Goal: Information Seeking & Learning: Learn about a topic

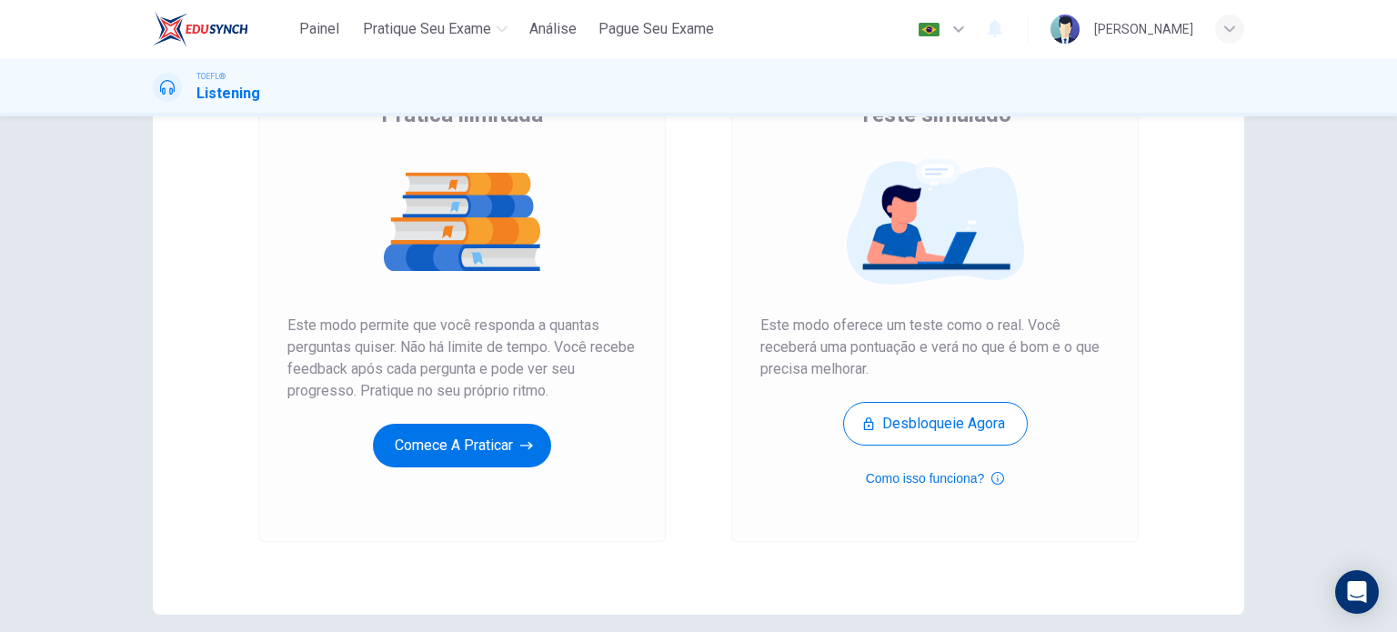
scroll to position [247, 0]
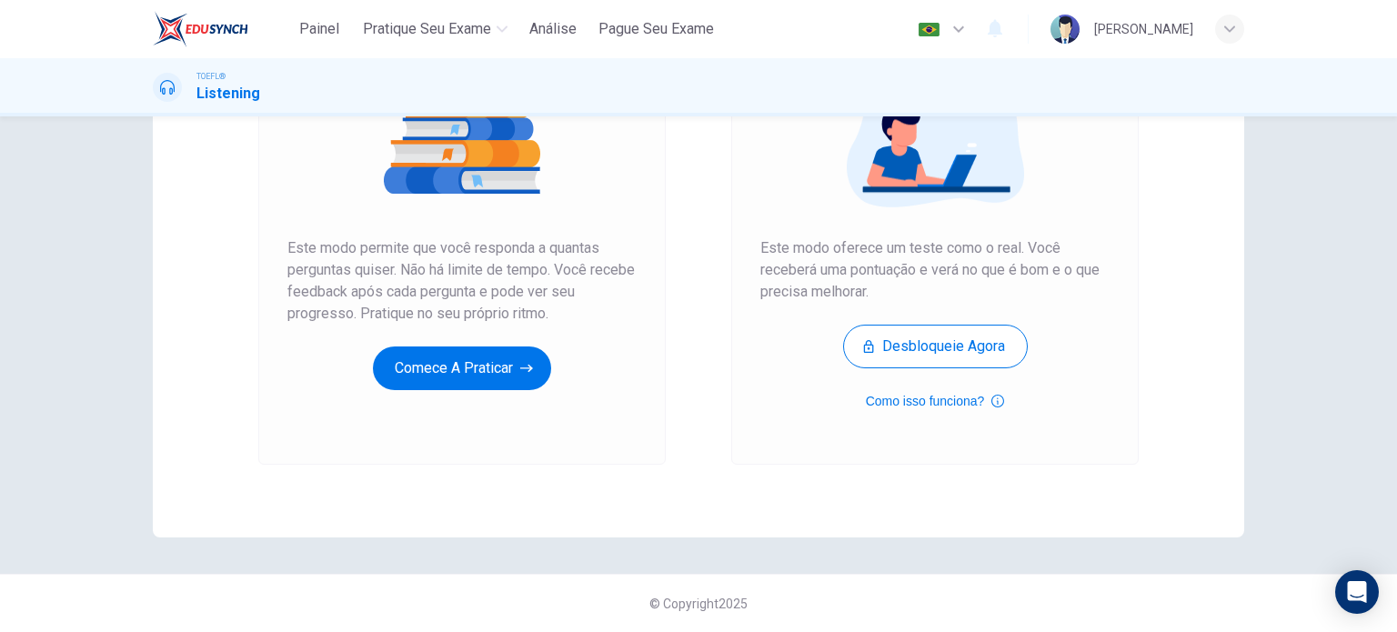
click at [264, 433] on div "Prática ilimitada Este modo permite que você responda a quantas perguntas quise…" at bounding box center [461, 221] width 407 height 486
click at [407, 382] on button "Comece a praticar" at bounding box center [462, 368] width 178 height 44
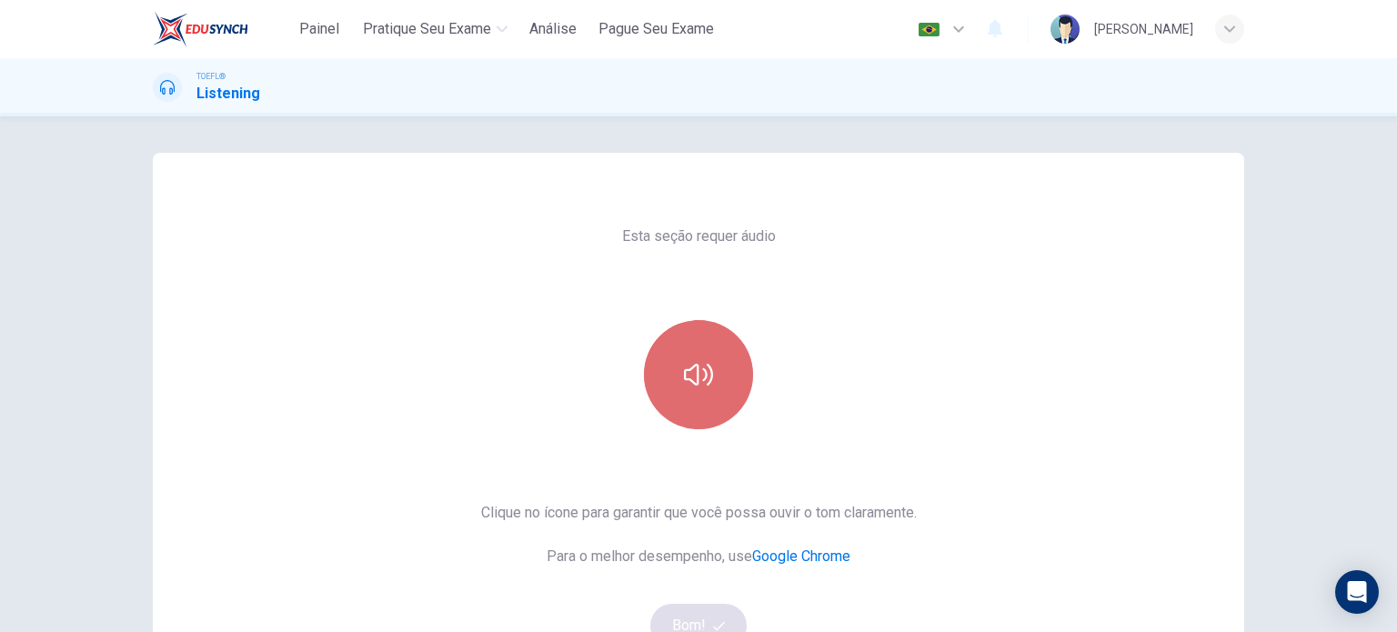
click at [692, 401] on button "button" at bounding box center [698, 374] width 109 height 109
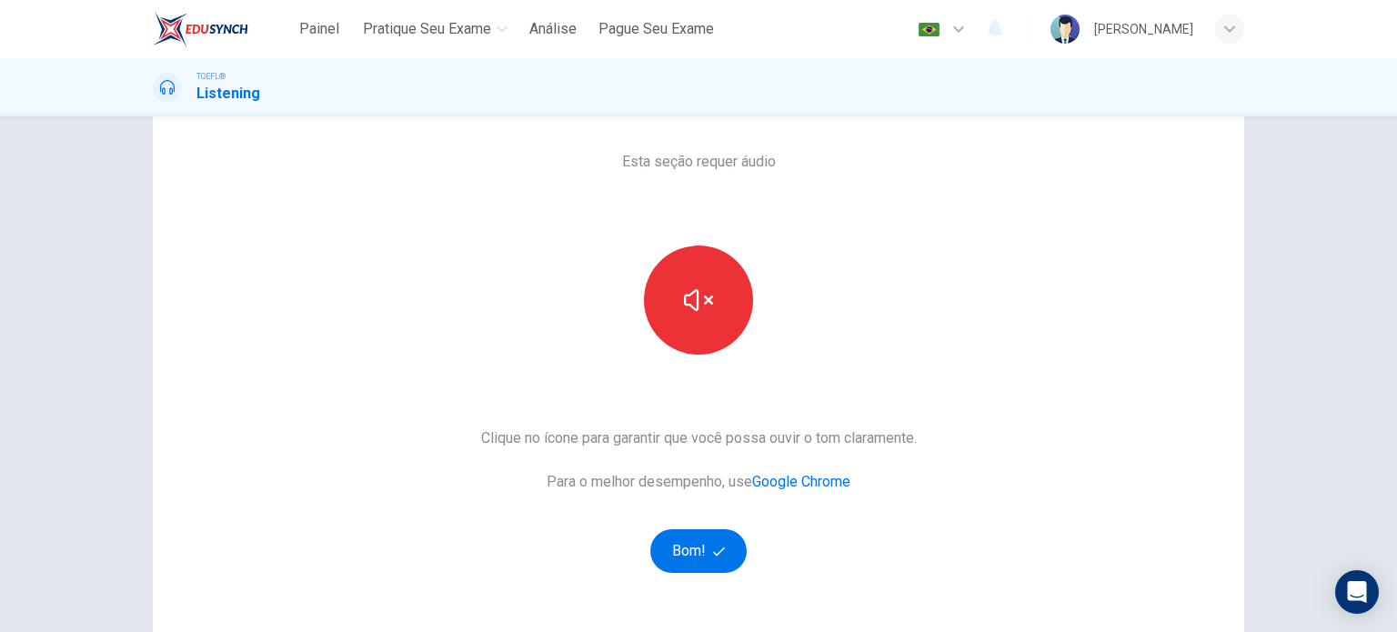
scroll to position [75, 0]
click at [726, 546] on button "Bom!" at bounding box center [698, 550] width 97 height 44
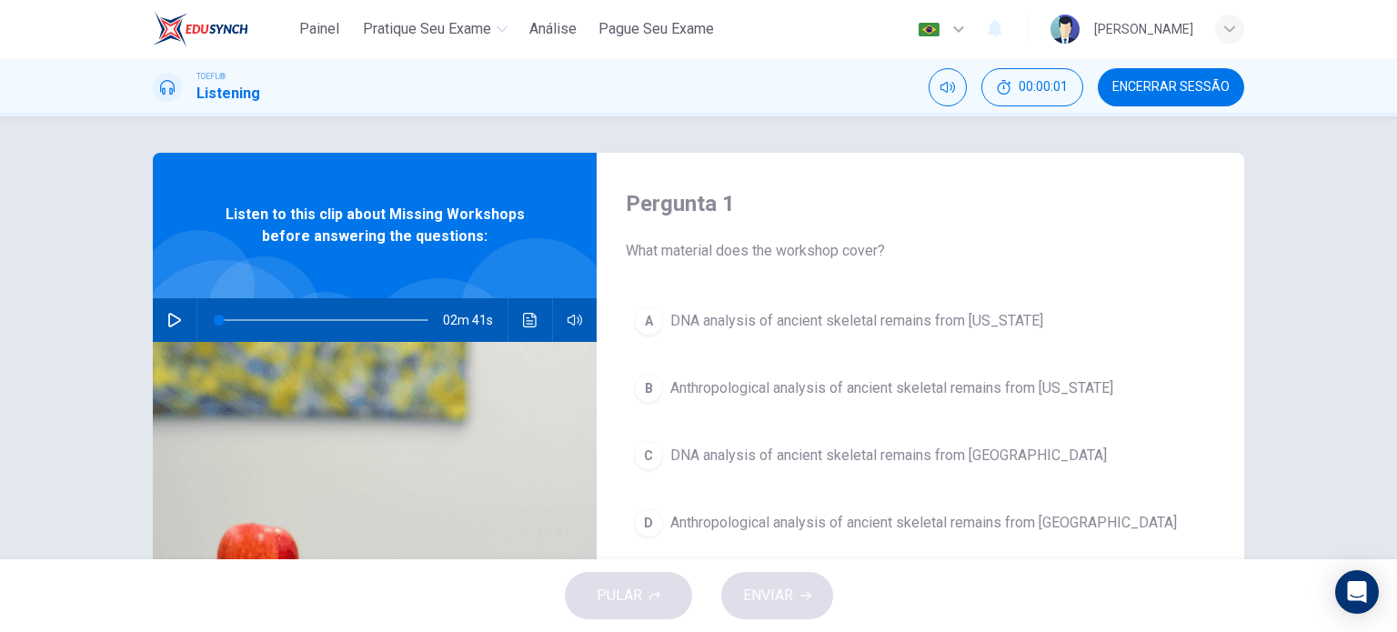
scroll to position [0, 0]
click at [177, 317] on button "button" at bounding box center [174, 320] width 29 height 44
type input "2"
click at [160, 327] on button "button" at bounding box center [174, 320] width 29 height 44
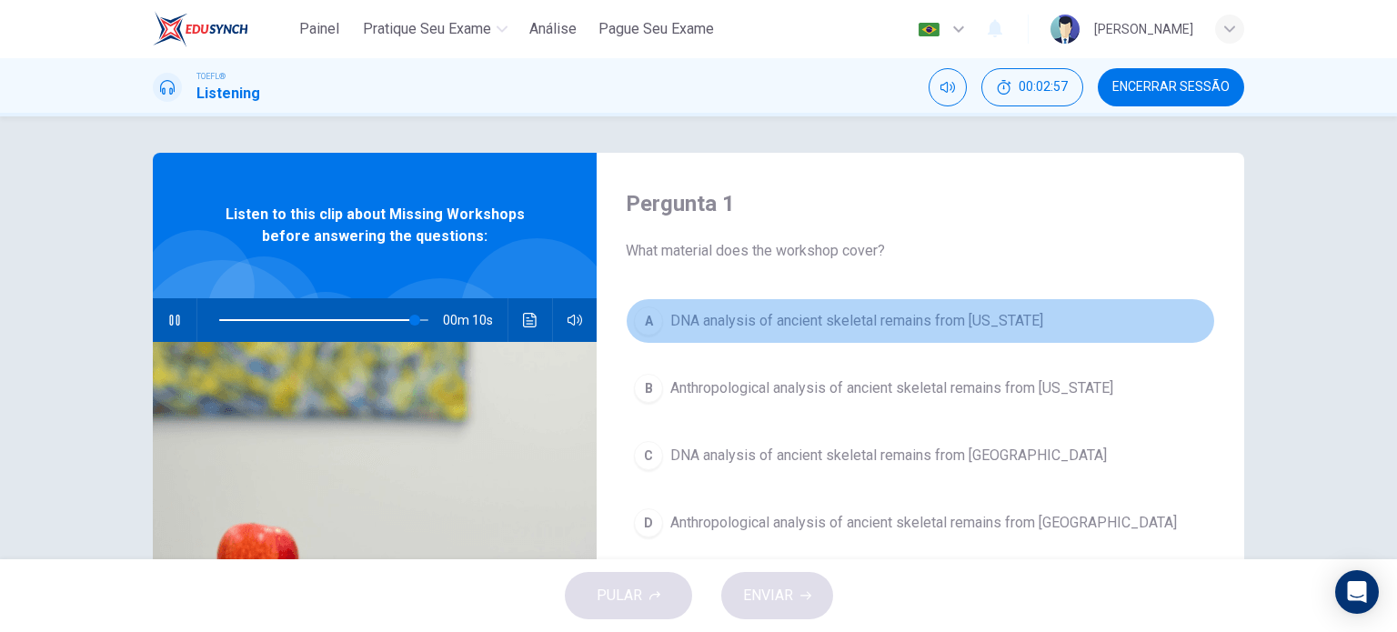
click at [891, 320] on span "DNA analysis of ancient skeletal remains from [US_STATE]" at bounding box center [856, 321] width 373 height 22
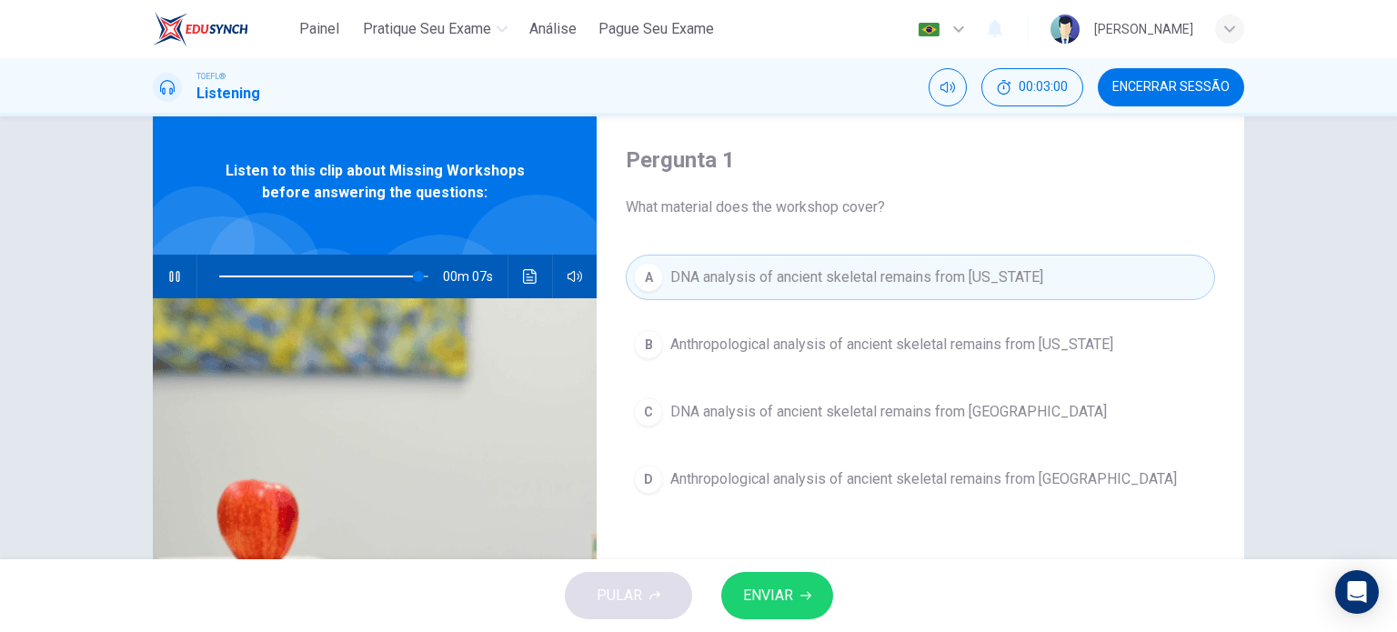
scroll to position [44, 0]
drag, startPoint x: 789, startPoint y: 585, endPoint x: 819, endPoint y: 571, distance: 33.0
click at [819, 571] on div "PULAR ENVIAR" at bounding box center [698, 595] width 1397 height 73
click at [816, 582] on button "ENVIAR" at bounding box center [777, 595] width 112 height 47
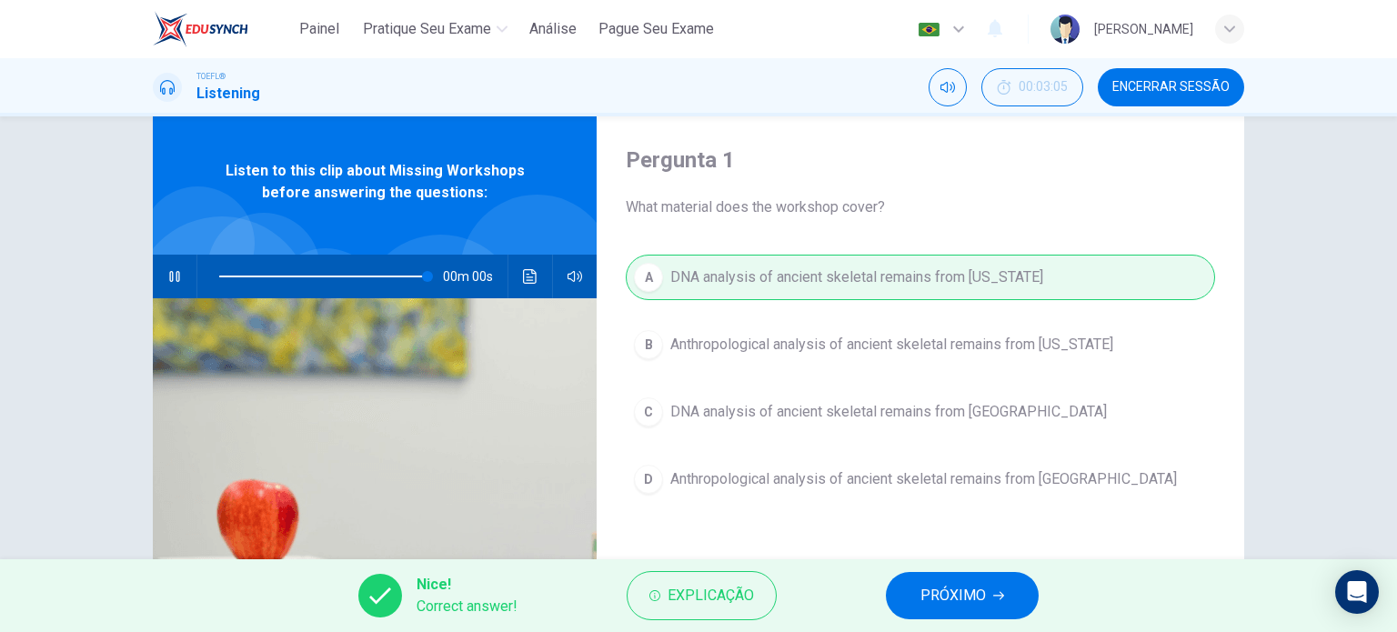
type input "0"
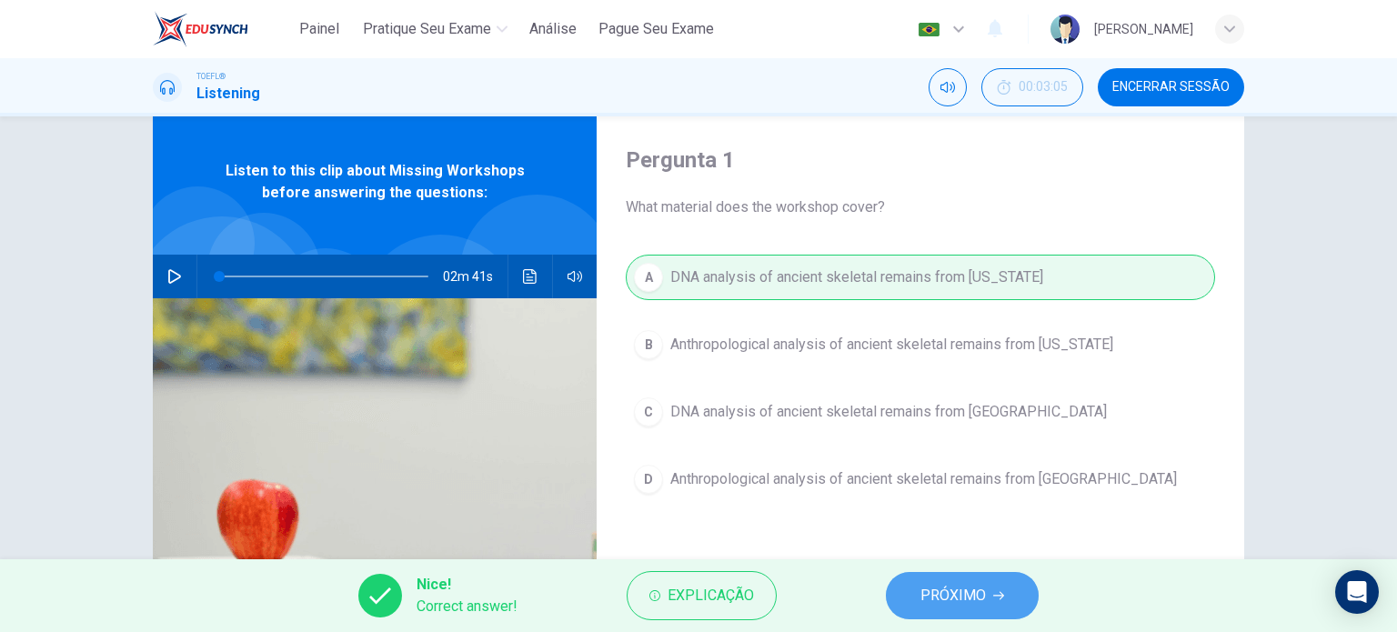
click at [953, 606] on span "PRÓXIMO" at bounding box center [952, 595] width 65 height 25
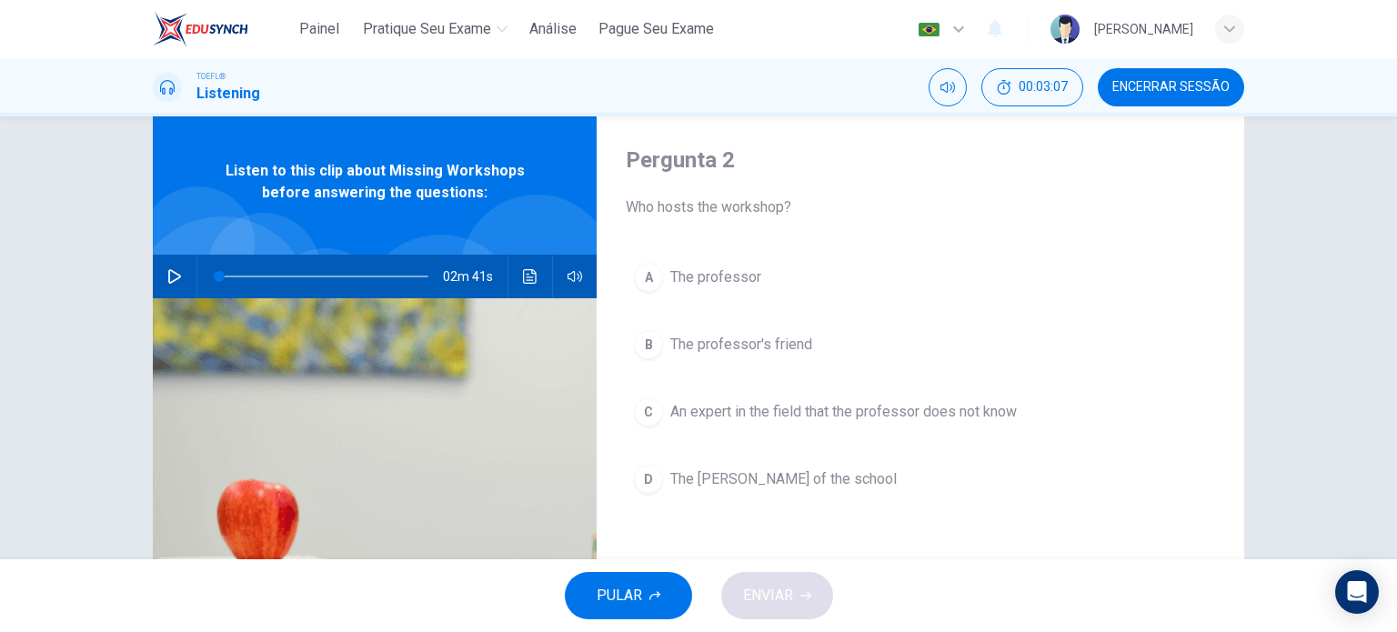
click at [786, 343] on span "The professor's friend" at bounding box center [741, 345] width 142 height 22
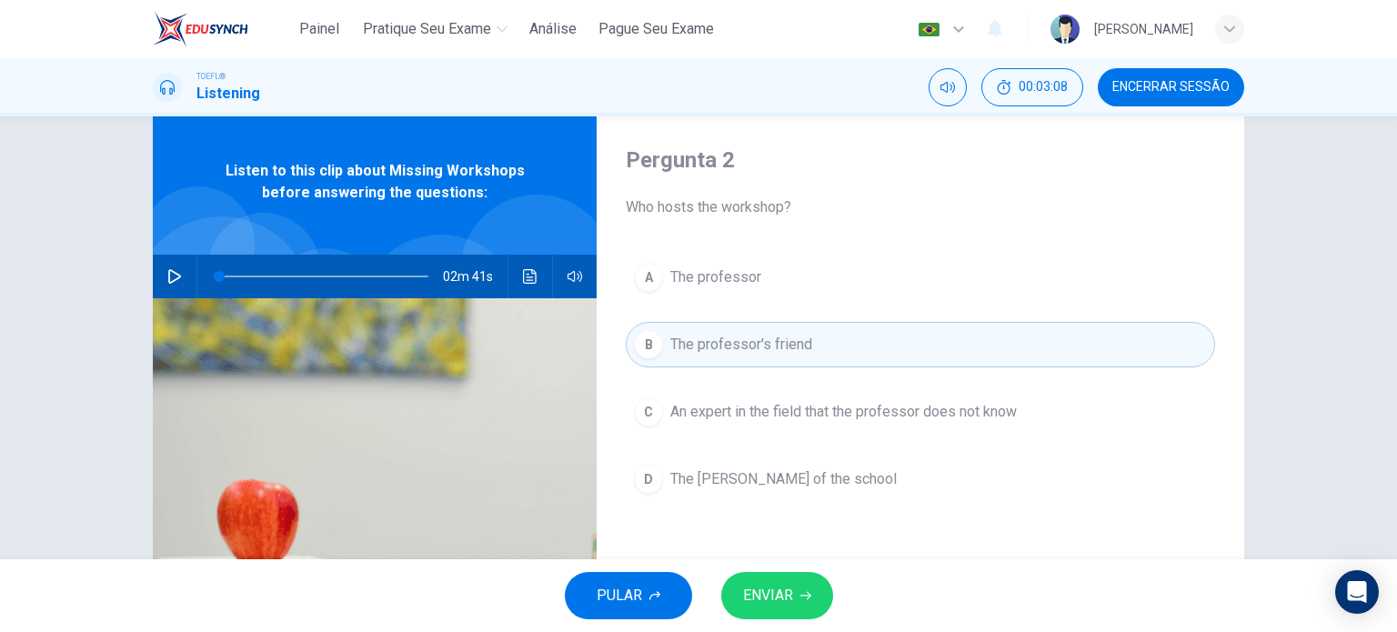
click at [761, 599] on span "ENVIAR" at bounding box center [768, 595] width 50 height 25
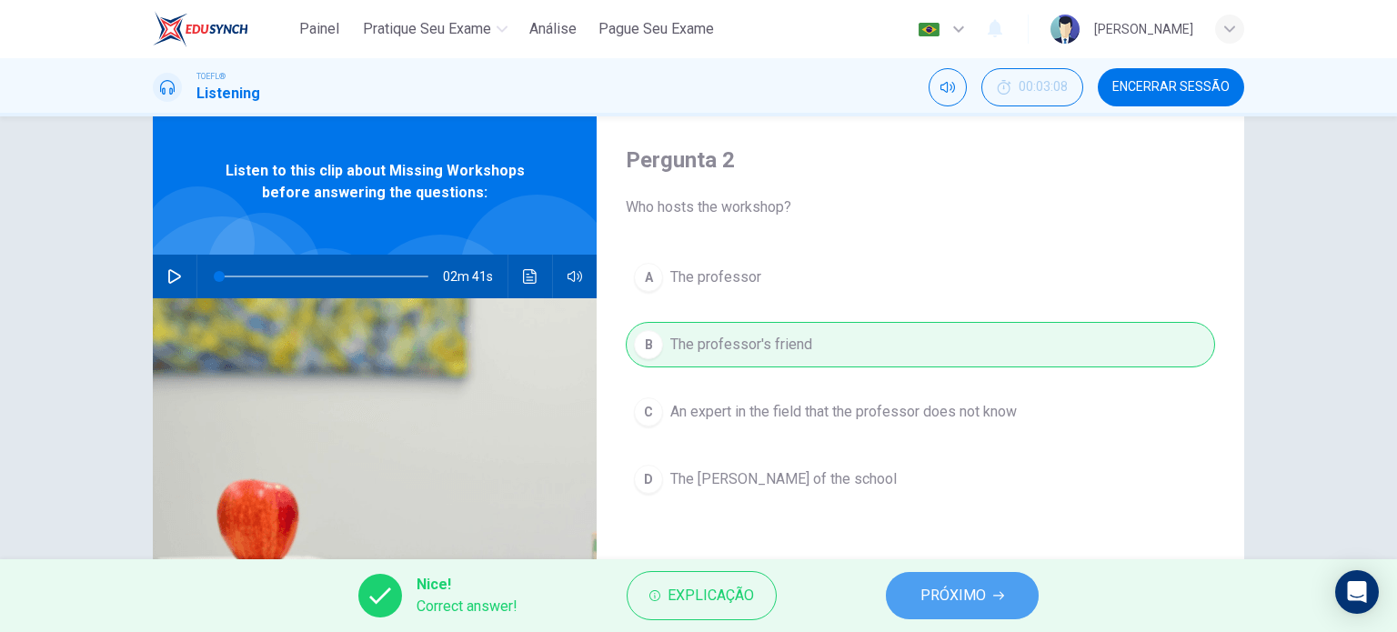
click at [939, 592] on span "PRÓXIMO" at bounding box center [952, 595] width 65 height 25
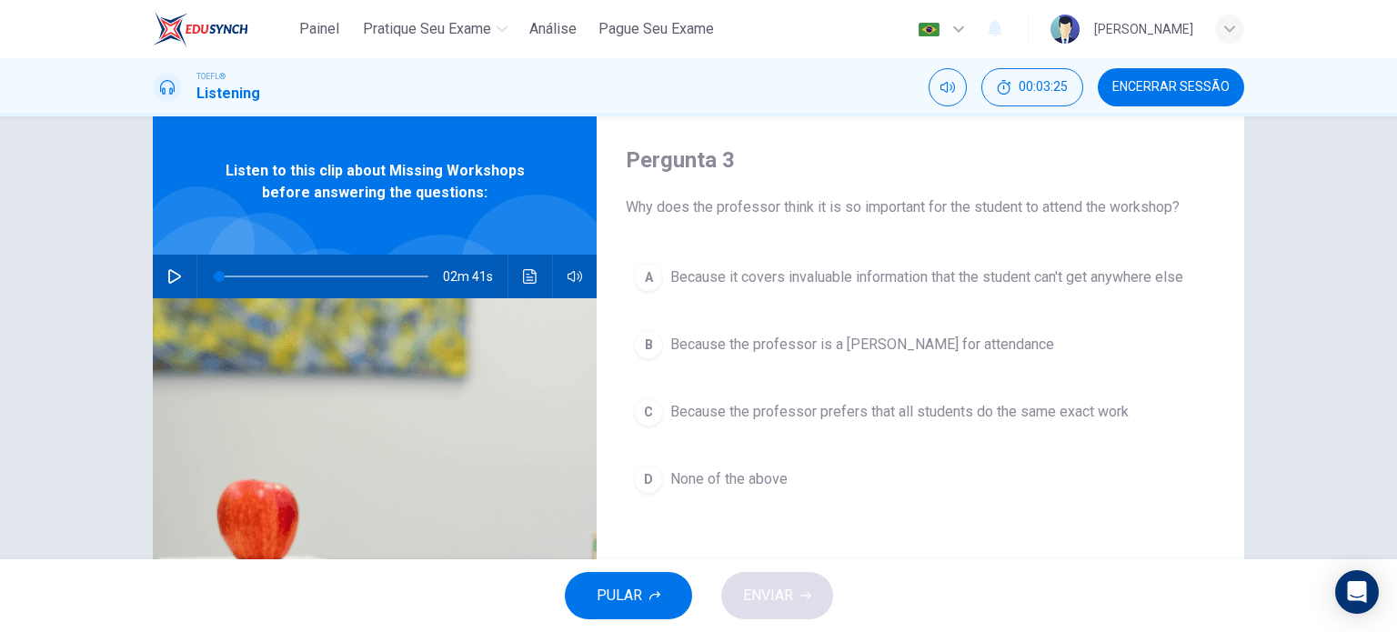
click at [820, 416] on span "Because the professor prefers that all students do the same exact work" at bounding box center [899, 412] width 458 height 22
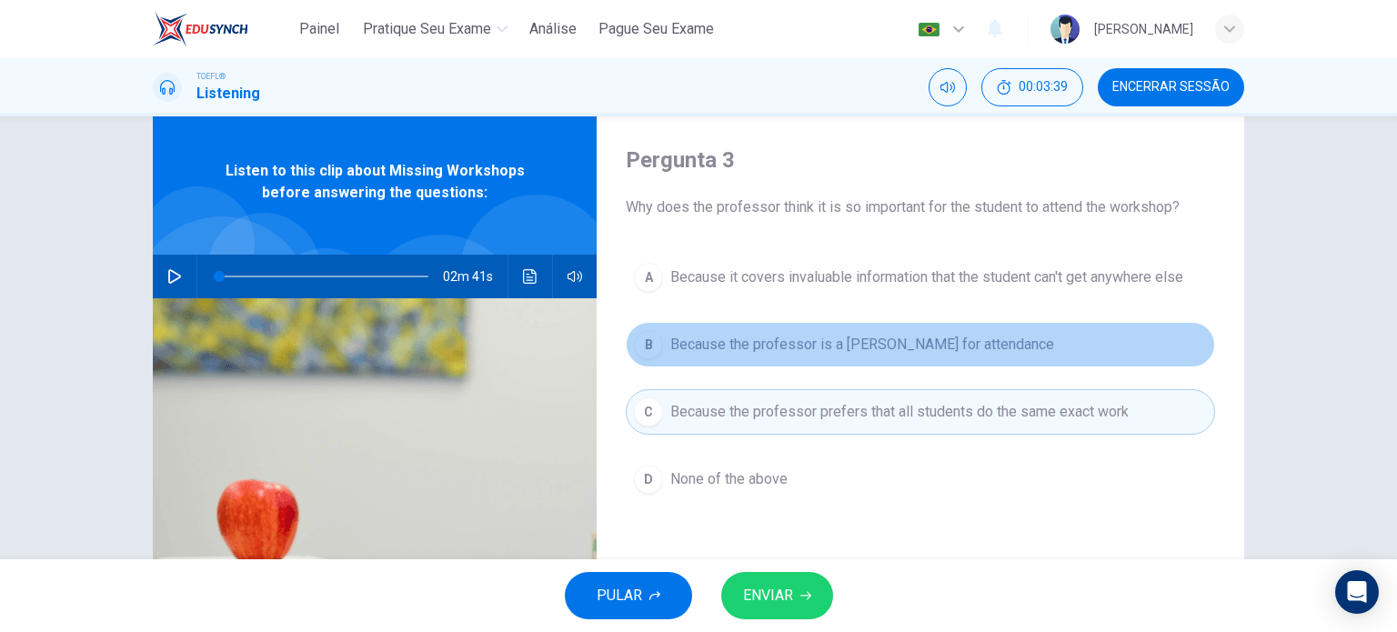
click at [924, 343] on span "Because the professor is a [PERSON_NAME] for attendance" at bounding box center [862, 345] width 384 height 22
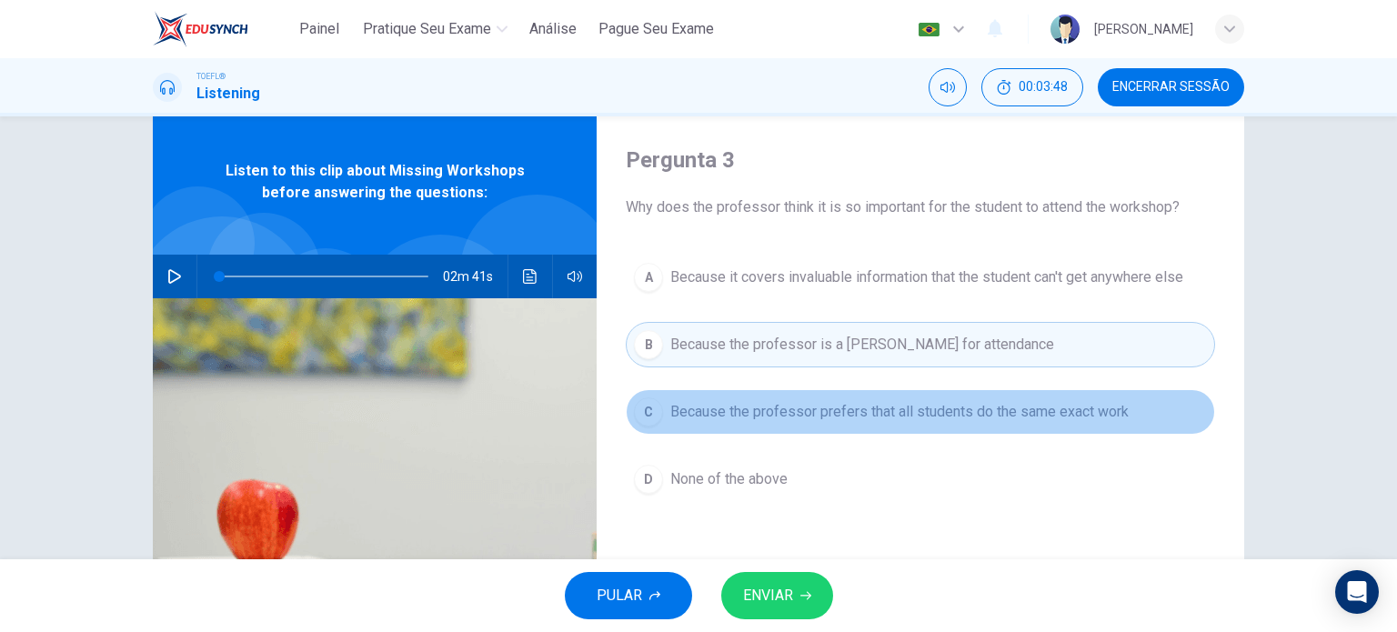
click at [702, 416] on span "Because the professor prefers that all students do the same exact work" at bounding box center [899, 412] width 458 height 22
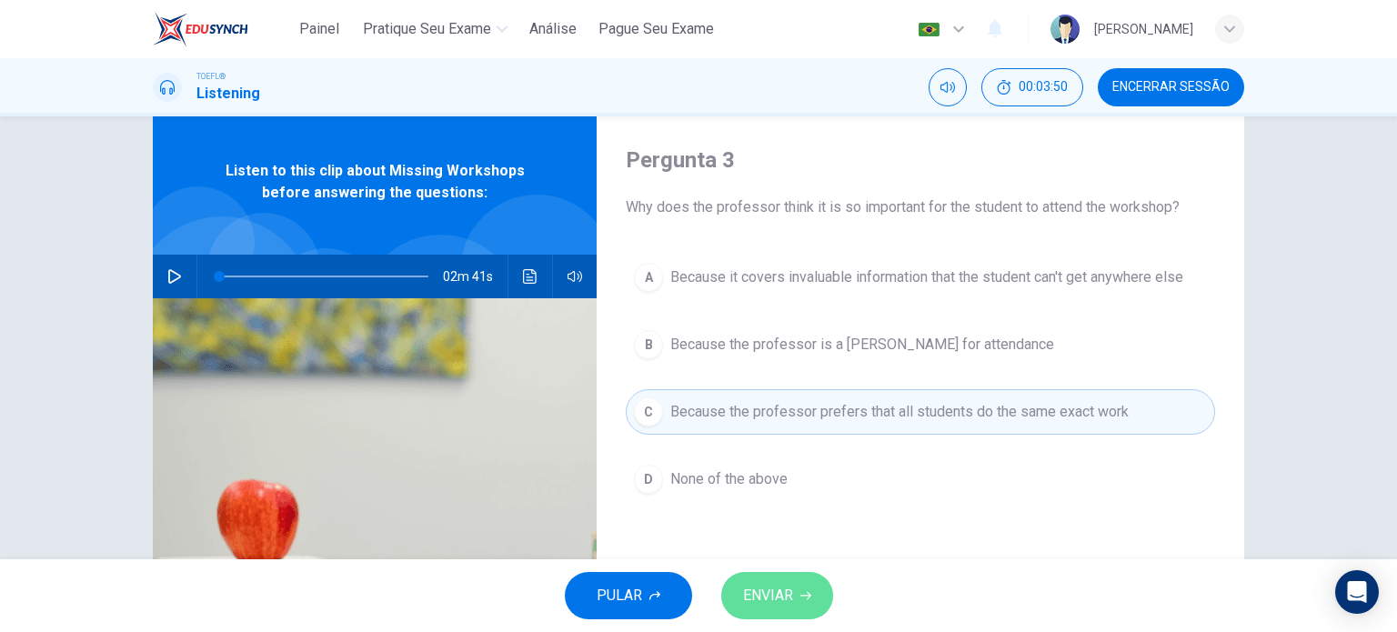
click at [764, 595] on span "ENVIAR" at bounding box center [768, 595] width 50 height 25
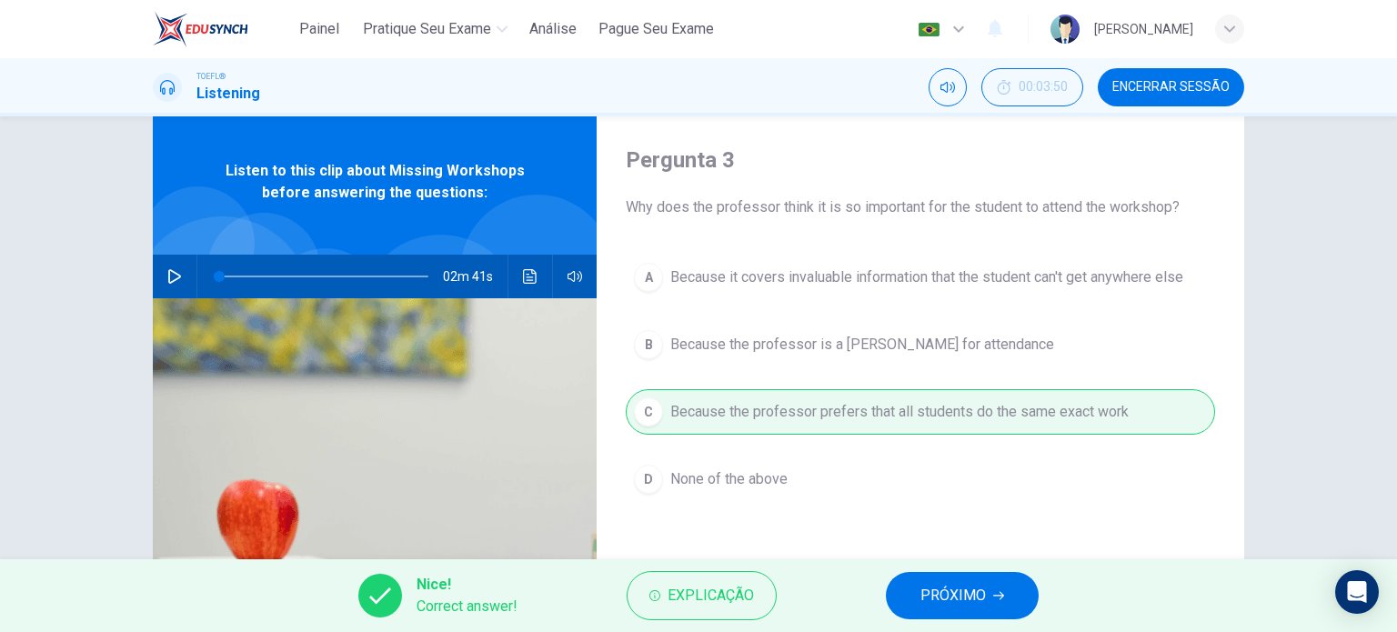
click at [928, 576] on button "PRÓXIMO" at bounding box center [962, 595] width 153 height 47
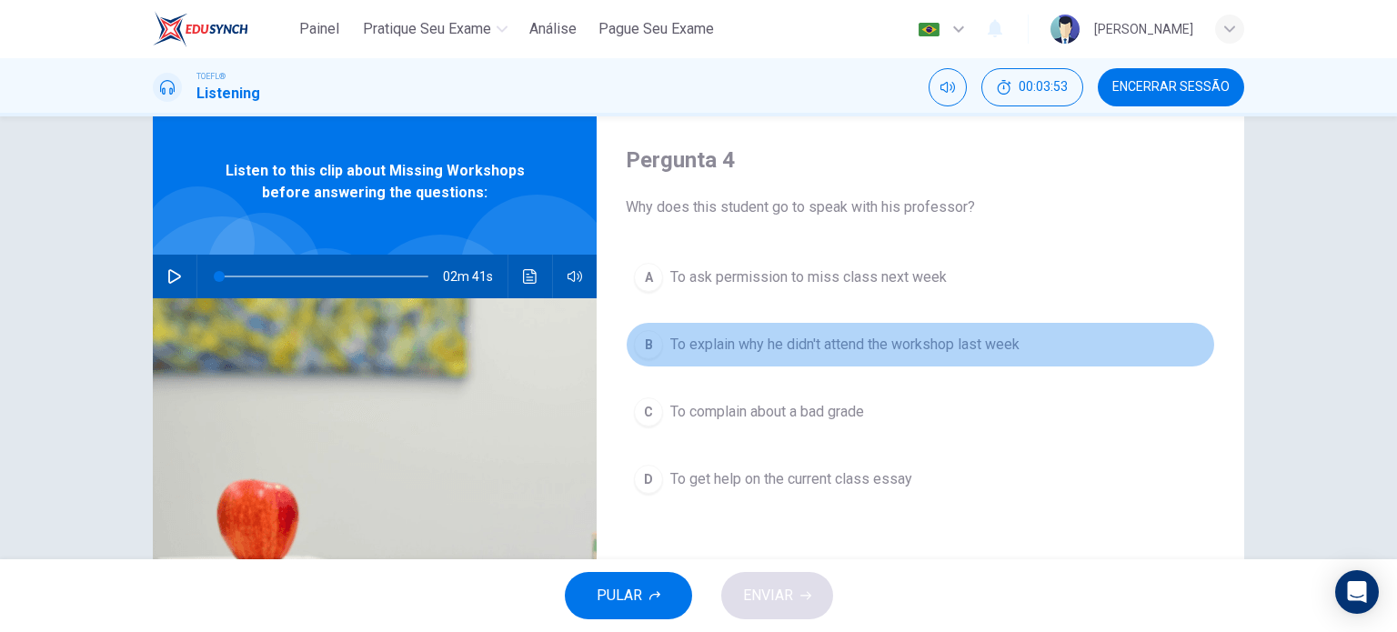
click at [873, 352] on span "To explain why he didn't attend the workshop last week" at bounding box center [844, 345] width 349 height 22
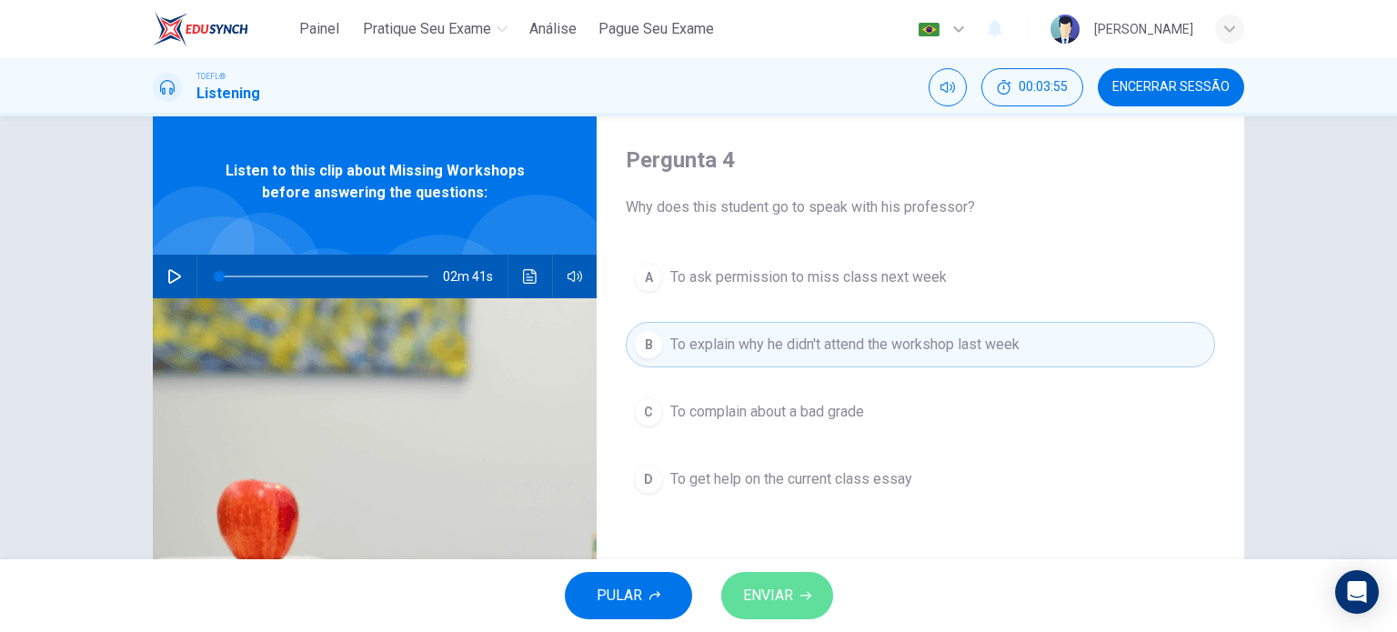
click at [806, 590] on icon "button" at bounding box center [805, 595] width 11 height 11
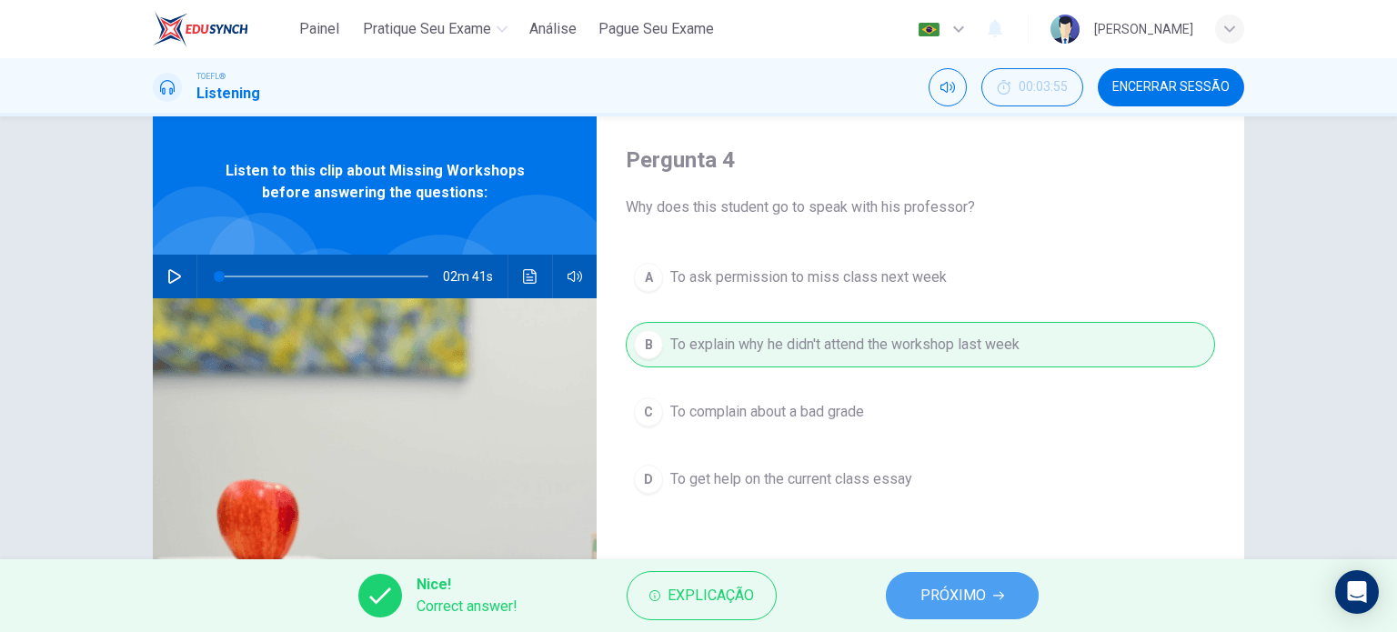
click at [906, 612] on button "PRÓXIMO" at bounding box center [962, 595] width 153 height 47
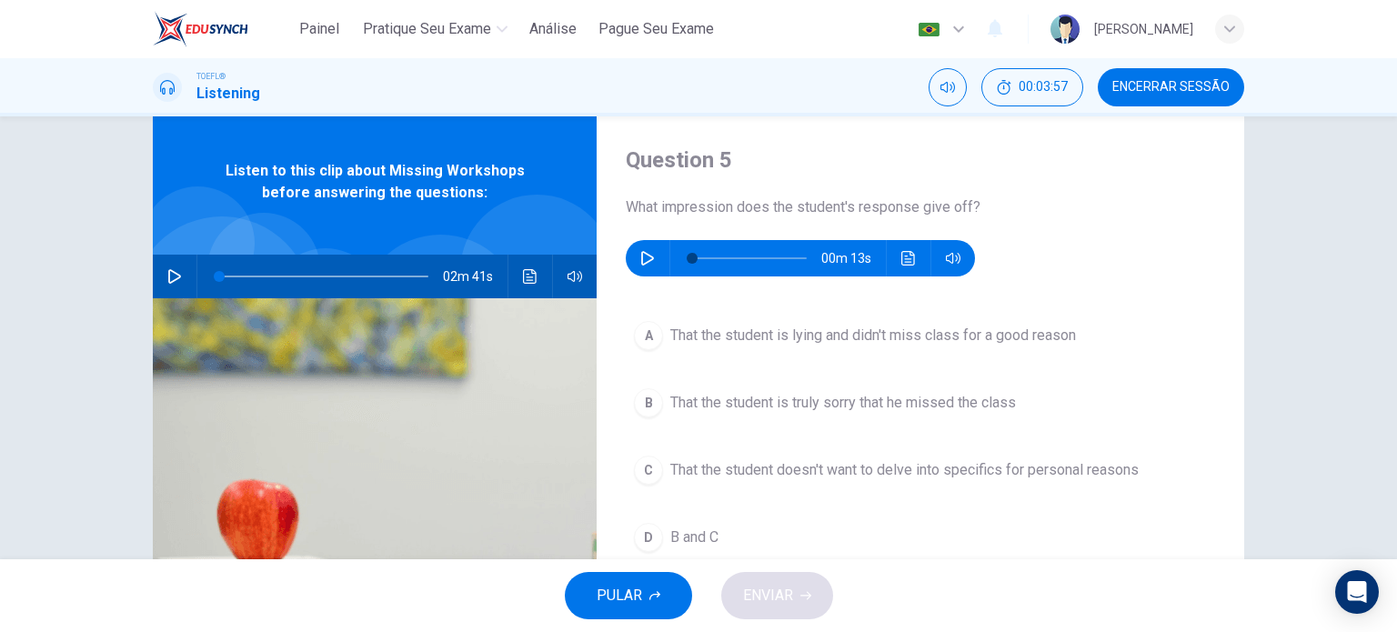
click at [661, 246] on div "00m 13s" at bounding box center [800, 258] width 349 height 36
click at [646, 255] on icon "button" at bounding box center [647, 258] width 15 height 15
type input "0"
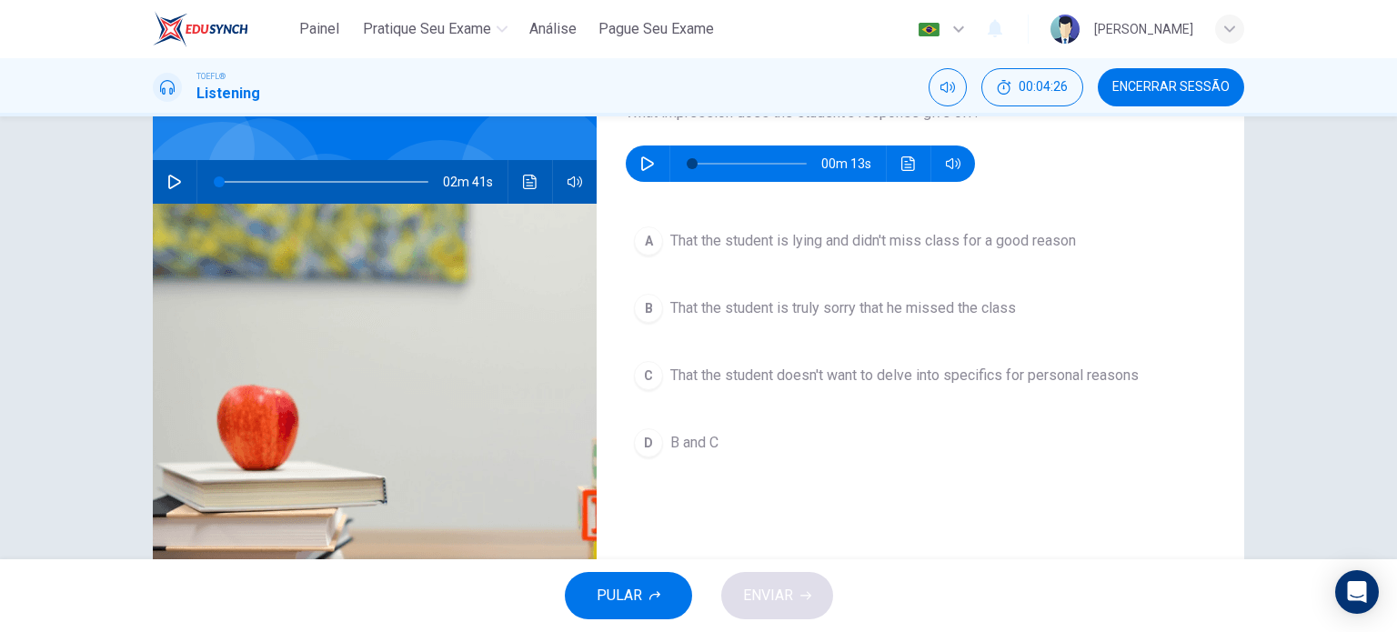
scroll to position [137, 0]
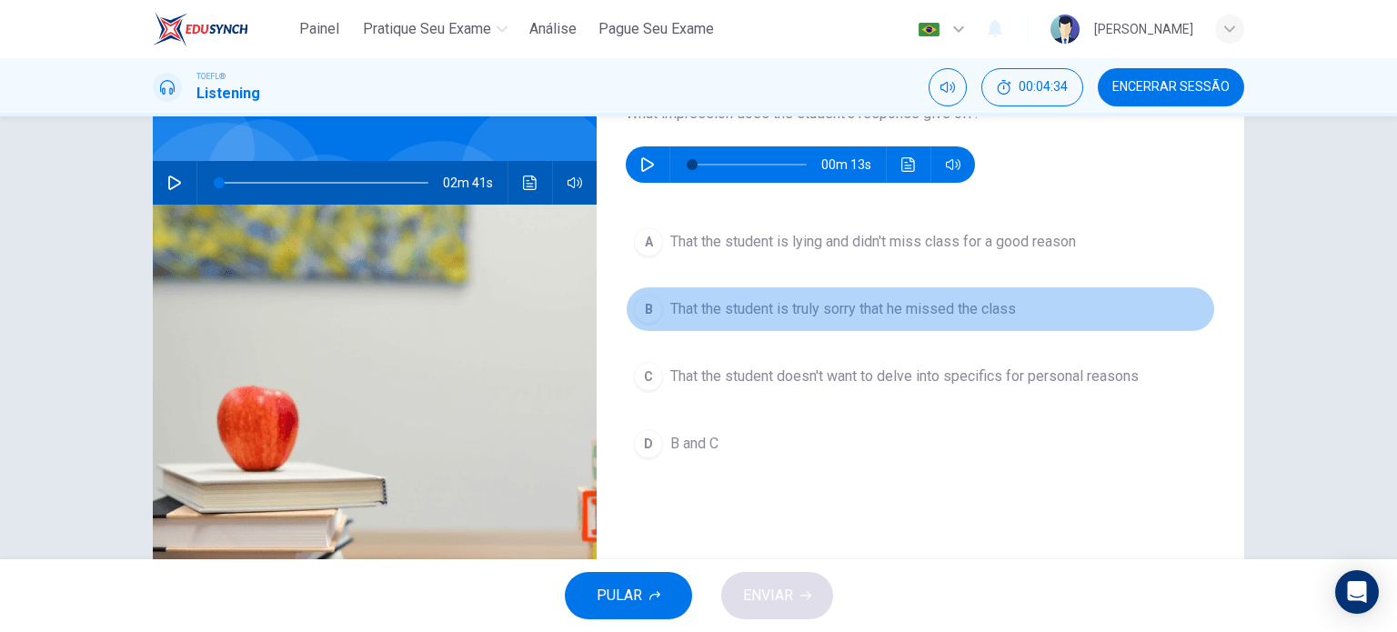
click at [756, 323] on button "B That the student is truly sorry that he missed the class" at bounding box center [920, 308] width 589 height 45
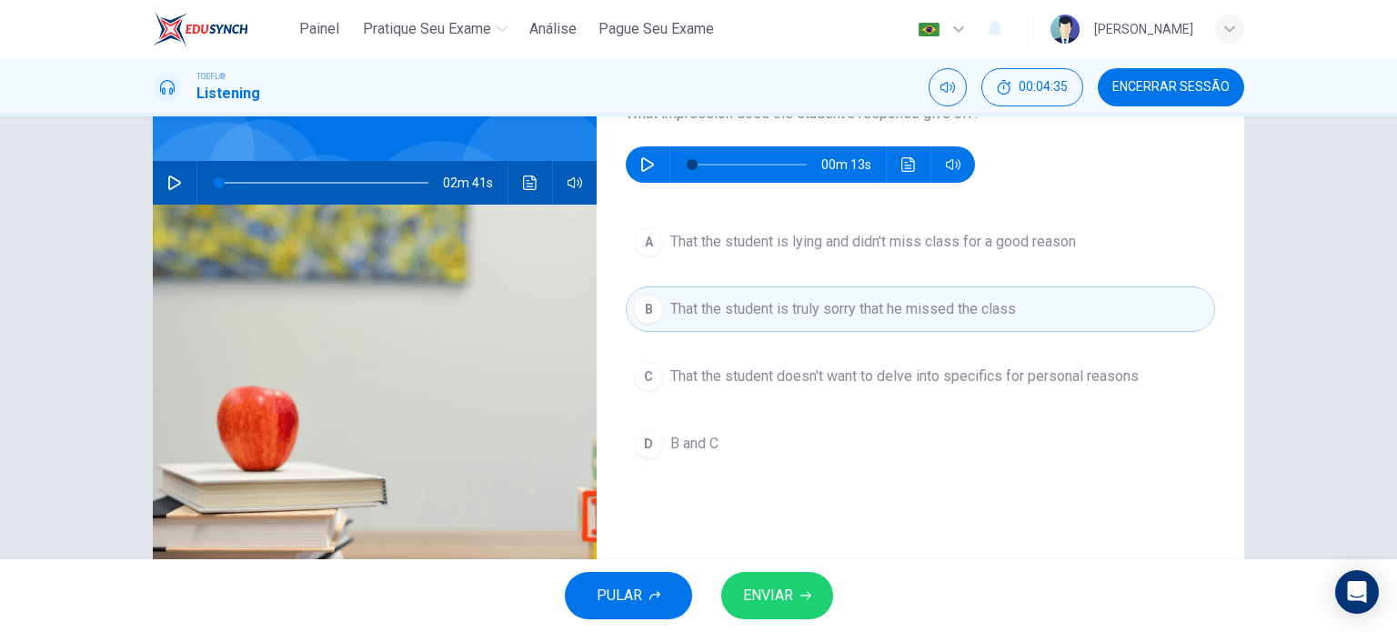
click at [762, 597] on span "ENVIAR" at bounding box center [768, 595] width 50 height 25
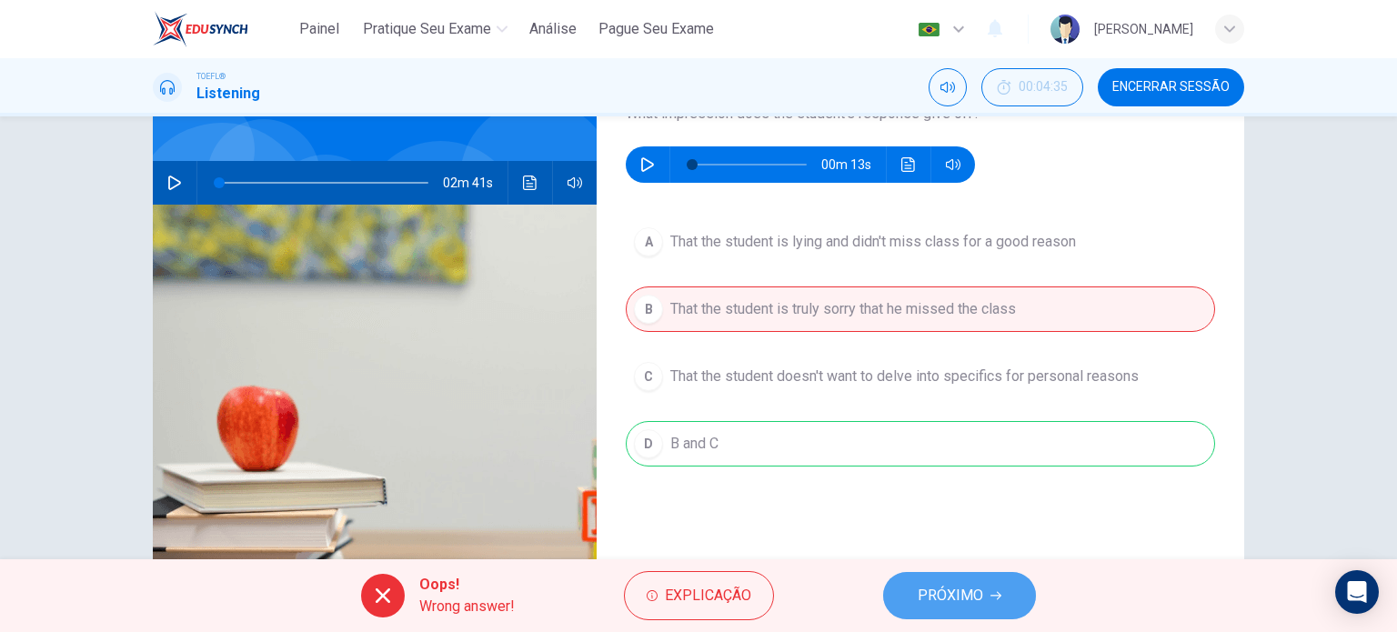
click at [950, 596] on span "PRÓXIMO" at bounding box center [949, 595] width 65 height 25
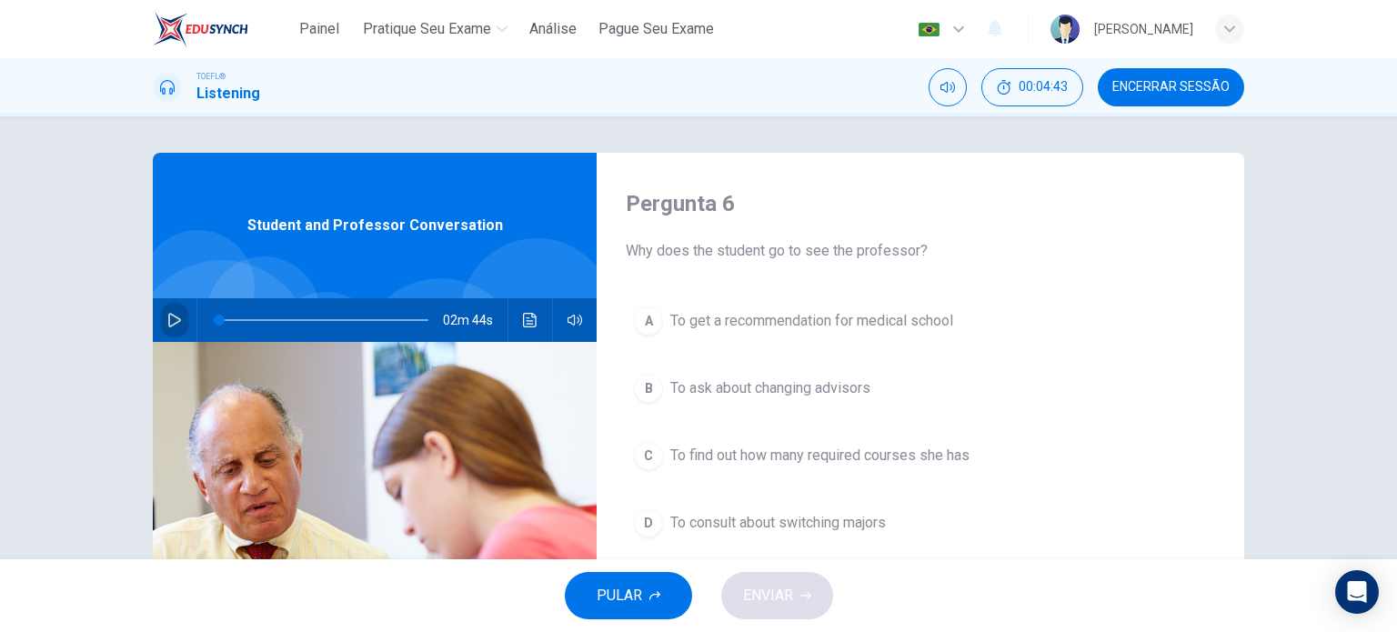
click at [160, 316] on button "button" at bounding box center [174, 320] width 29 height 44
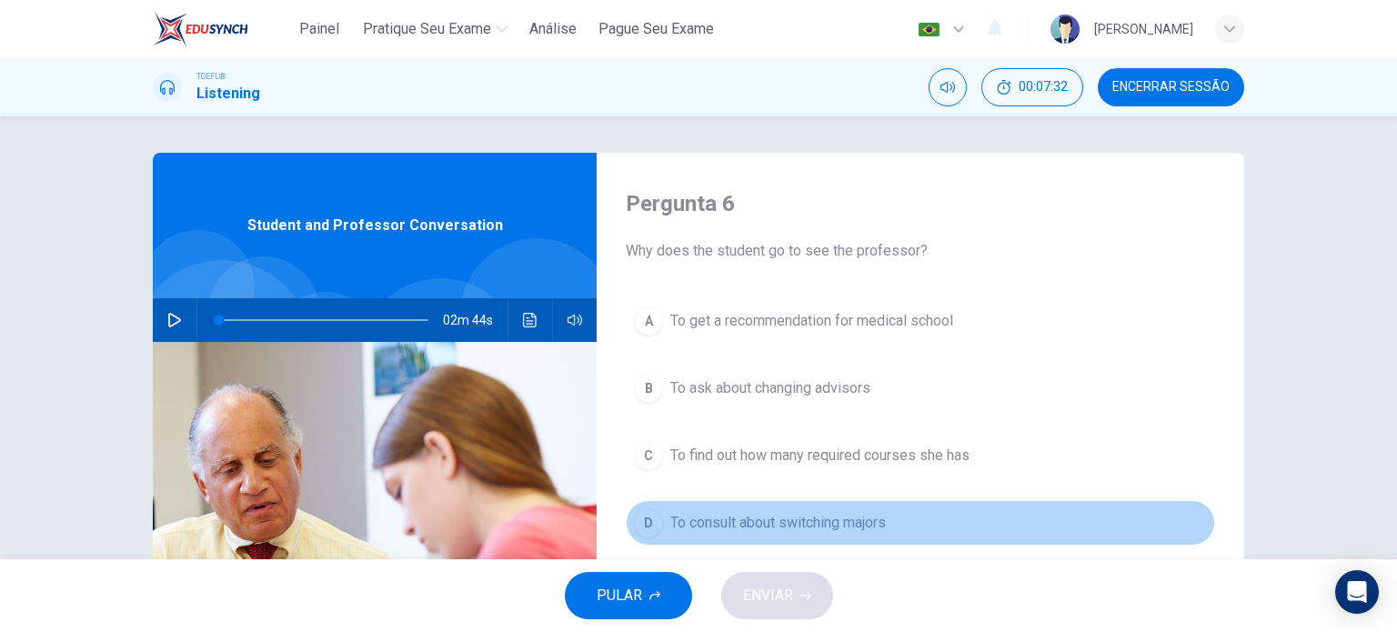
click at [818, 526] on span "To consult about switching majors" at bounding box center [777, 523] width 215 height 22
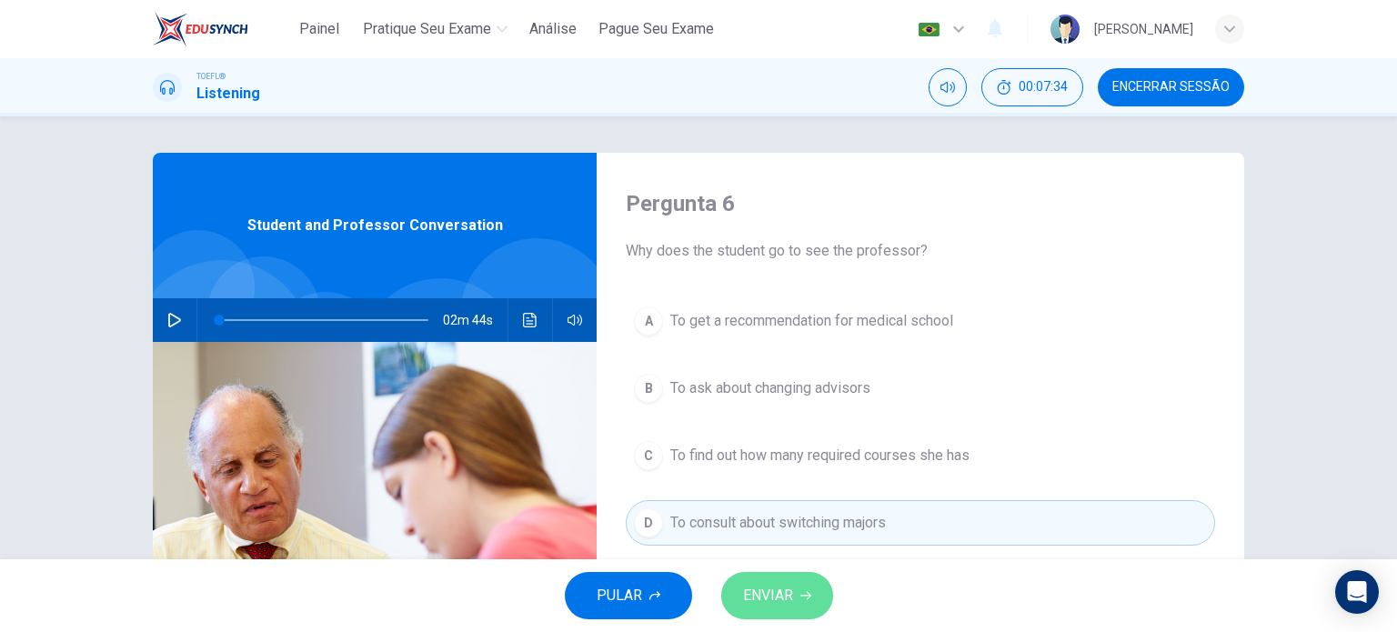
click at [779, 603] on span "ENVIAR" at bounding box center [768, 595] width 50 height 25
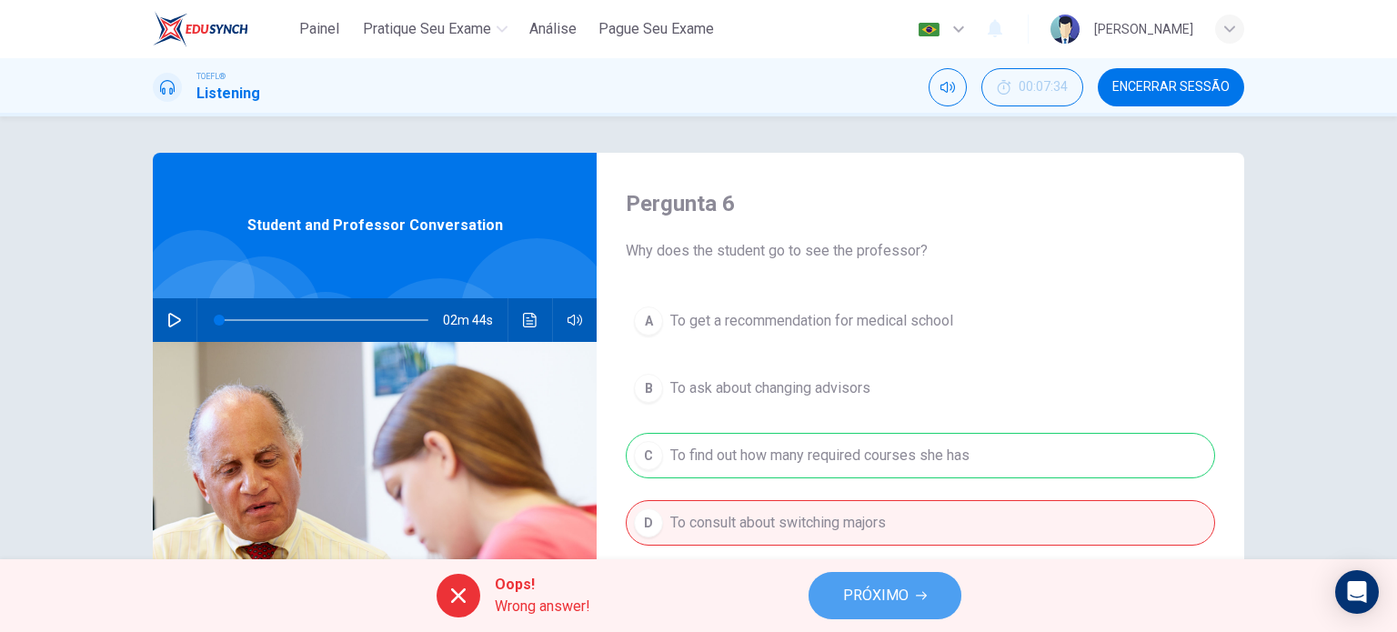
click at [885, 580] on button "PRÓXIMO" at bounding box center [884, 595] width 153 height 47
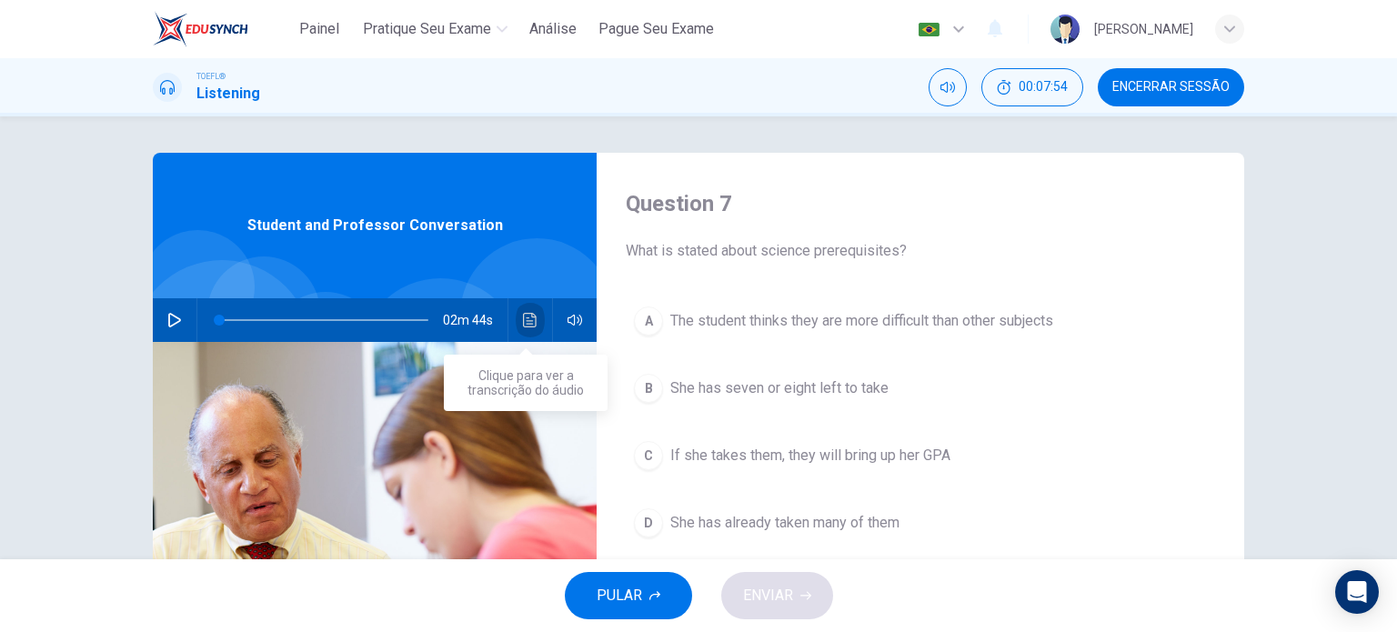
click at [523, 325] on icon "Clique para ver a transcrição do áudio" at bounding box center [530, 320] width 15 height 15
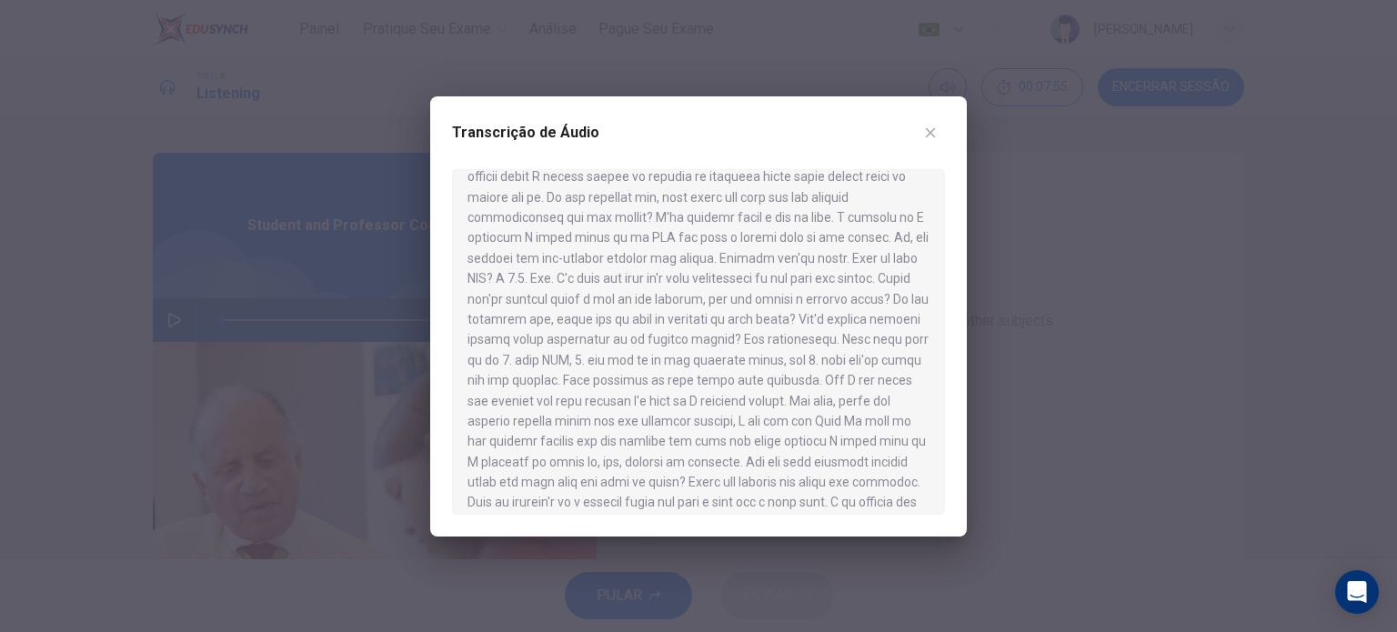
scroll to position [235, 0]
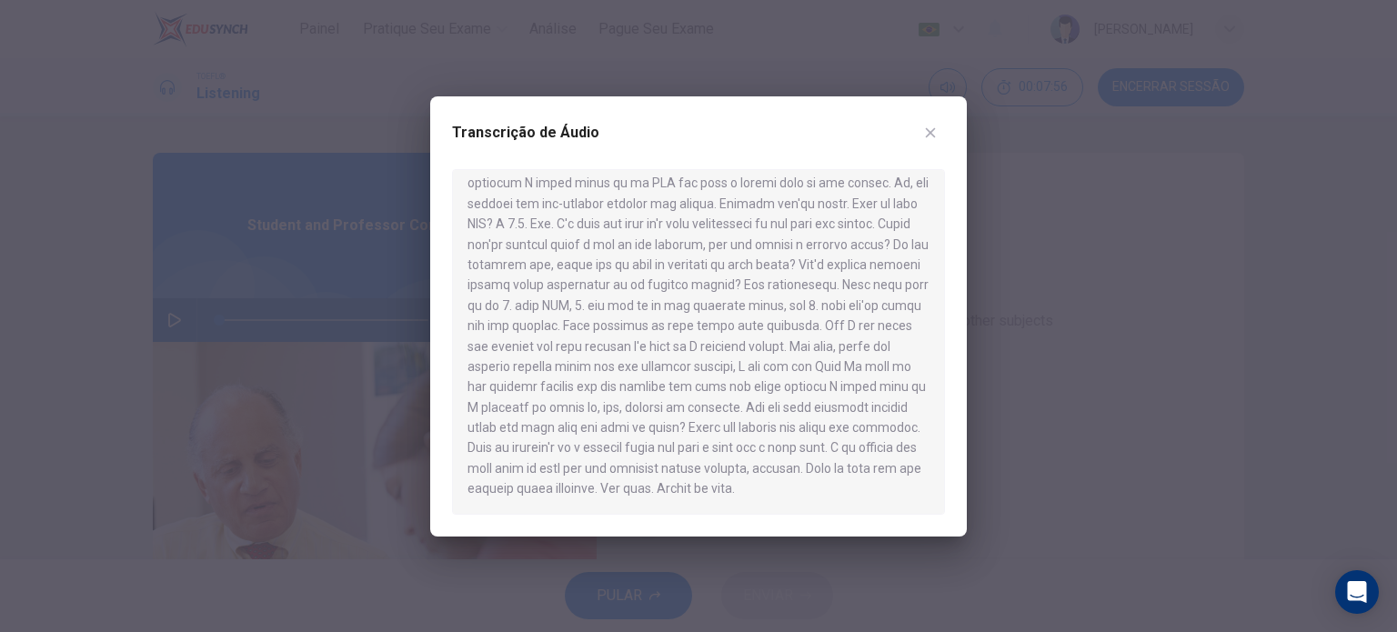
click at [1080, 454] on div at bounding box center [698, 316] width 1397 height 632
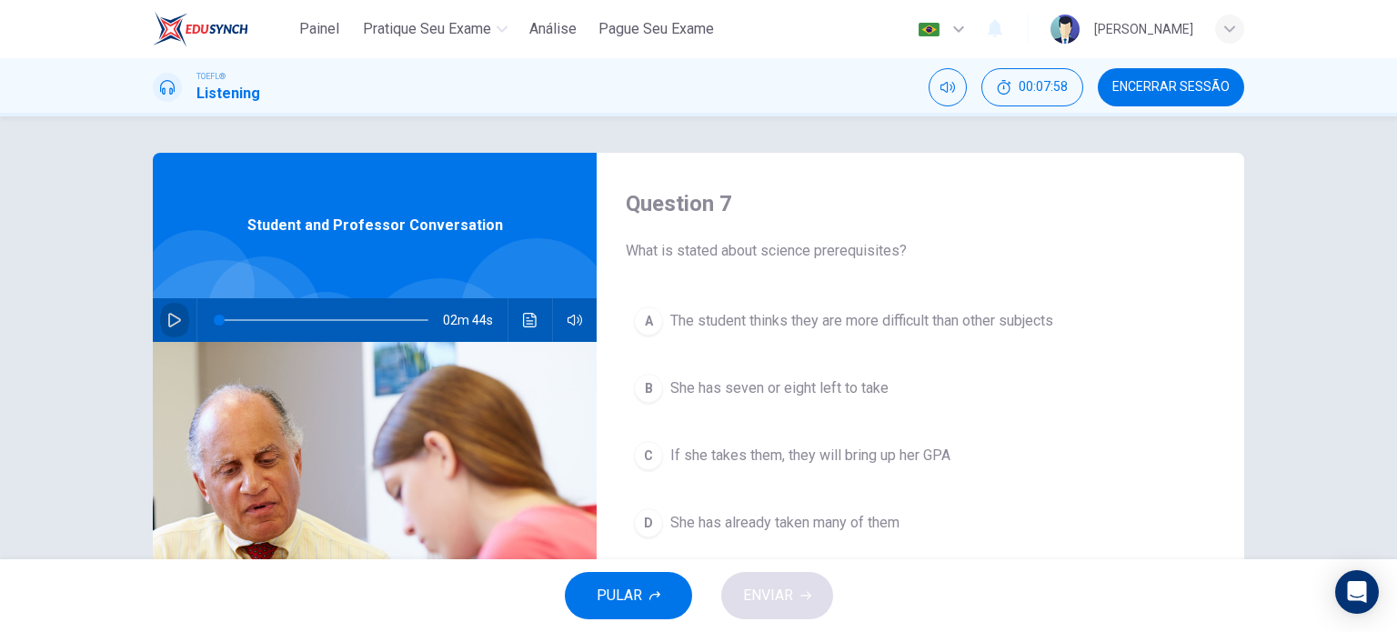
click at [167, 314] on icon "button" at bounding box center [174, 320] width 15 height 15
type input "3"
drag, startPoint x: 225, startPoint y: 326, endPoint x: 178, endPoint y: 328, distance: 46.4
click at [178, 328] on div "02m 44s" at bounding box center [375, 320] width 444 height 44
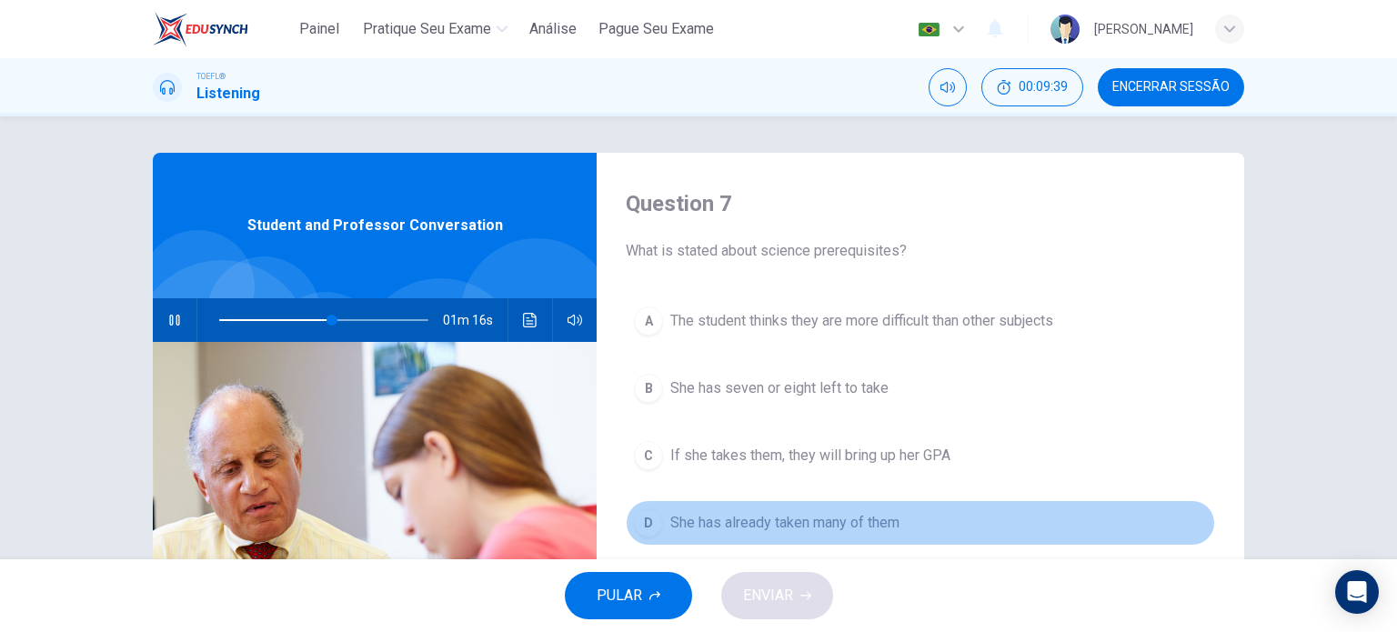
click at [873, 536] on button "D She has already taken many of them" at bounding box center [920, 522] width 589 height 45
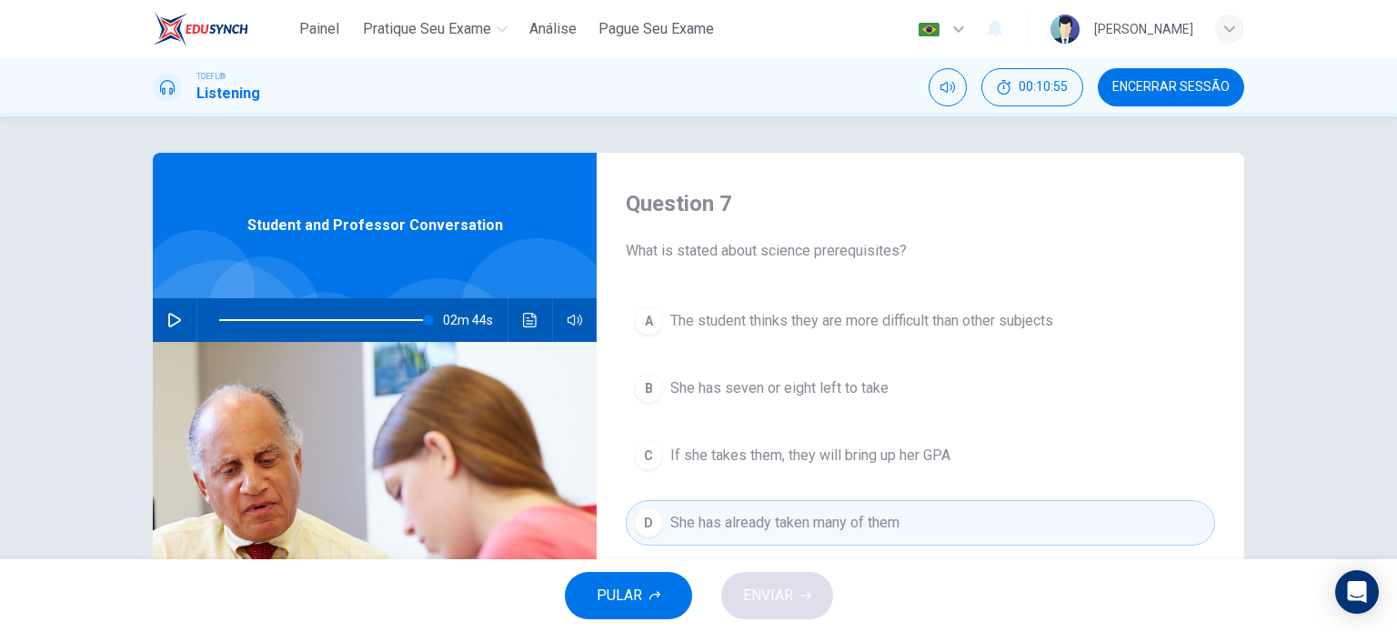
type input "0"
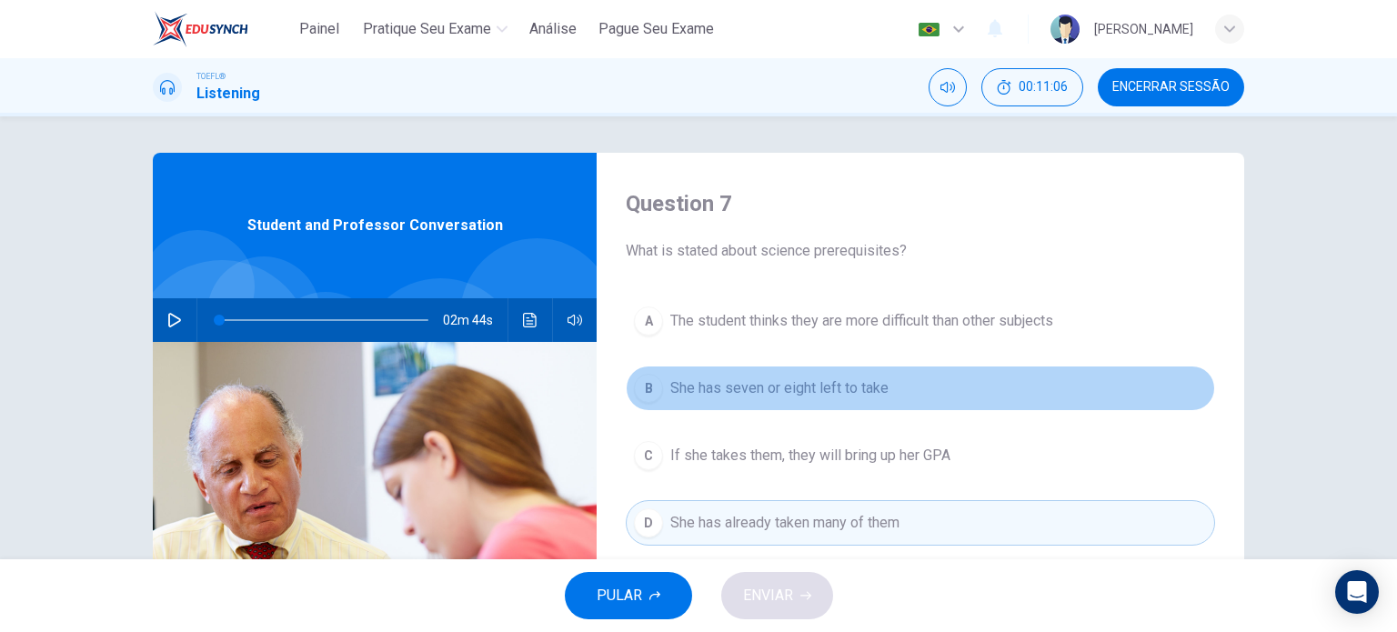
click at [826, 384] on span "She has seven or eight left to take" at bounding box center [779, 388] width 218 height 22
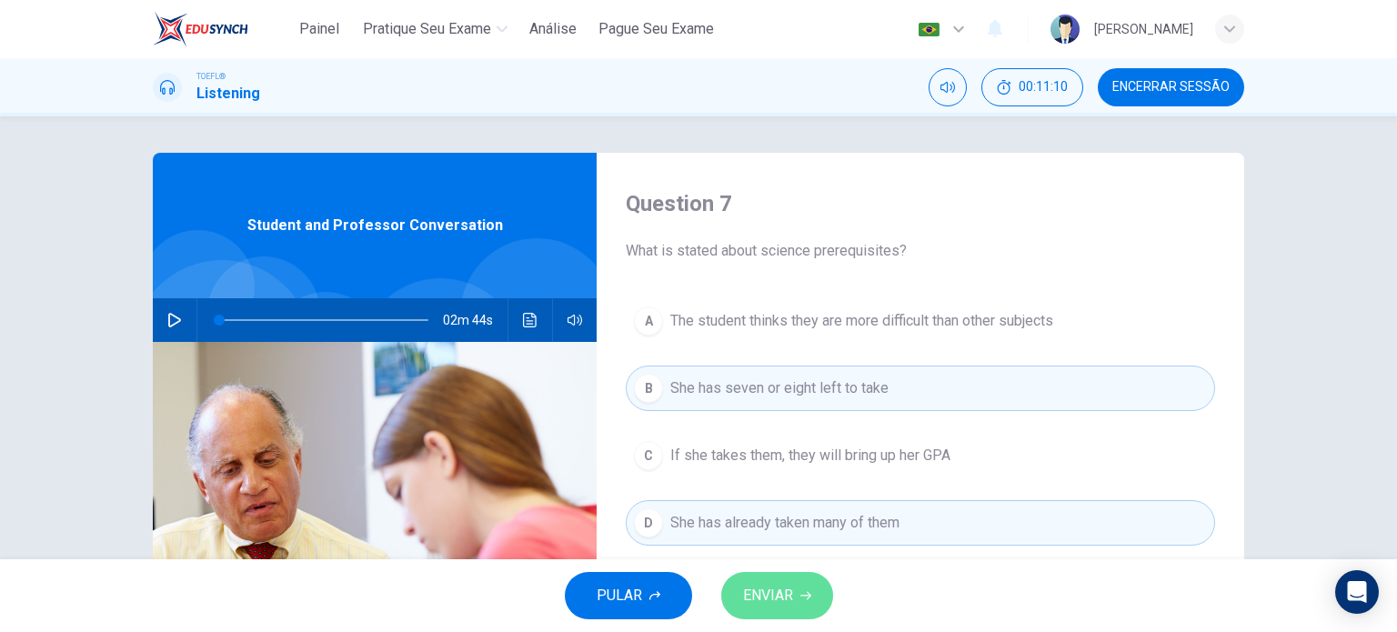
click at [767, 596] on span "ENVIAR" at bounding box center [768, 595] width 50 height 25
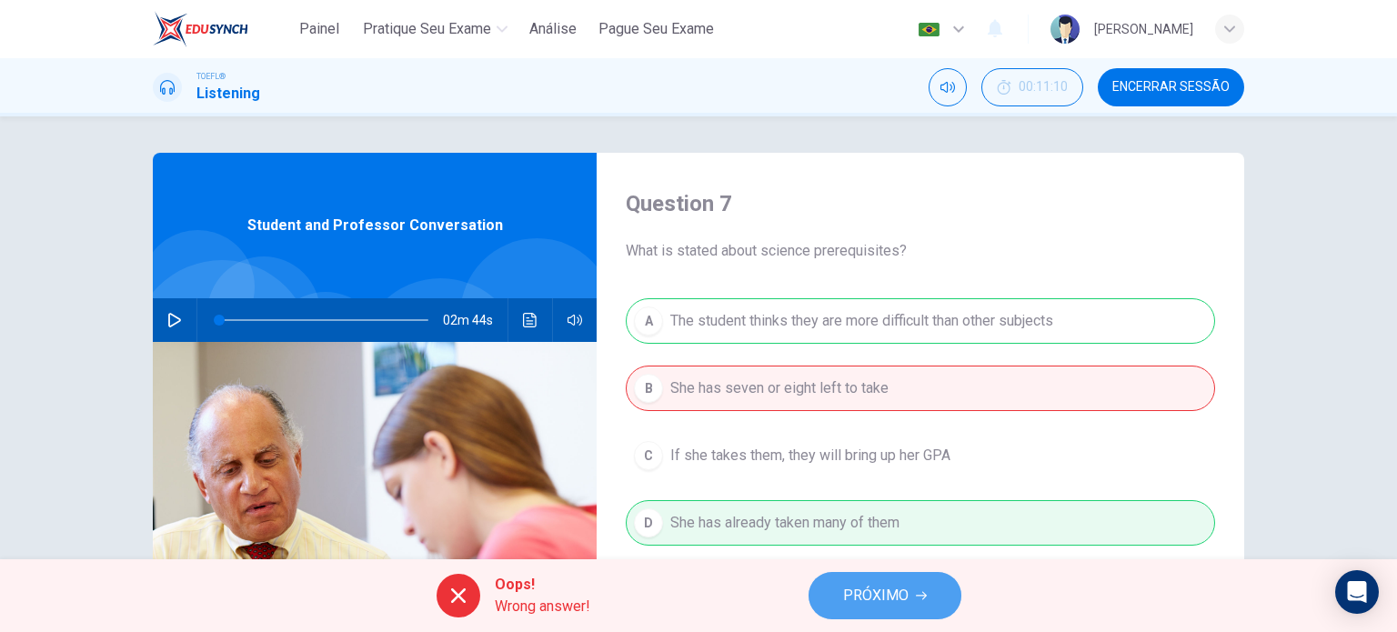
click at [855, 587] on span "PRÓXIMO" at bounding box center [875, 595] width 65 height 25
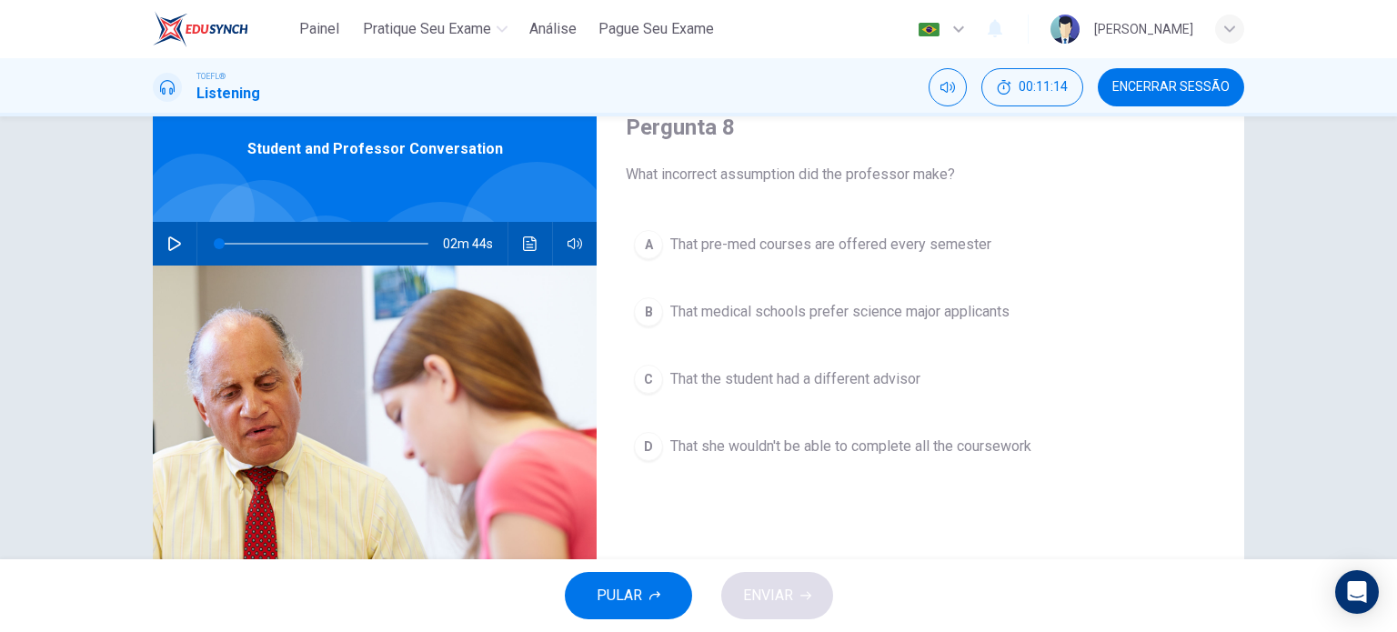
scroll to position [78, 0]
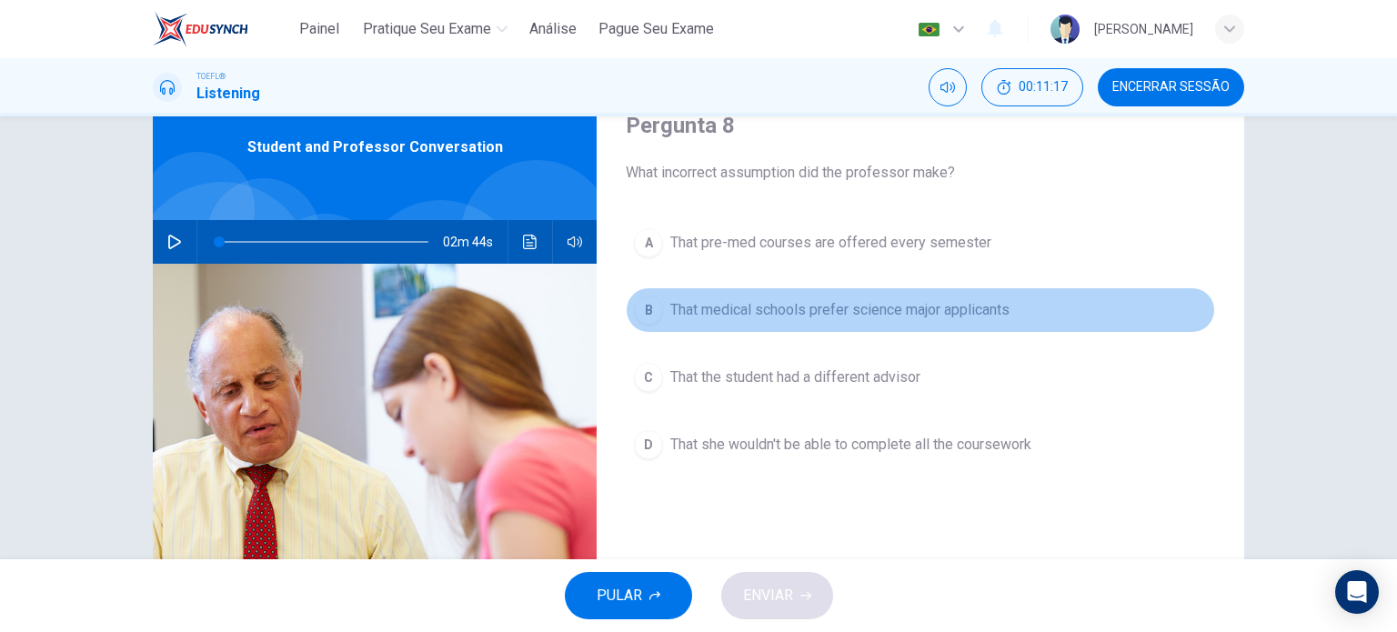
click at [967, 311] on span "That medical schools prefer science major applicants" at bounding box center [839, 310] width 339 height 22
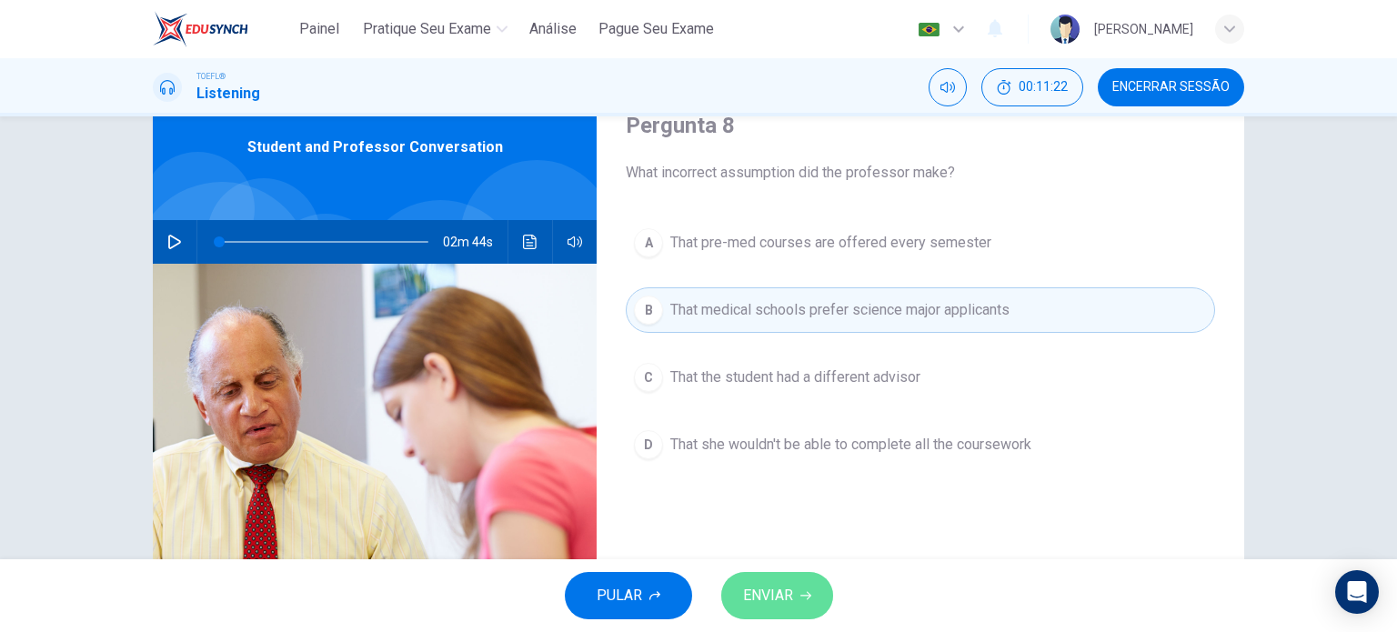
click at [800, 593] on icon "button" at bounding box center [805, 595] width 11 height 11
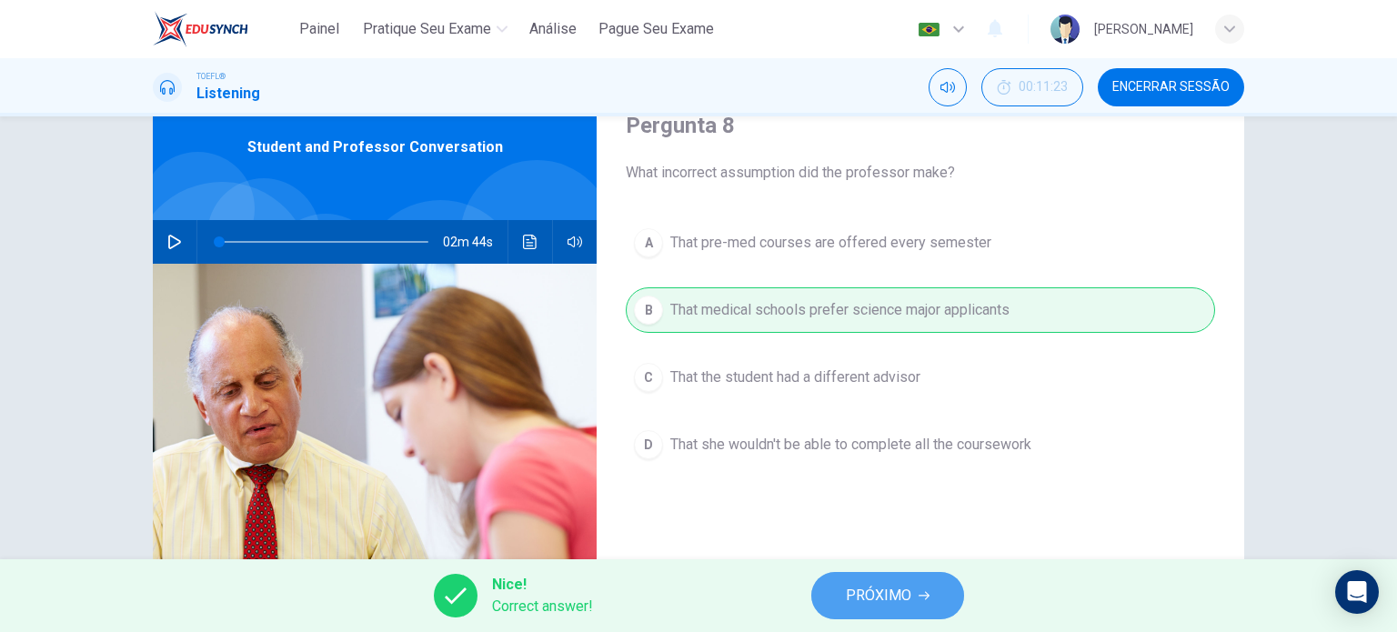
click at [889, 591] on span "PRÓXIMO" at bounding box center [878, 595] width 65 height 25
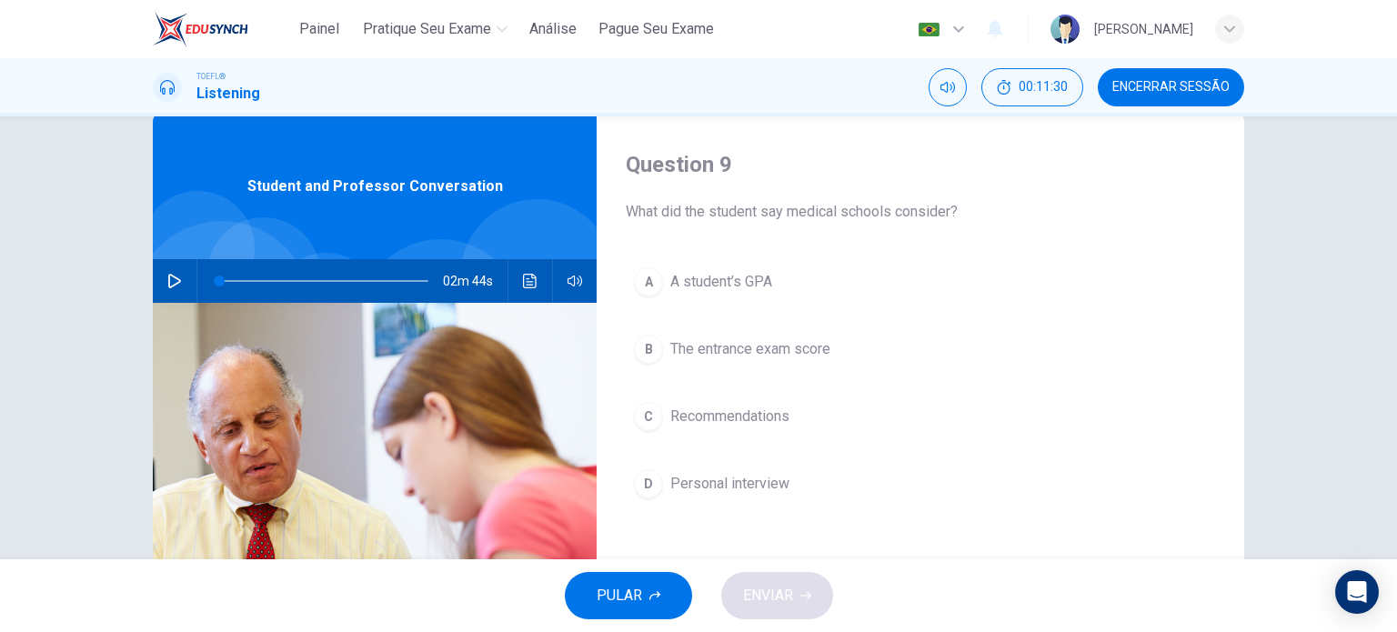
scroll to position [38, 0]
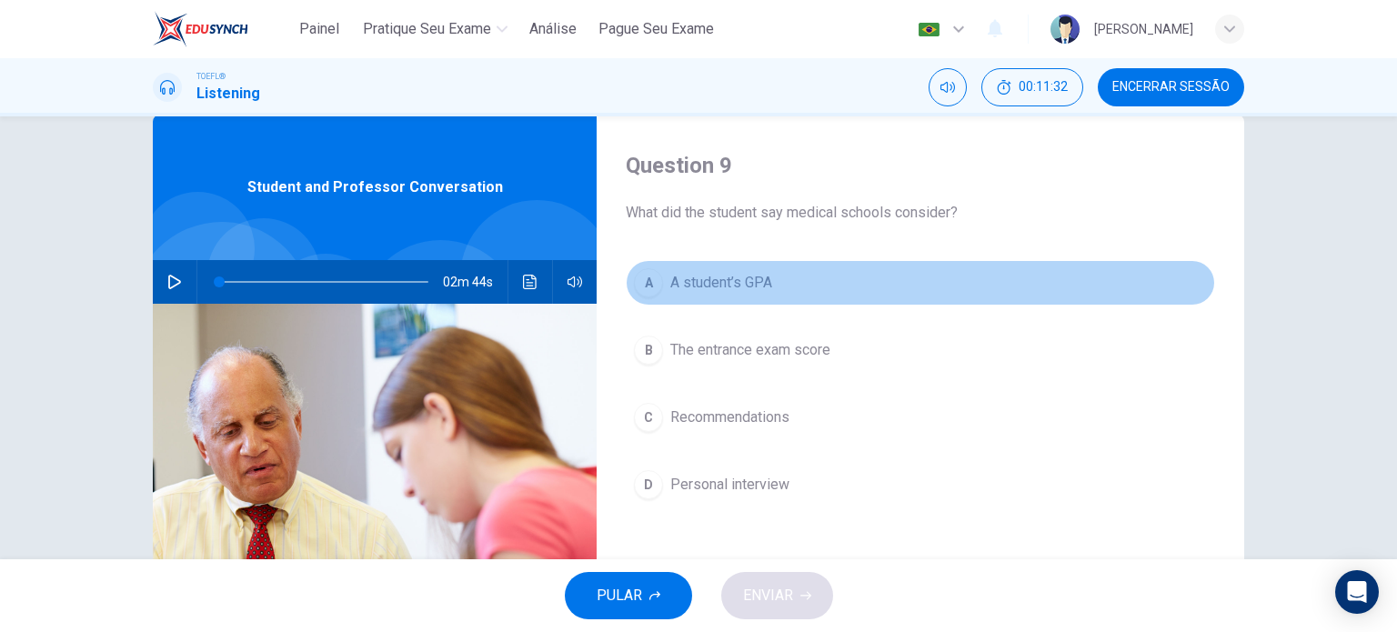
click at [743, 288] on span "A student’s GPA" at bounding box center [721, 283] width 102 height 22
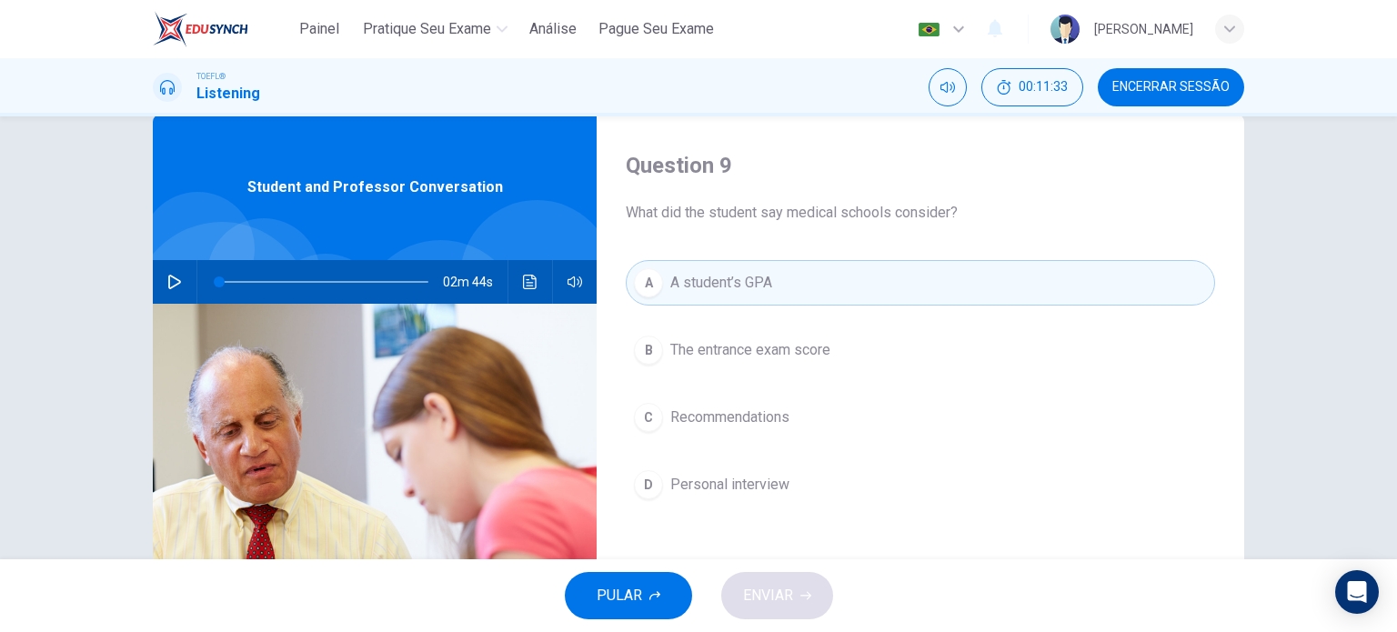
click at [738, 350] on span "The entrance exam score" at bounding box center [750, 350] width 160 height 22
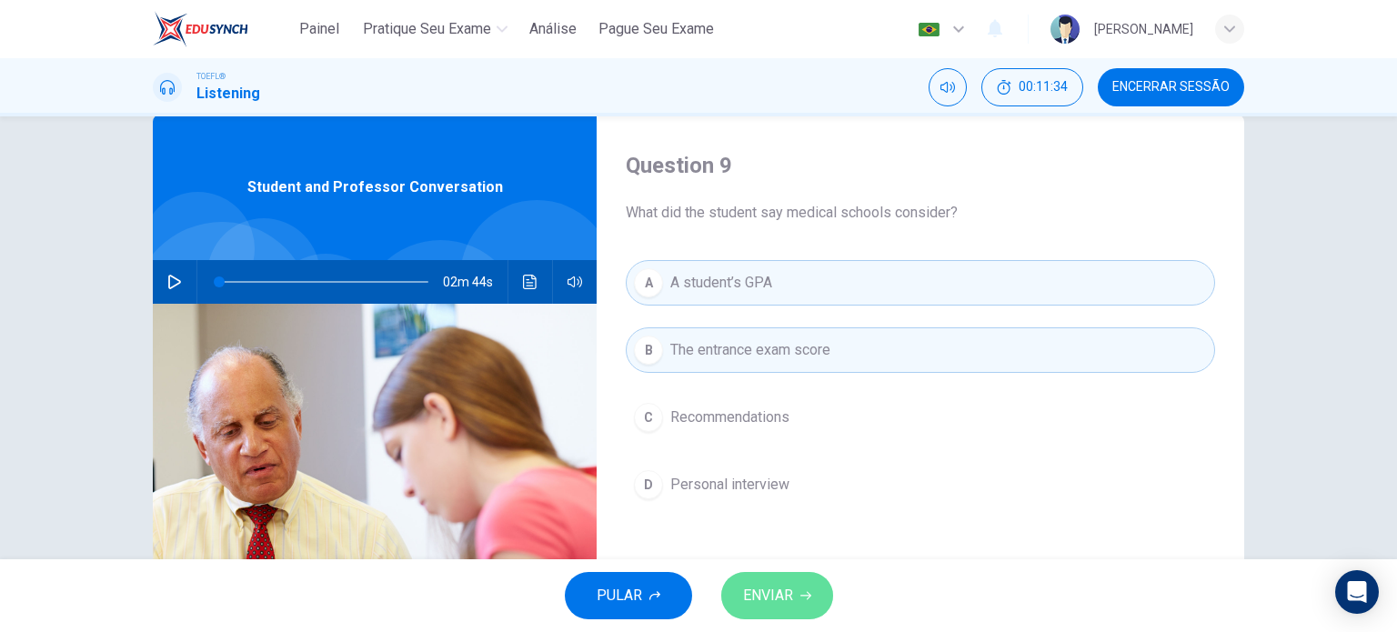
click at [776, 610] on button "ENVIAR" at bounding box center [777, 595] width 112 height 47
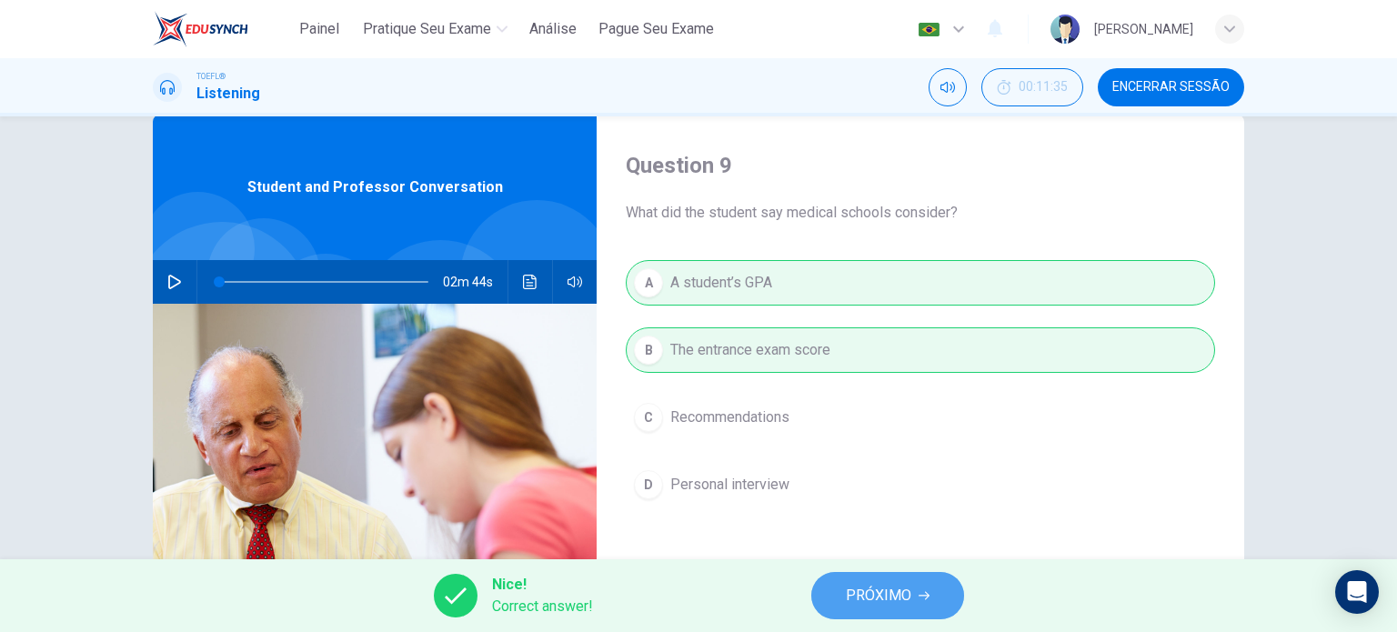
click at [890, 586] on span "PRÓXIMO" at bounding box center [878, 595] width 65 height 25
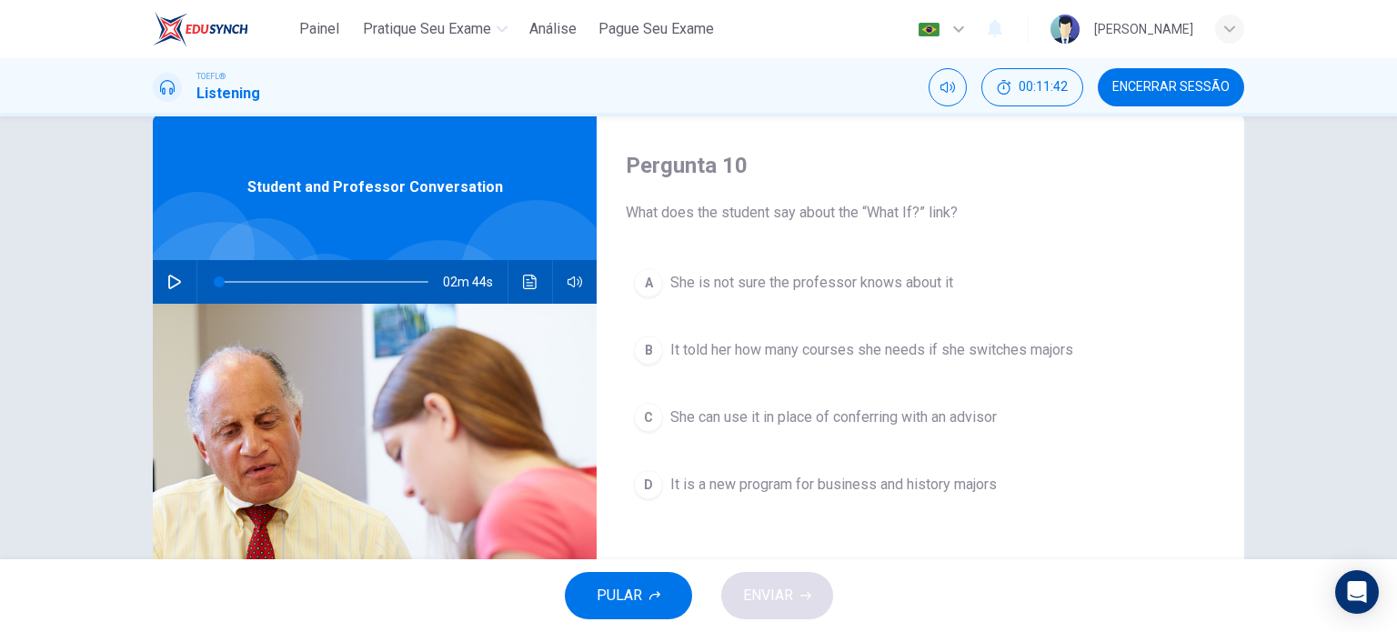
click at [956, 352] on span "It told her how many courses she needs if she switches majors" at bounding box center [871, 350] width 403 height 22
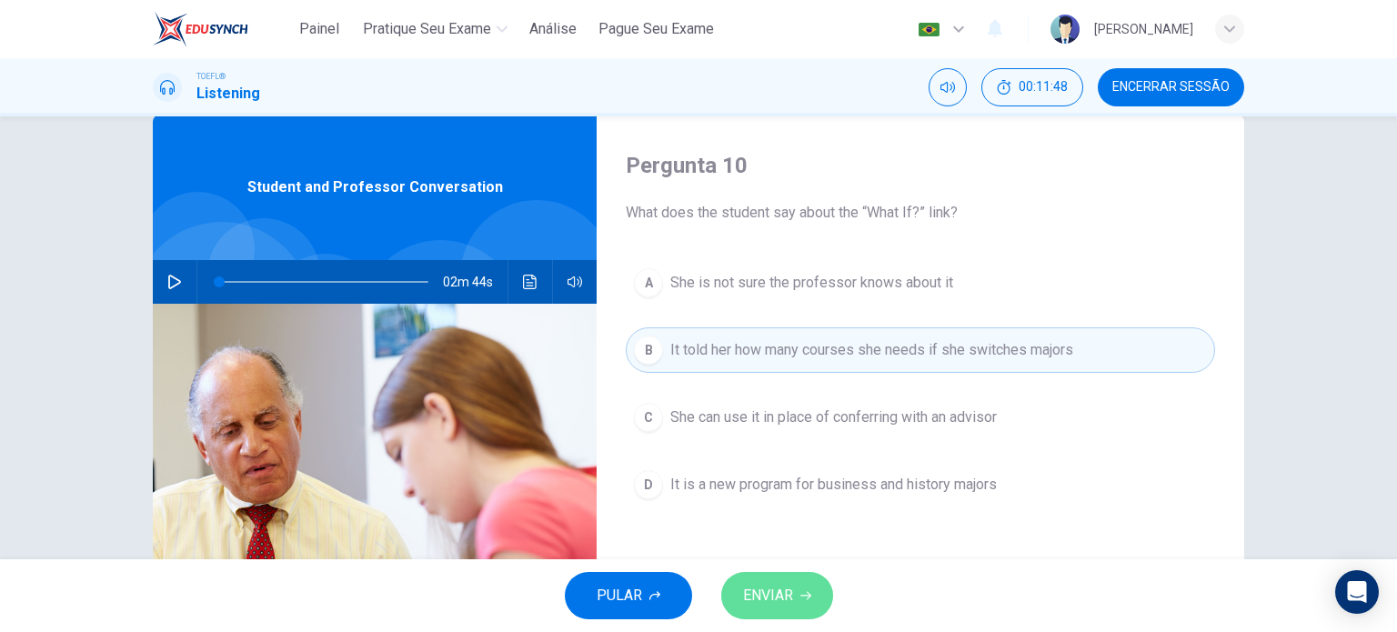
click at [760, 592] on span "ENVIAR" at bounding box center [768, 595] width 50 height 25
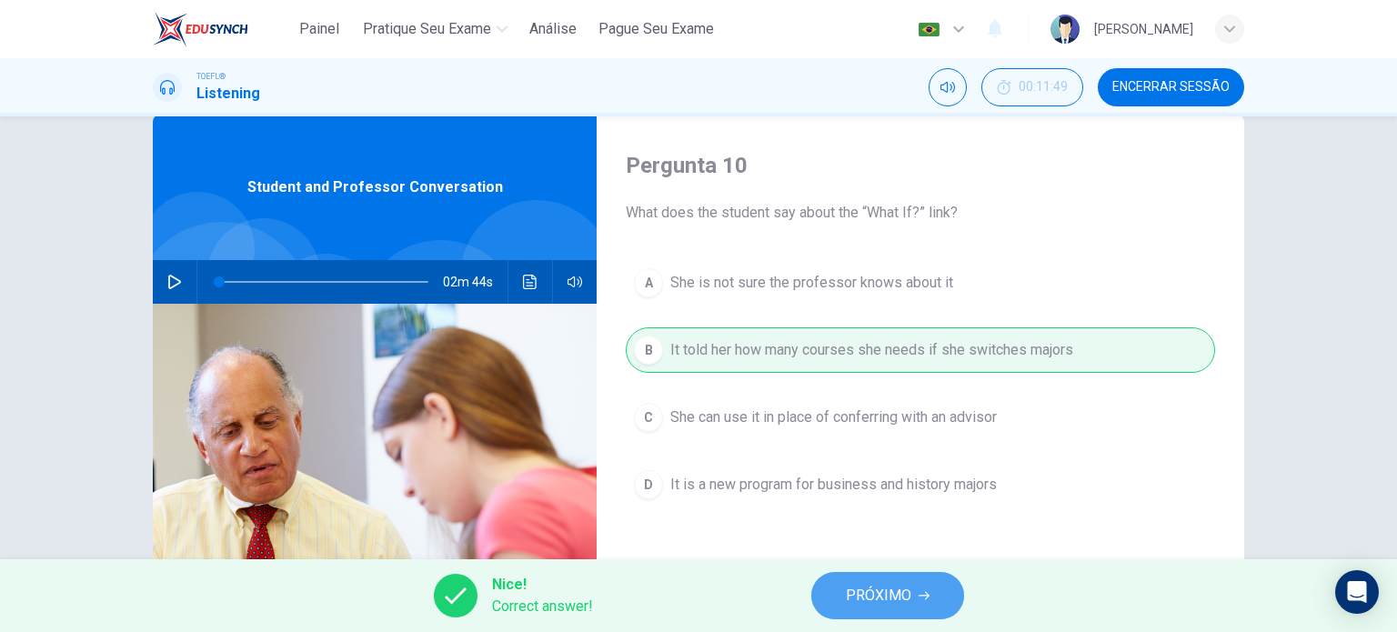
click at [850, 591] on span "PRÓXIMO" at bounding box center [878, 595] width 65 height 25
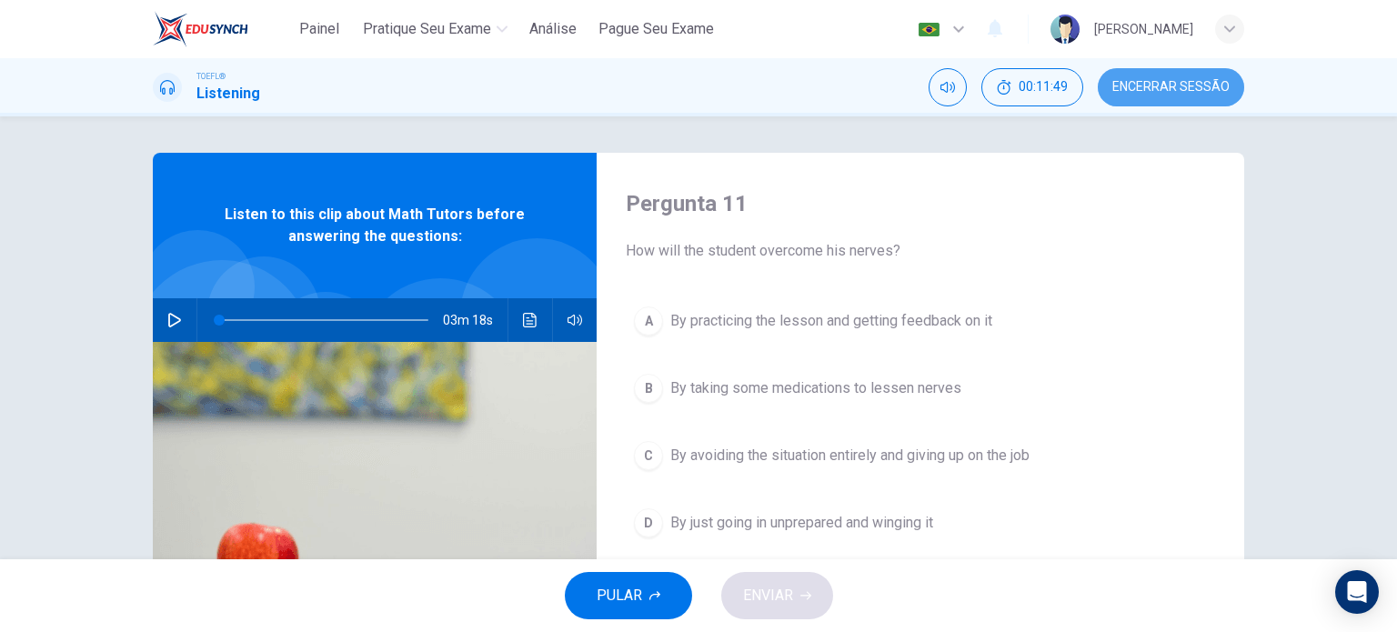
click at [1140, 94] on span "Encerrar Sessão" at bounding box center [1170, 87] width 117 height 15
click at [182, 315] on button "button" at bounding box center [174, 320] width 29 height 44
type input "1"
drag, startPoint x: 219, startPoint y: 314, endPoint x: 131, endPoint y: 315, distance: 88.2
click at [131, 315] on div "Pergunta 11 How will the student overcome his nerves? A By practicing the lesso…" at bounding box center [698, 469] width 1149 height 632
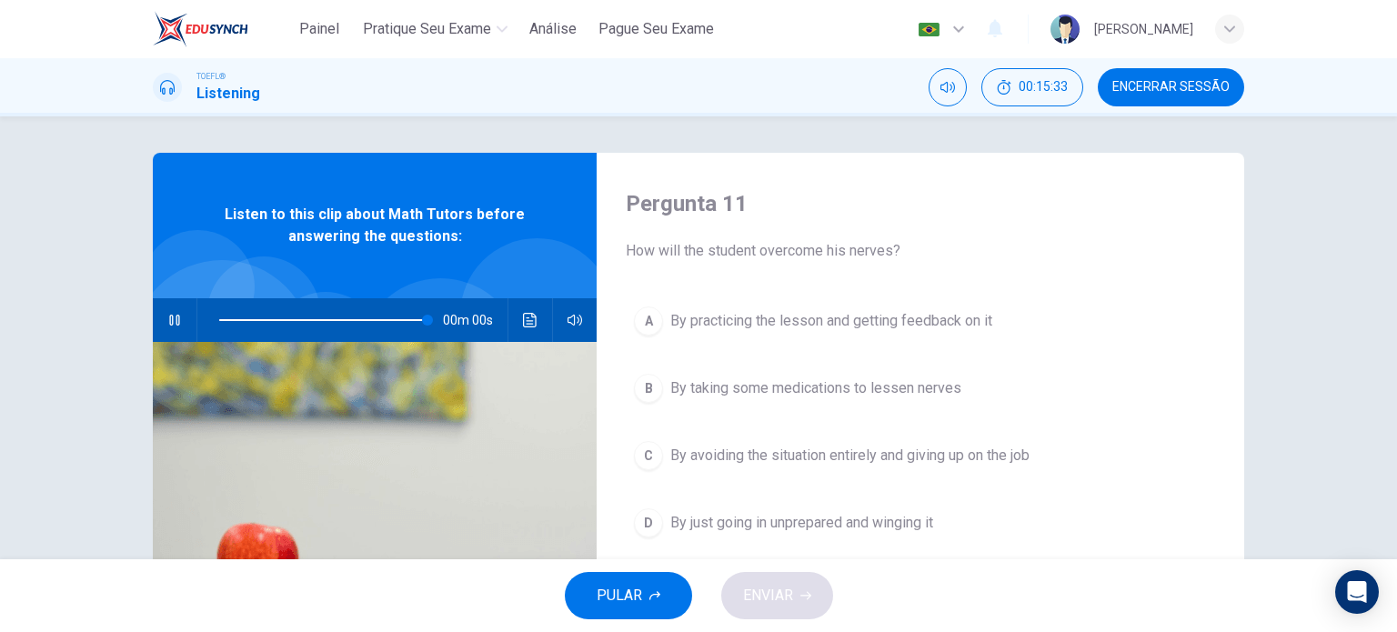
type input "0"
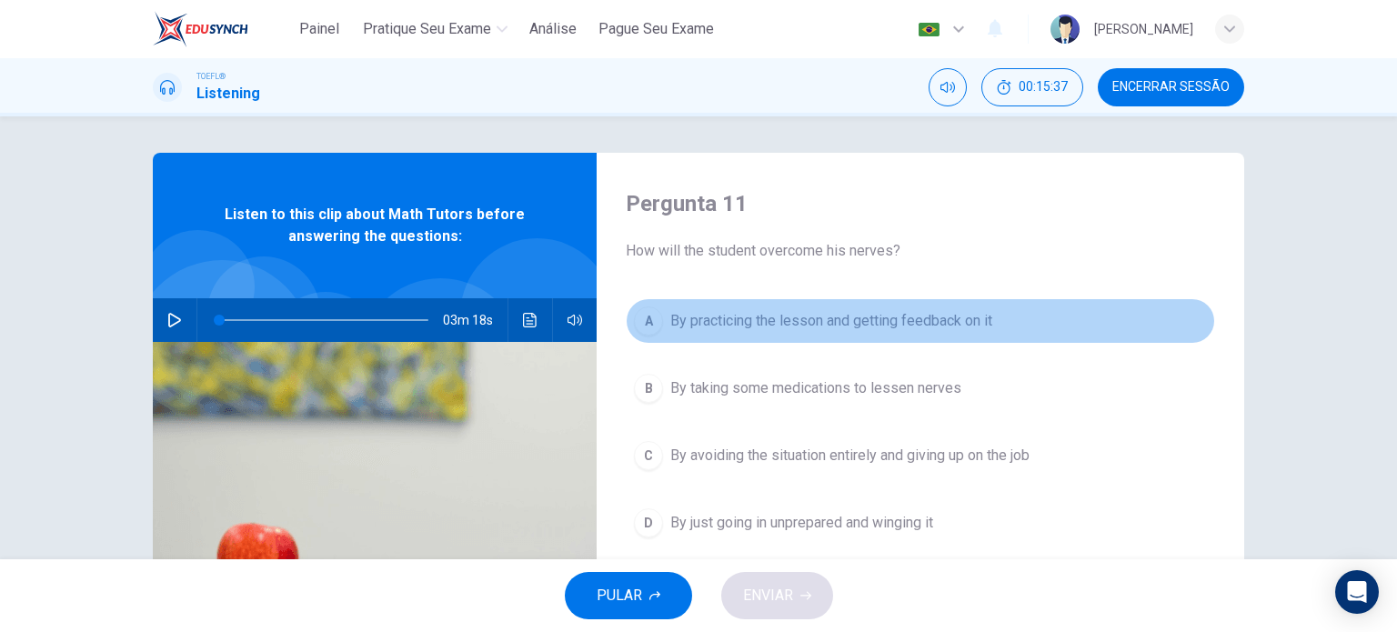
click at [988, 317] on span "By practicing the lesson and getting feedback on it" at bounding box center [831, 321] width 322 height 22
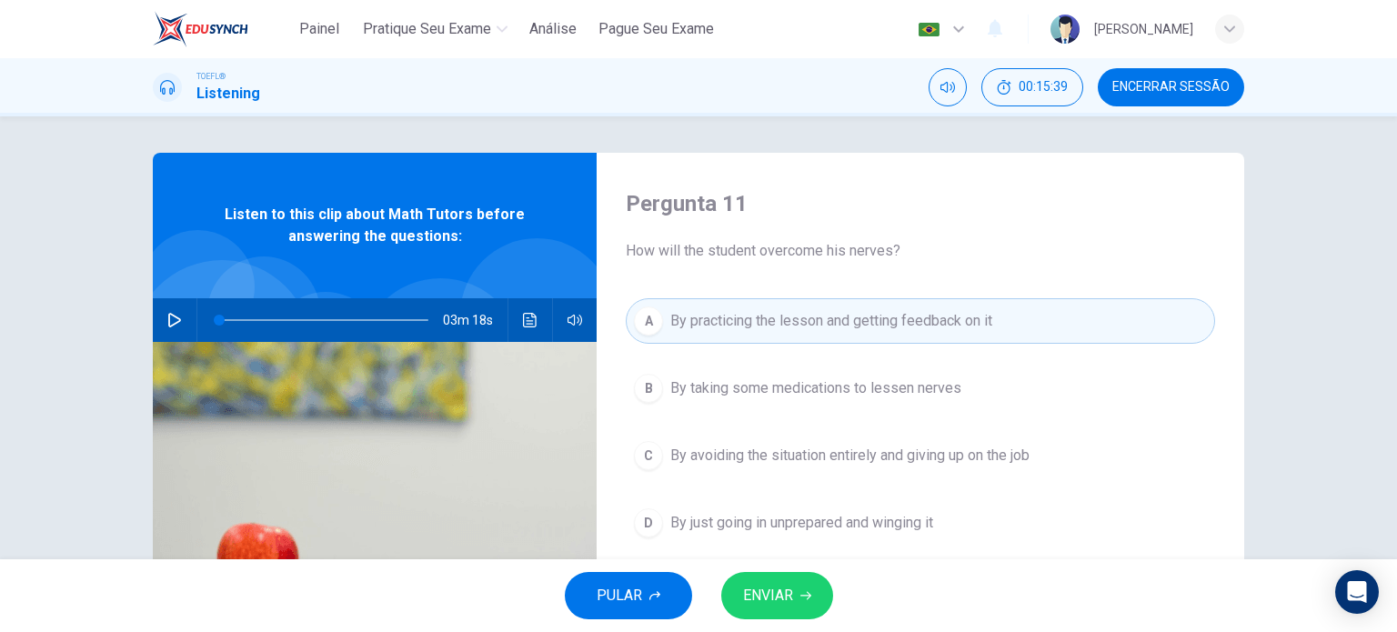
click at [782, 564] on div "PULAR ENVIAR" at bounding box center [698, 595] width 1397 height 73
click at [787, 600] on span "ENVIAR" at bounding box center [768, 595] width 50 height 25
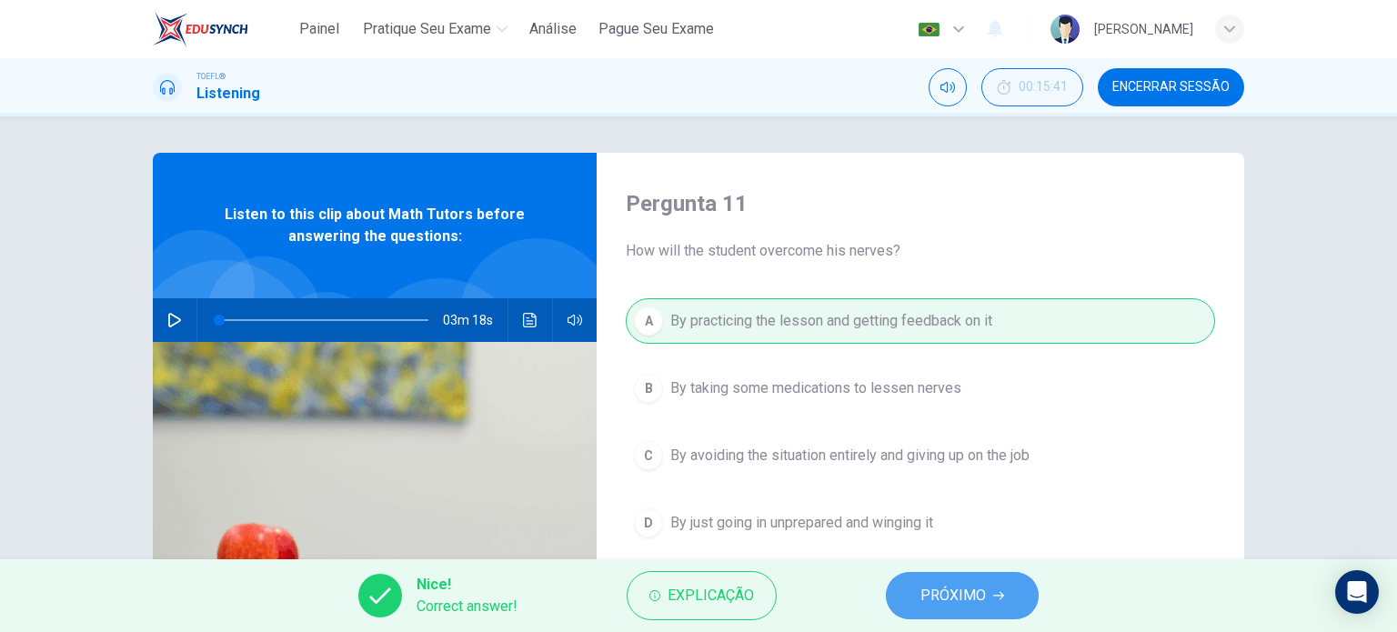
click at [986, 600] on button "PRÓXIMO" at bounding box center [962, 595] width 153 height 47
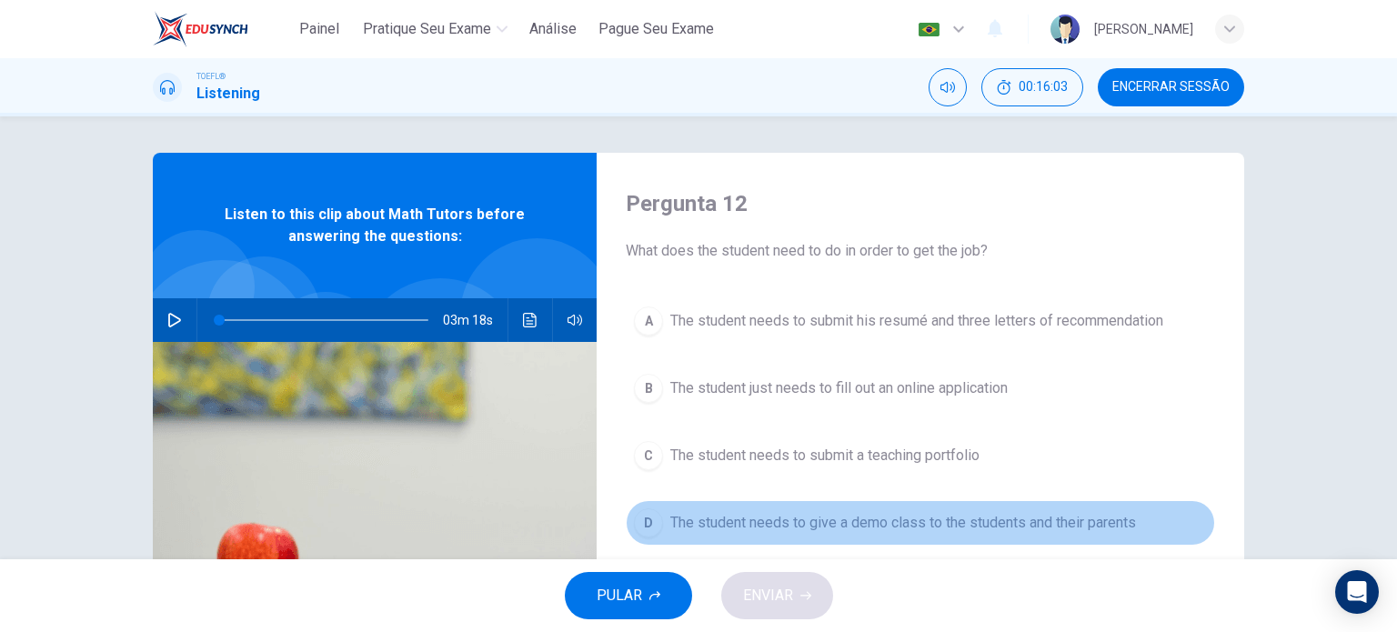
click at [822, 516] on span "The student needs to give a demo class to the students and their parents" at bounding box center [903, 523] width 466 height 22
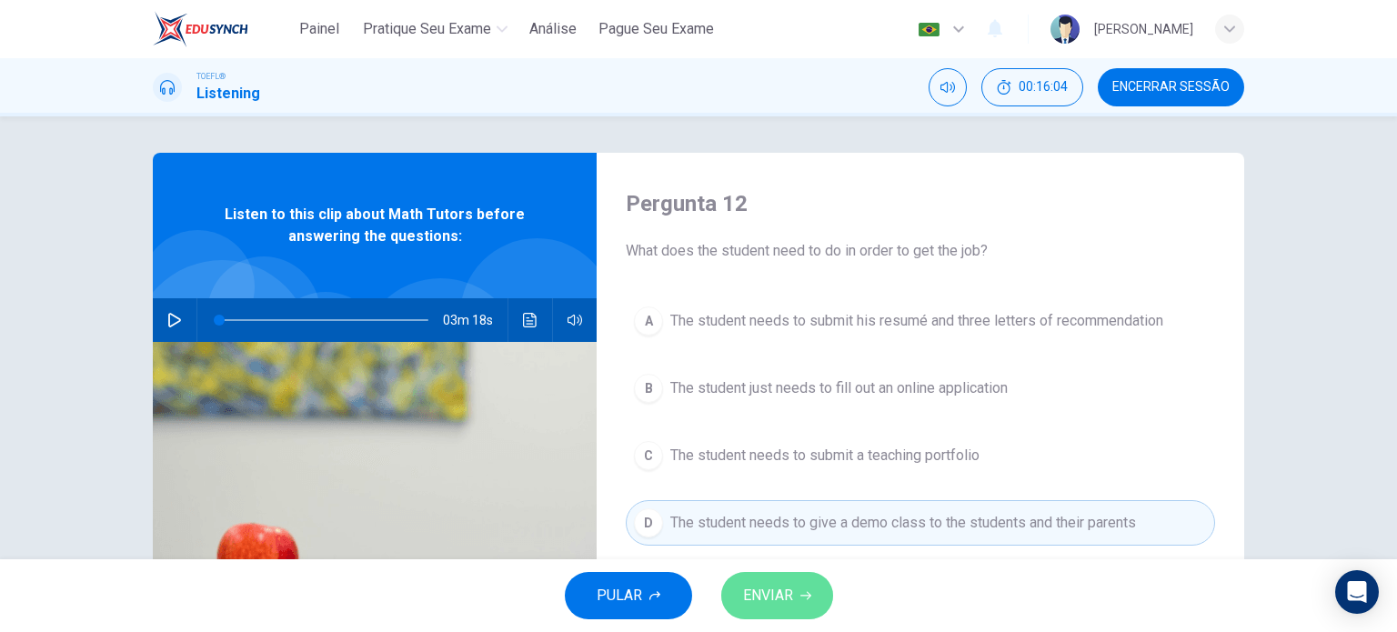
click at [782, 606] on span "ENVIAR" at bounding box center [768, 595] width 50 height 25
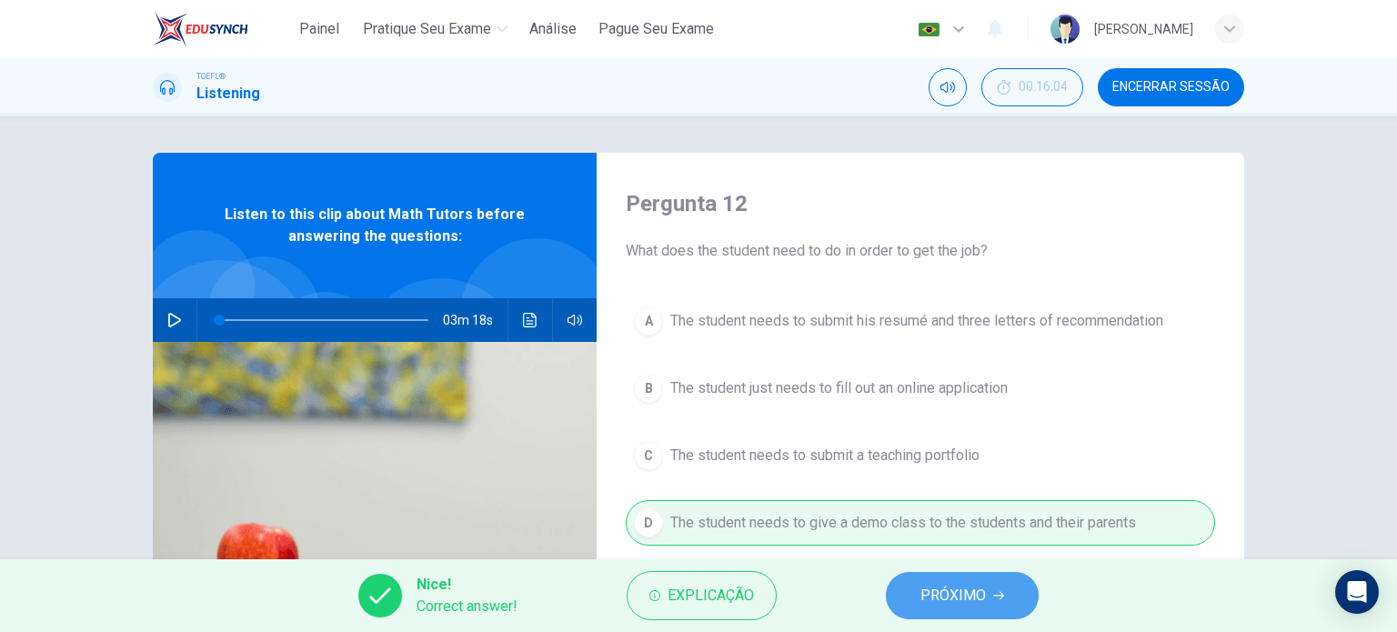
click at [928, 602] on span "PRÓXIMO" at bounding box center [952, 595] width 65 height 25
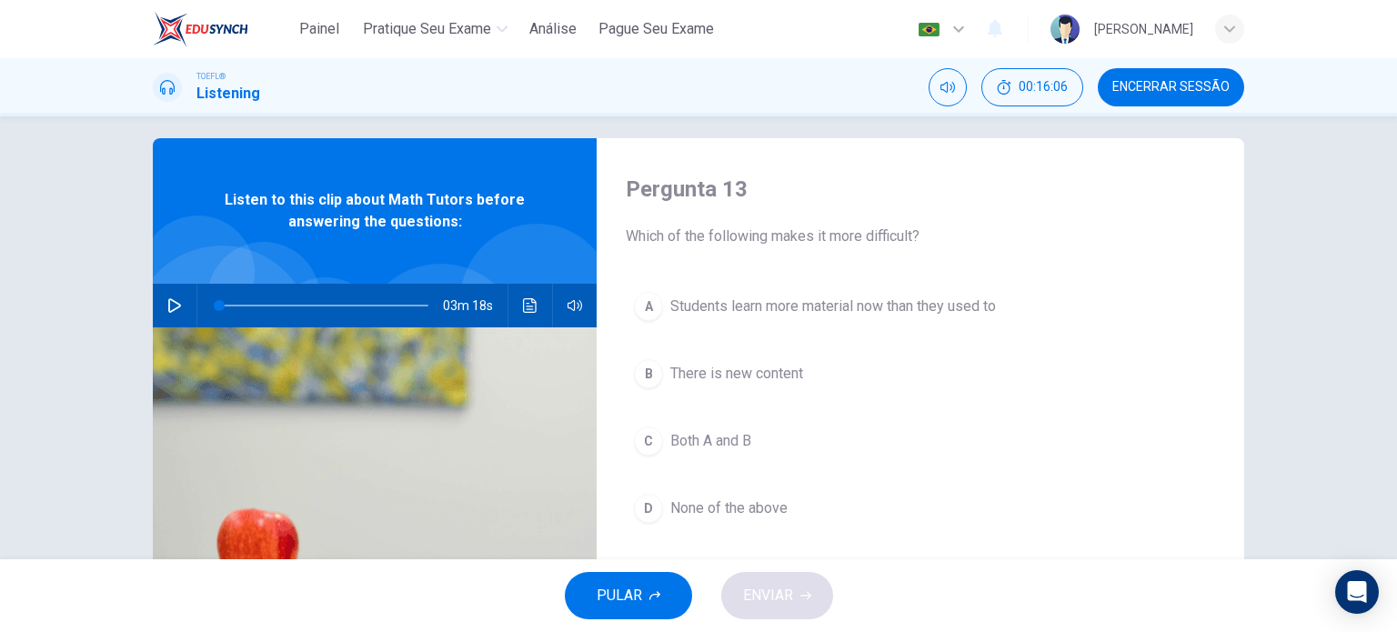
scroll to position [15, 0]
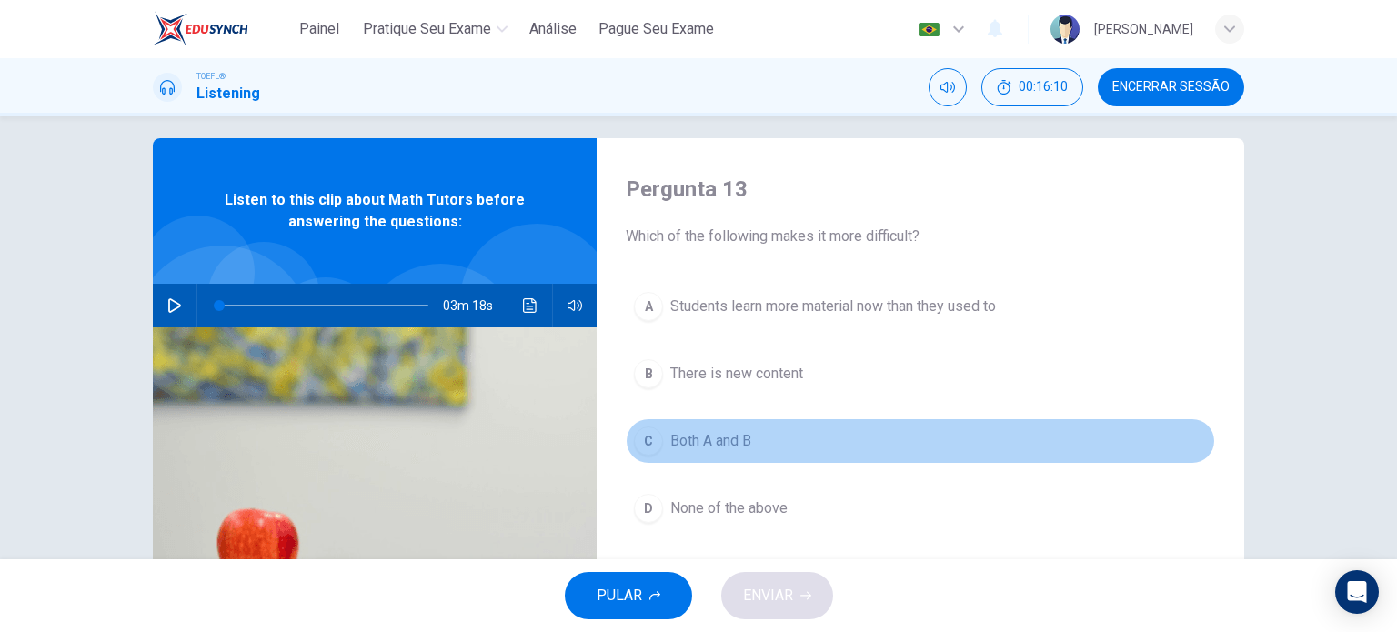
click at [771, 438] on button "C Both A and B" at bounding box center [920, 440] width 589 height 45
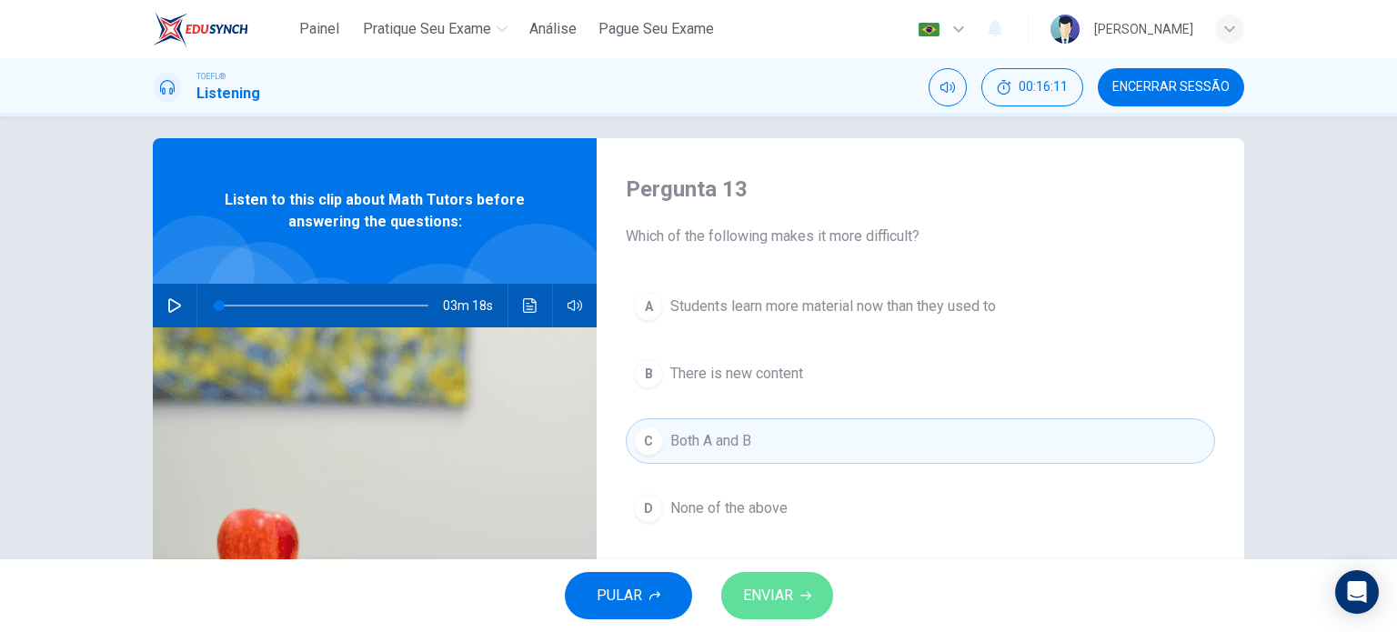
click at [739, 596] on button "ENVIAR" at bounding box center [777, 595] width 112 height 47
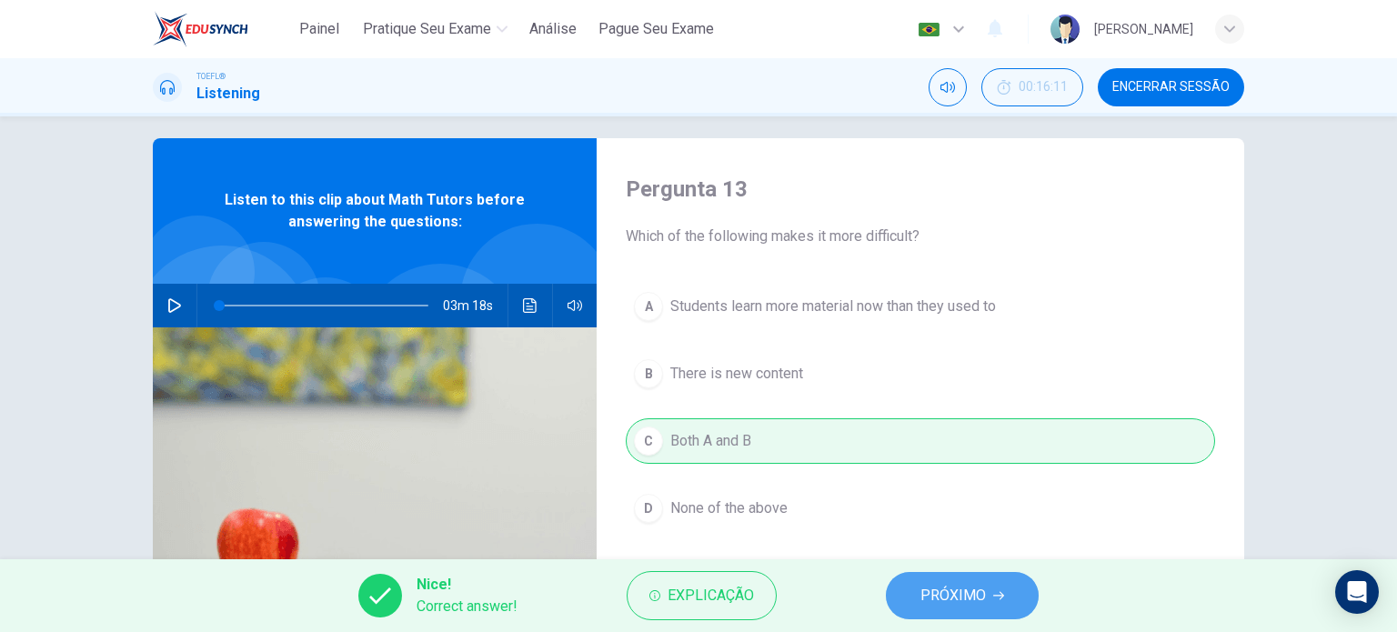
click at [914, 577] on button "PRÓXIMO" at bounding box center [962, 595] width 153 height 47
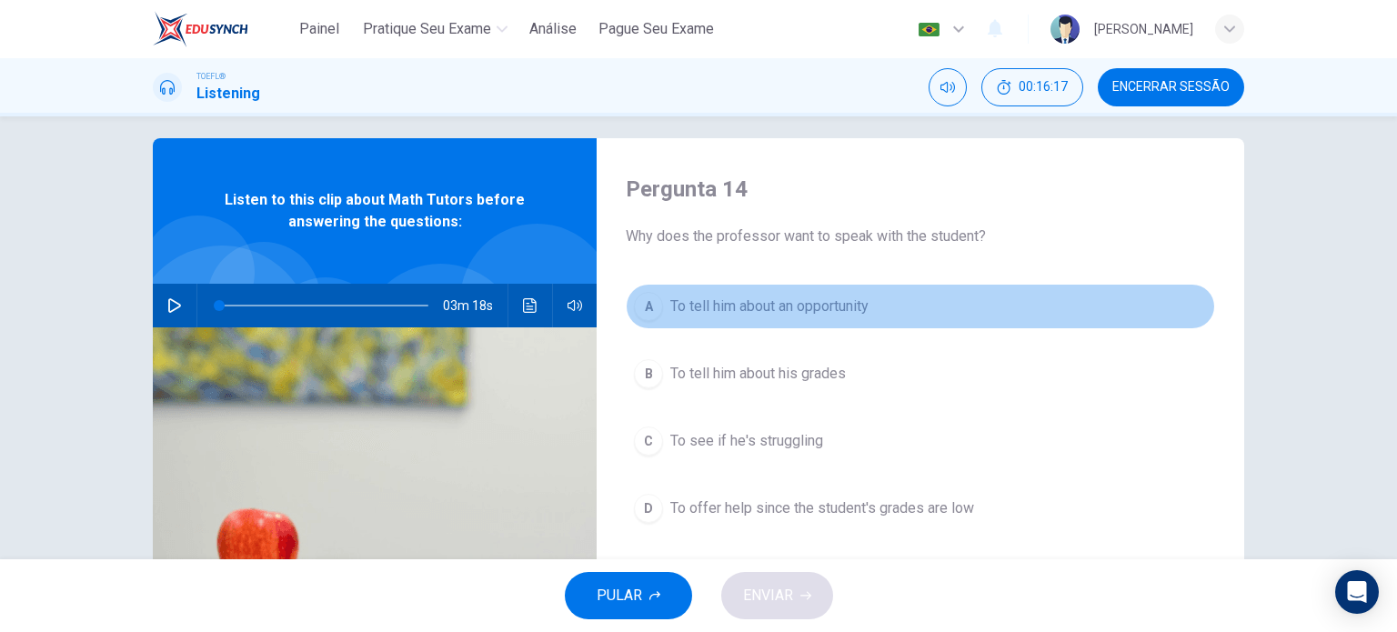
click at [829, 315] on span "To tell him about an opportunity" at bounding box center [769, 306] width 198 height 22
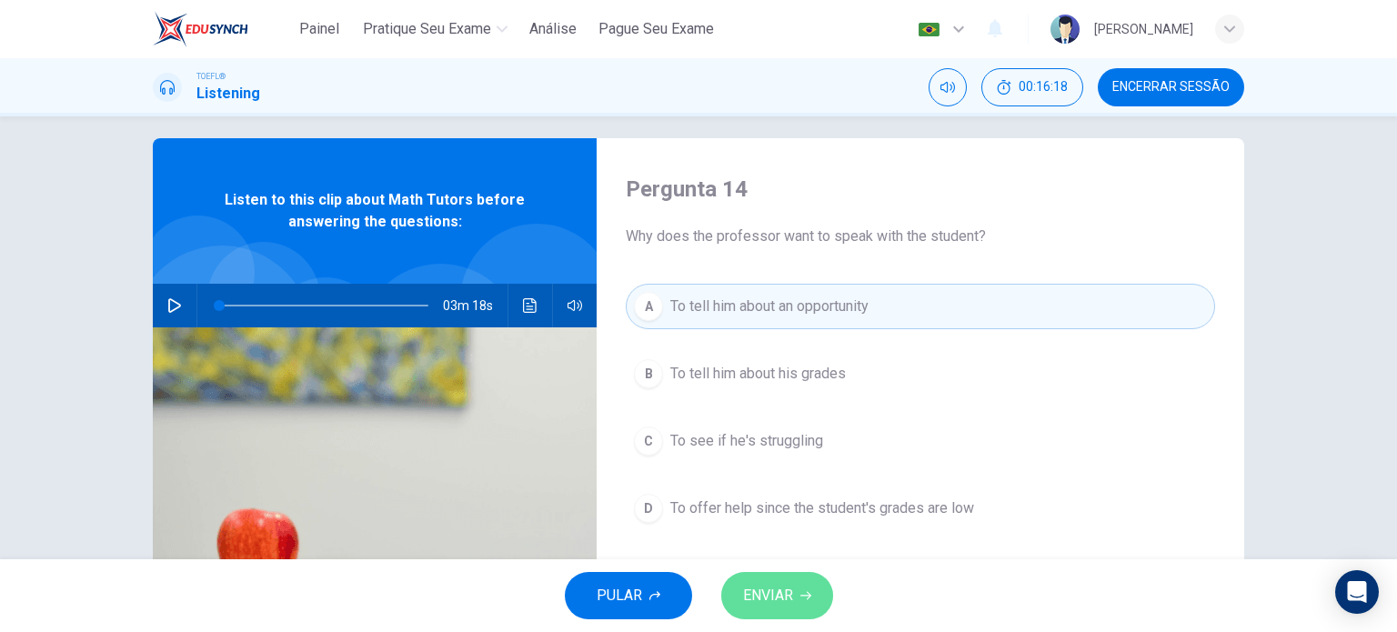
click at [786, 598] on span "ENVIAR" at bounding box center [768, 595] width 50 height 25
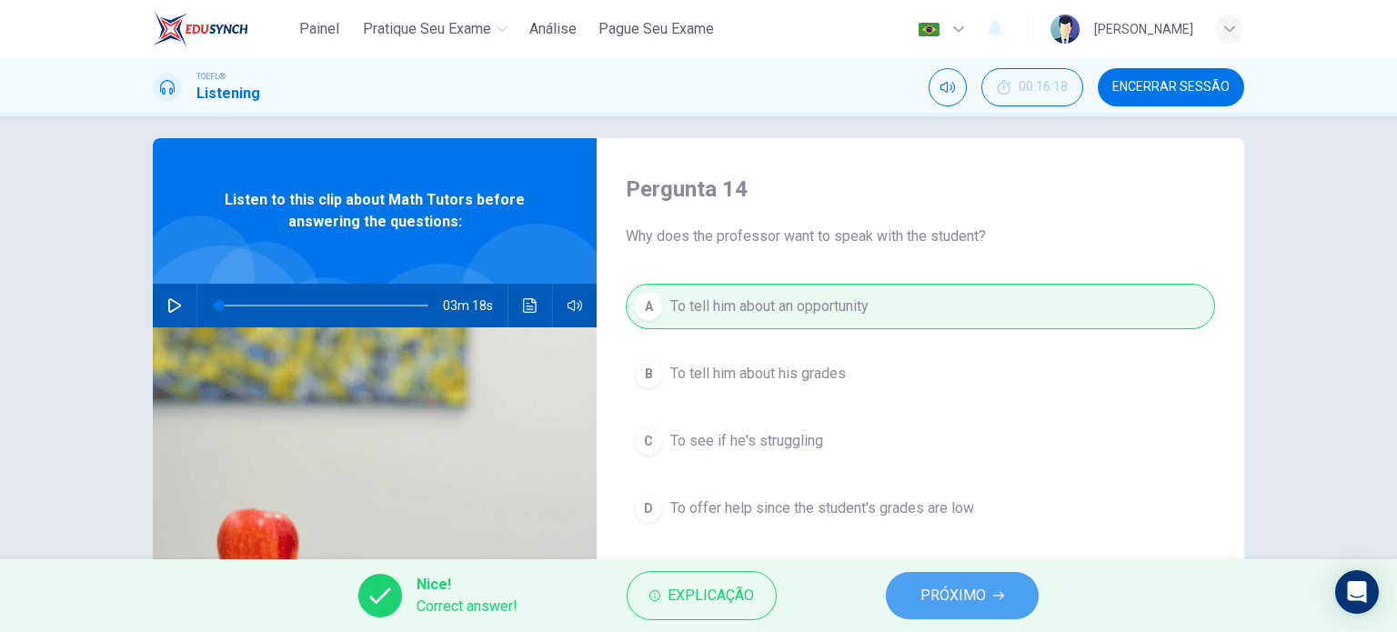
click at [934, 583] on span "PRÓXIMO" at bounding box center [952, 595] width 65 height 25
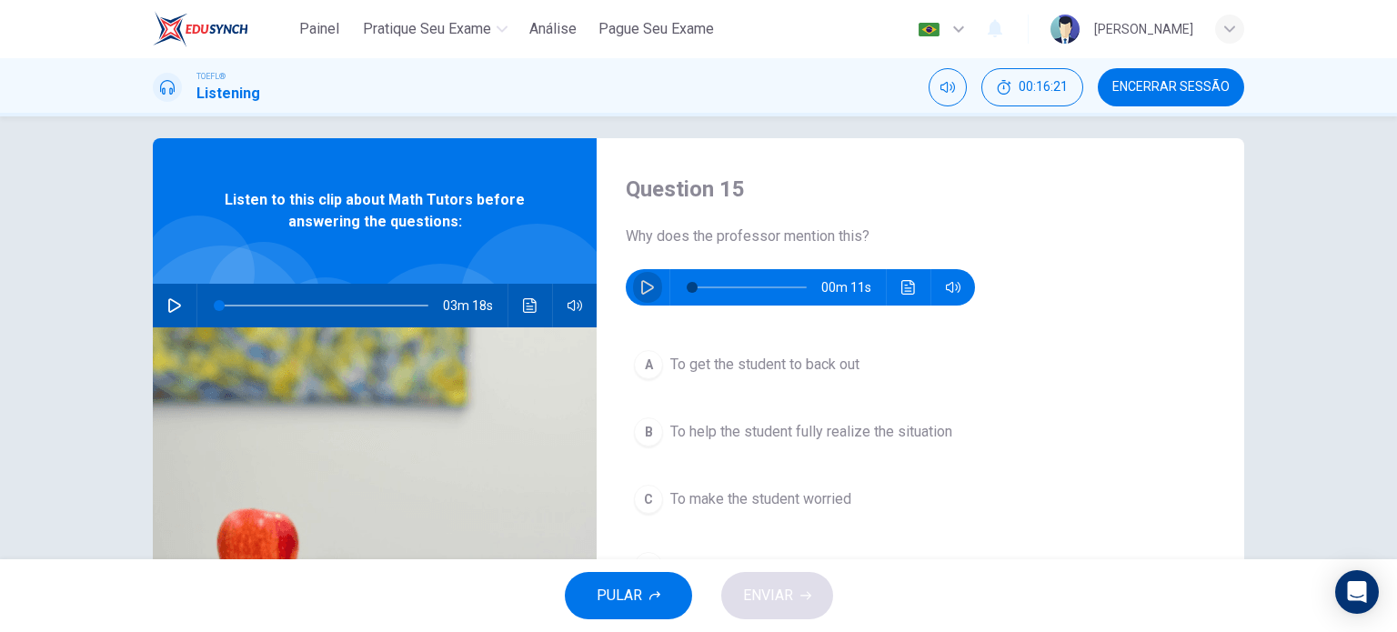
click at [651, 297] on button "button" at bounding box center [647, 287] width 29 height 36
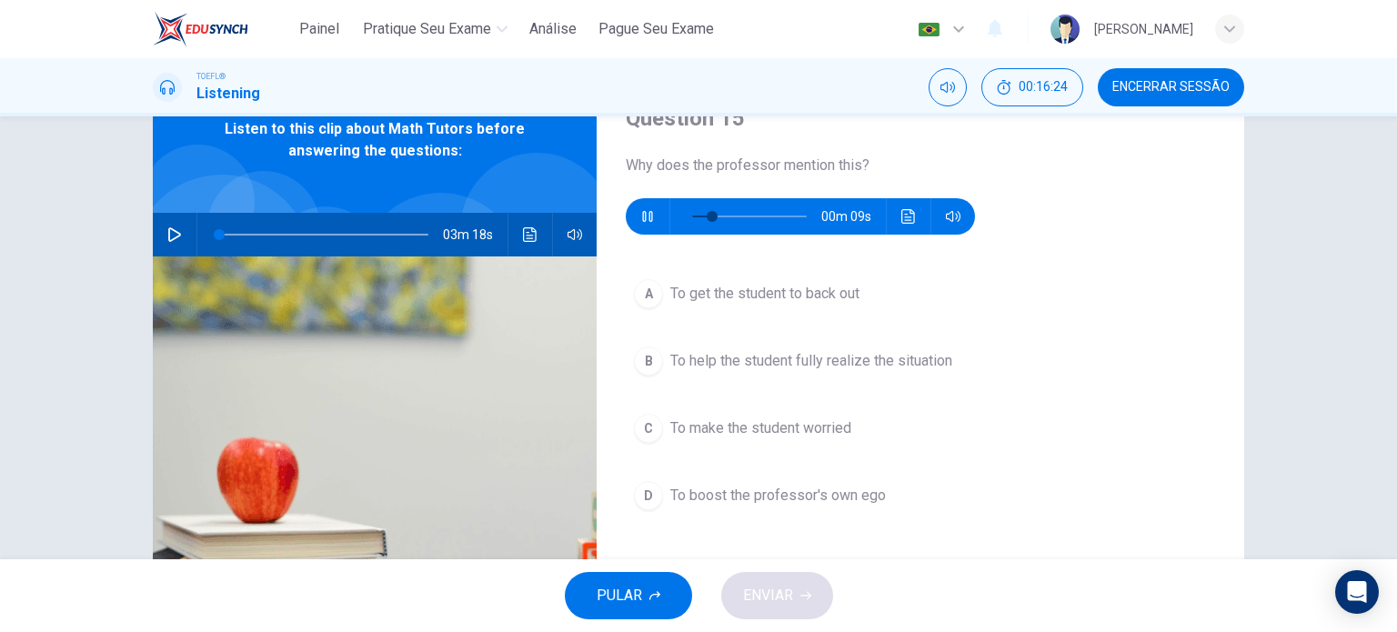
scroll to position [90, 0]
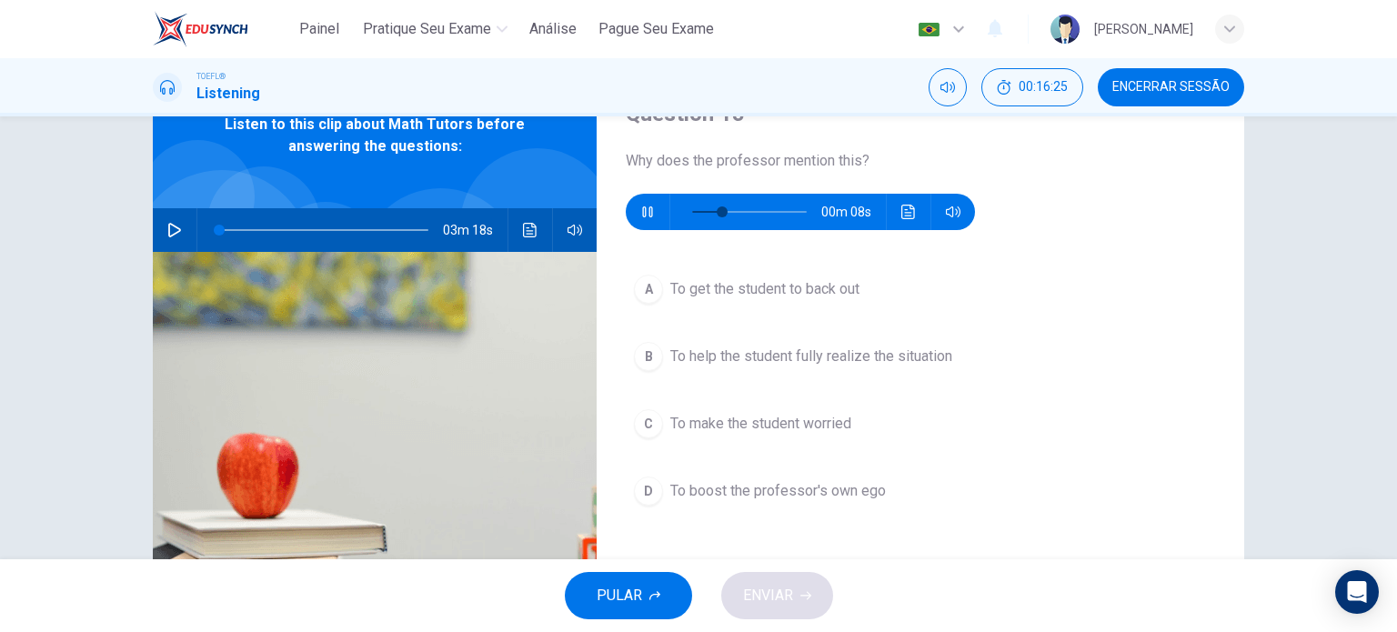
type input "35"
click at [692, 210] on span at bounding box center [749, 211] width 115 height 25
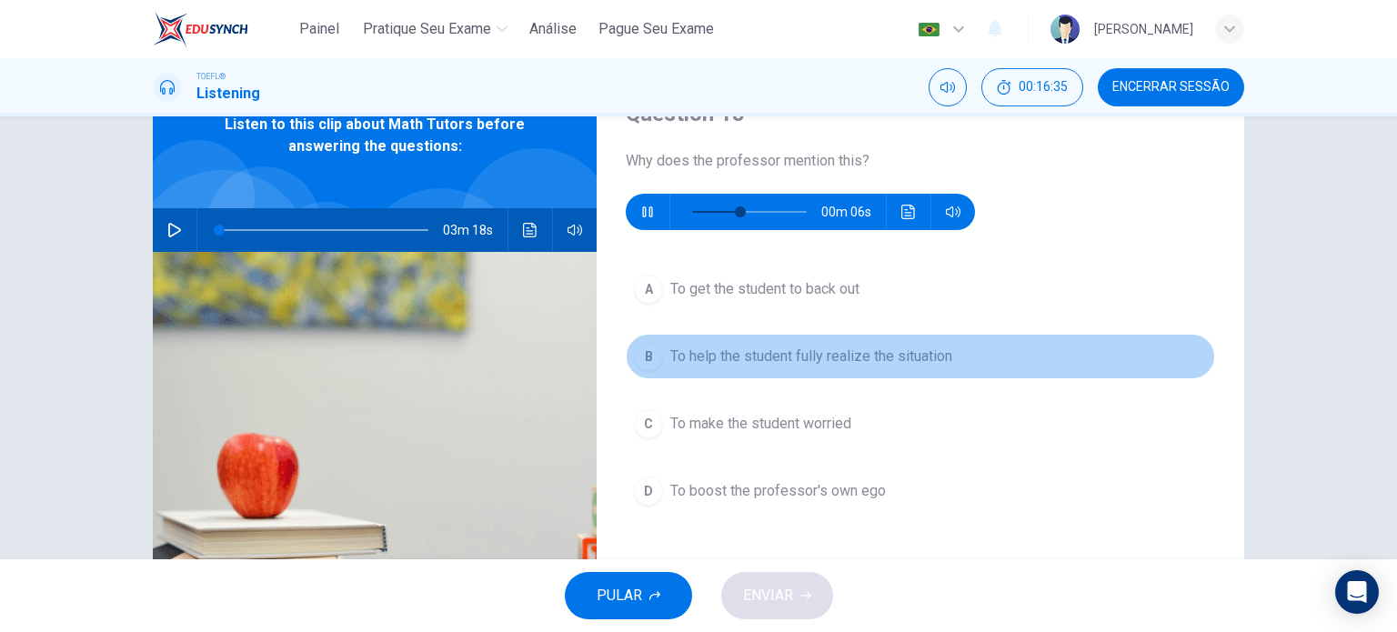
click at [877, 355] on span "To help the student fully realize the situation" at bounding box center [811, 356] width 282 height 22
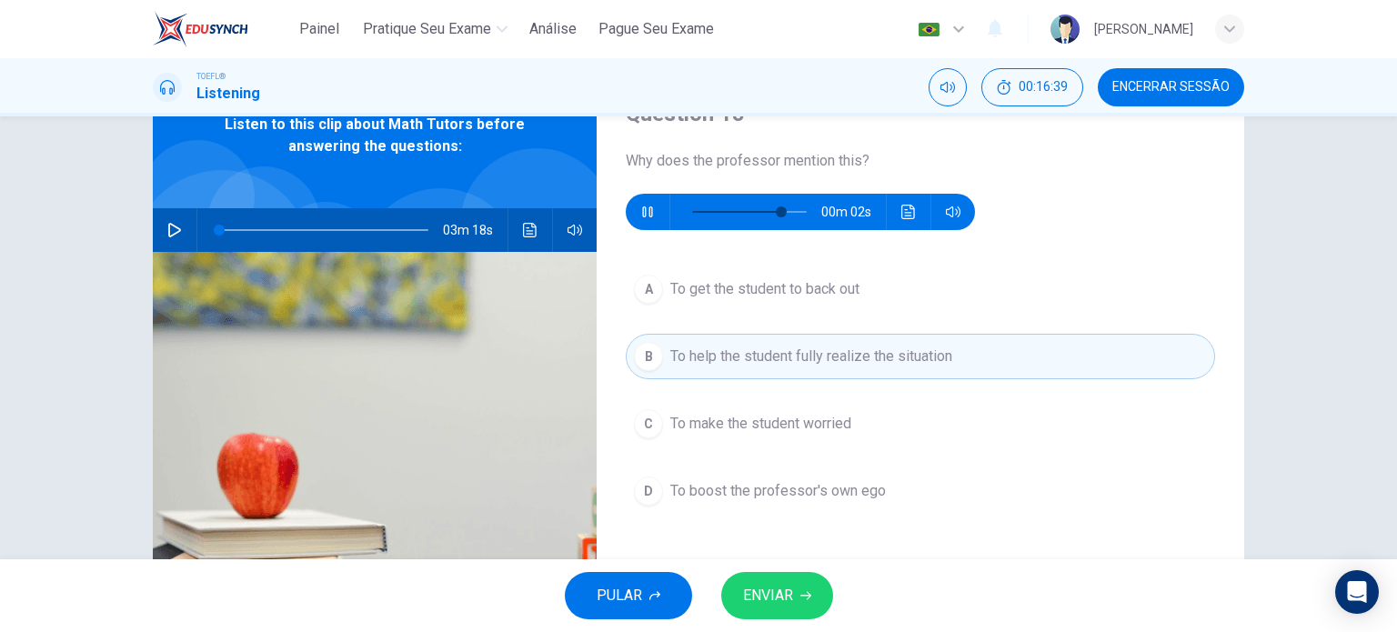
type input "87"
type input "0"
click at [813, 596] on button "ENVIAR" at bounding box center [777, 595] width 112 height 47
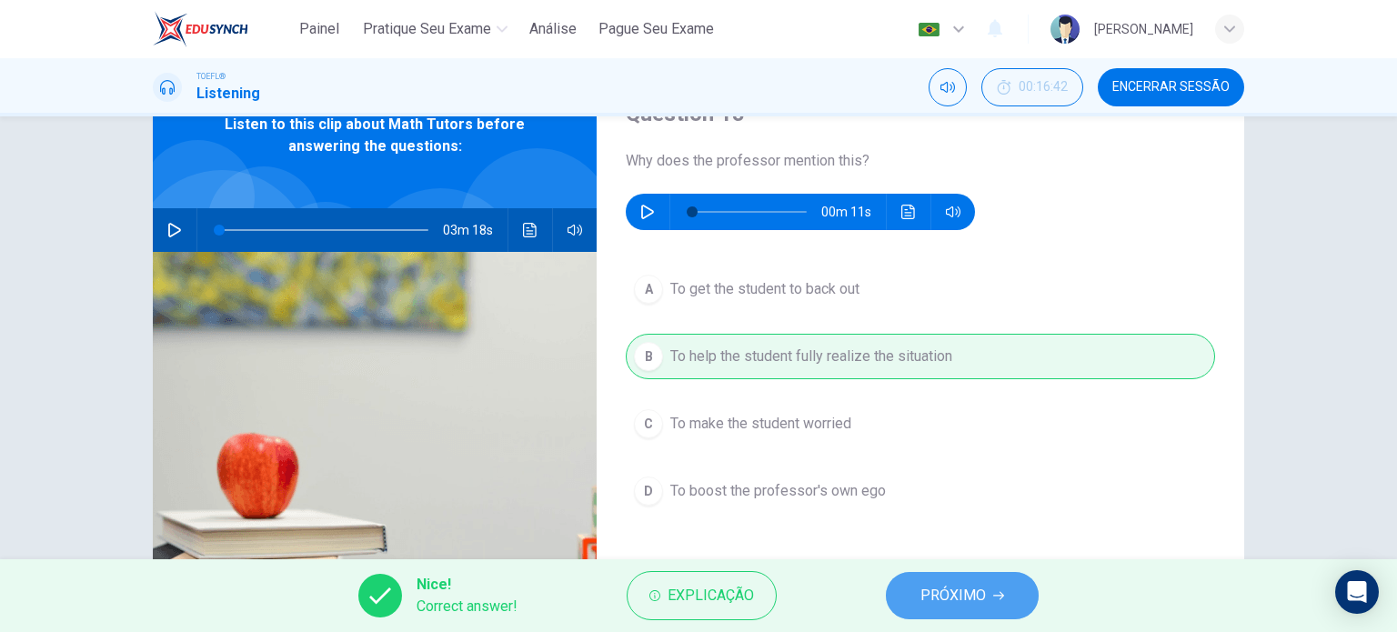
click at [974, 579] on button "PRÓXIMO" at bounding box center [962, 595] width 153 height 47
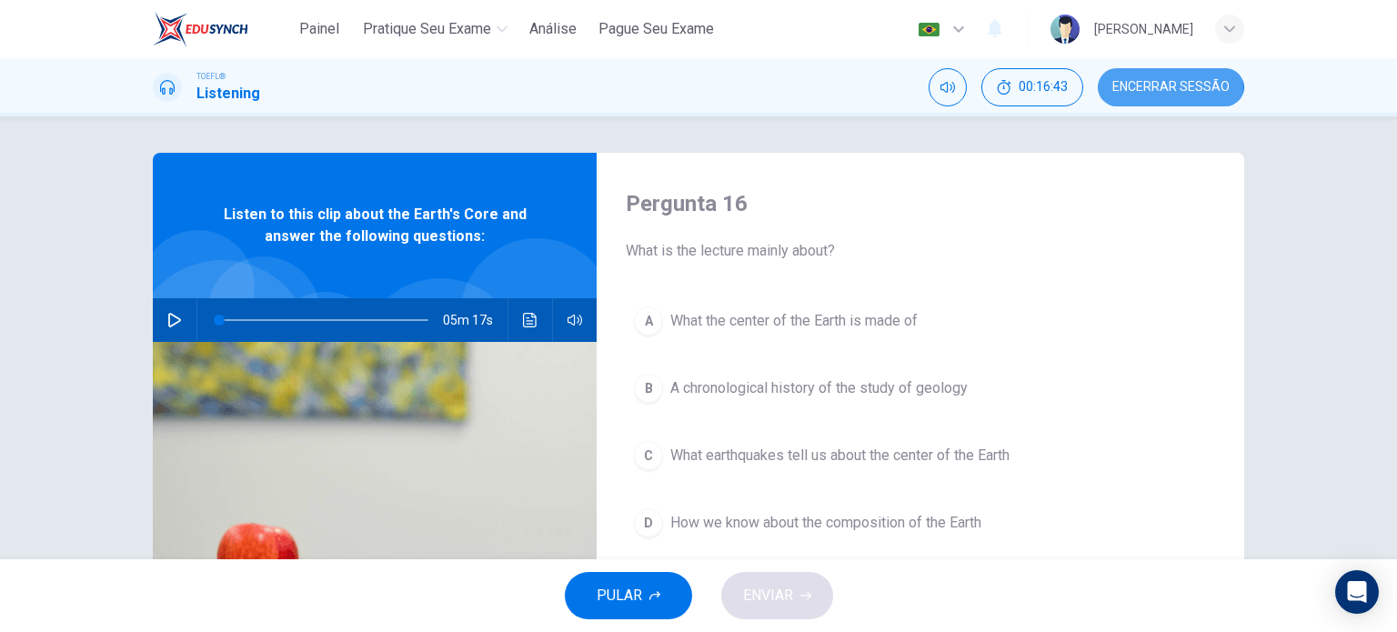
click at [1142, 86] on span "Encerrar Sessão" at bounding box center [1170, 87] width 117 height 15
click at [175, 321] on icon "button" at bounding box center [174, 320] width 13 height 15
type input "1"
drag, startPoint x: 218, startPoint y: 321, endPoint x: 113, endPoint y: 308, distance: 106.2
click at [113, 308] on div "Pergunta 16 What is the lecture mainly about? A What the center of the Earth is…" at bounding box center [698, 337] width 1397 height 443
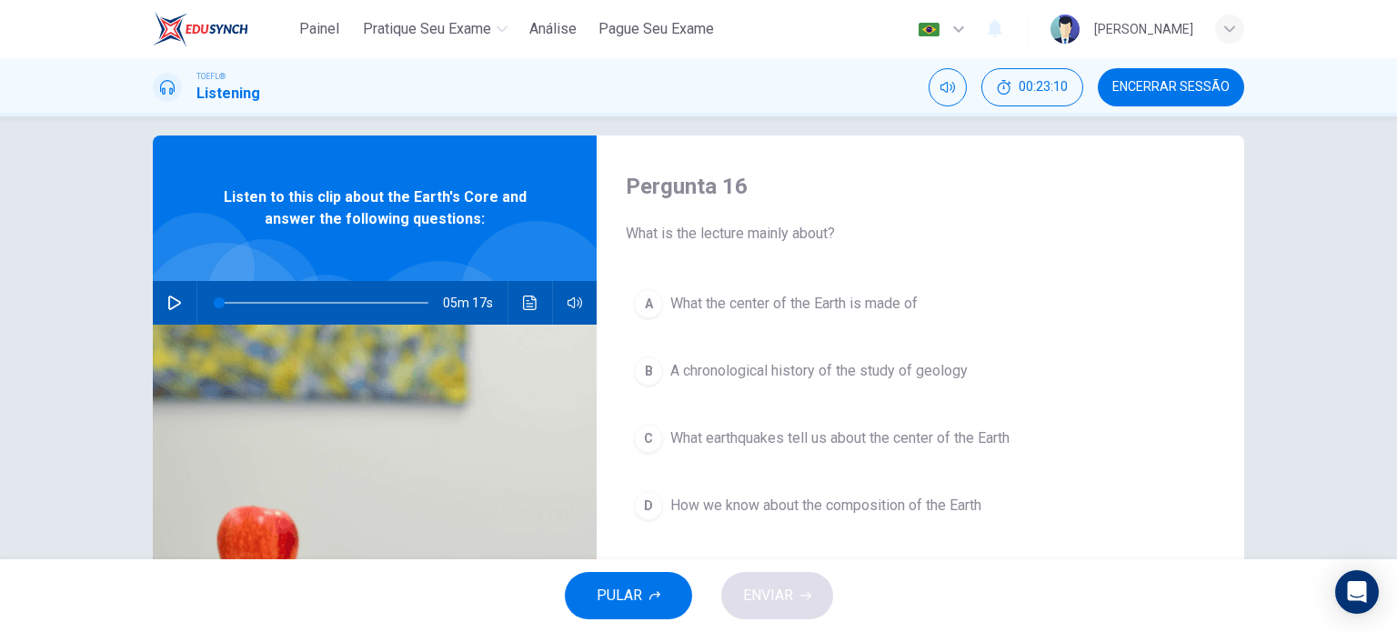
scroll to position [29, 0]
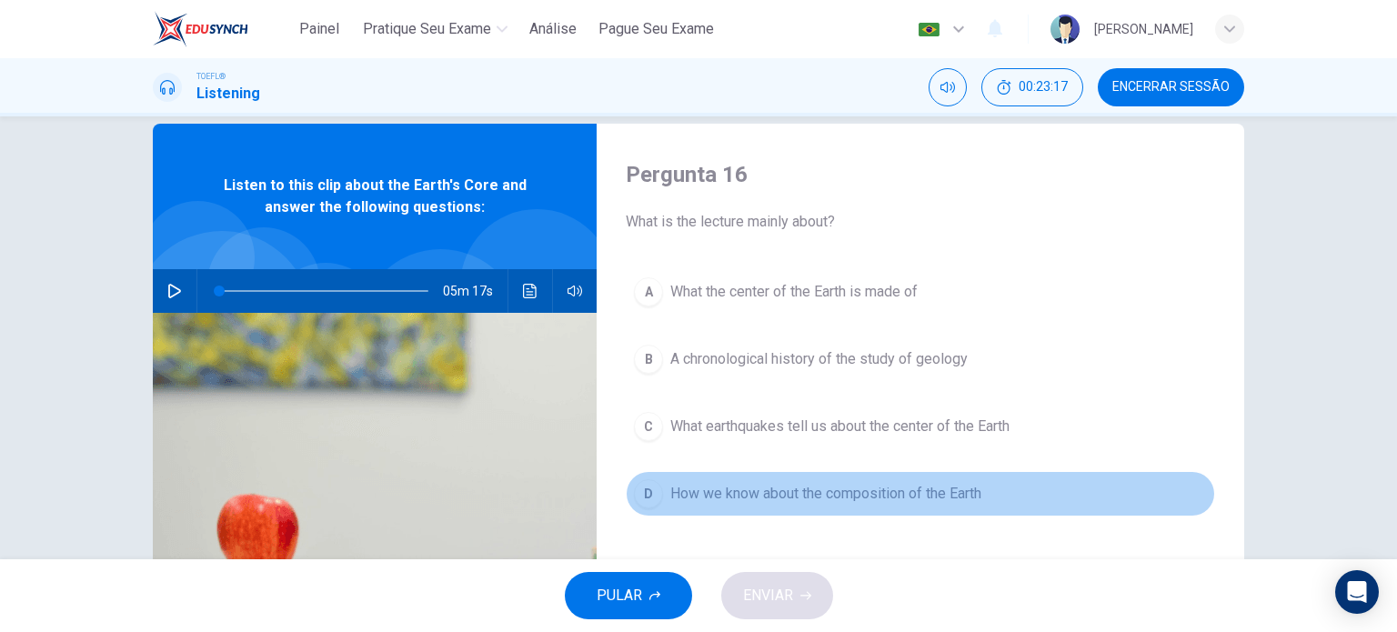
click at [836, 496] on span "How we know about the composition of the Earth" at bounding box center [825, 494] width 311 height 22
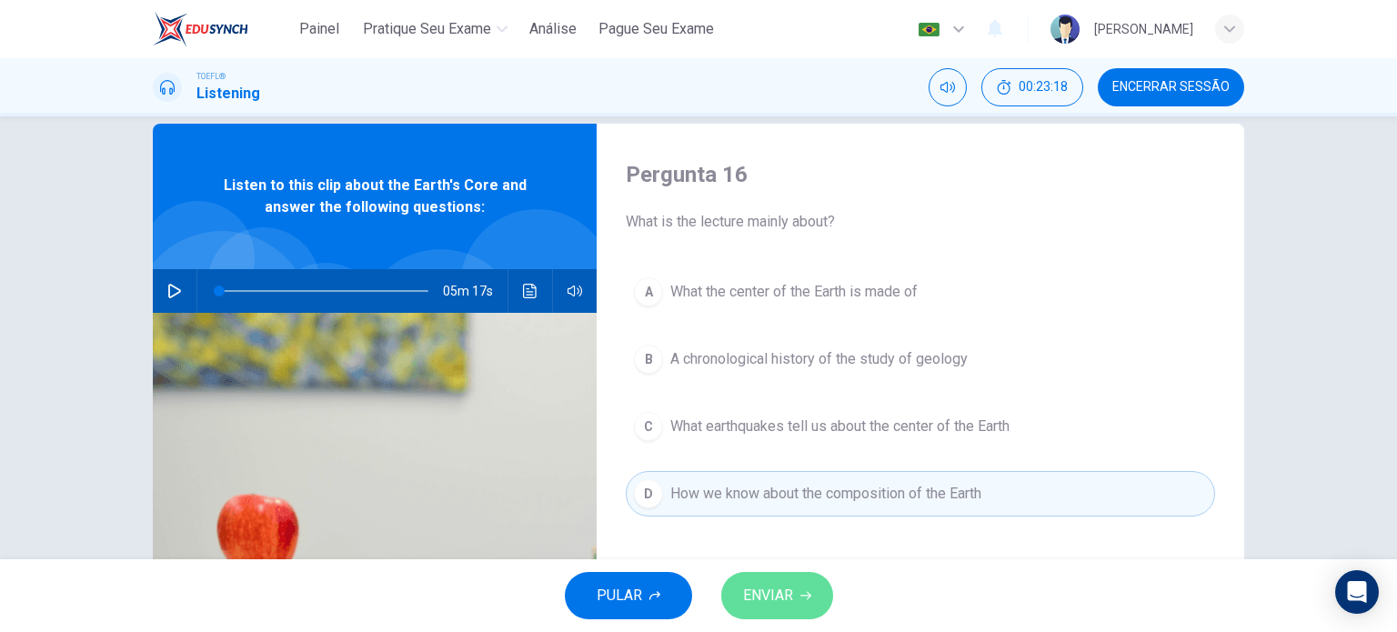
click at [772, 594] on span "ENVIAR" at bounding box center [768, 595] width 50 height 25
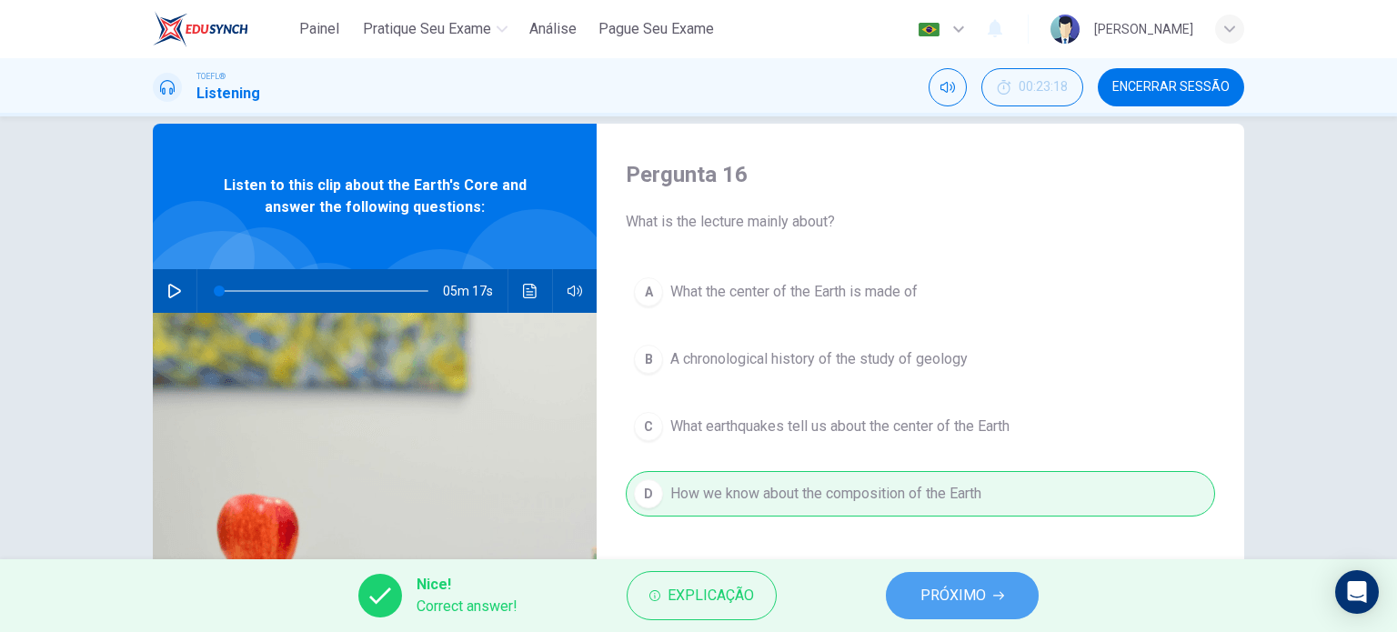
click at [974, 606] on span "PRÓXIMO" at bounding box center [952, 595] width 65 height 25
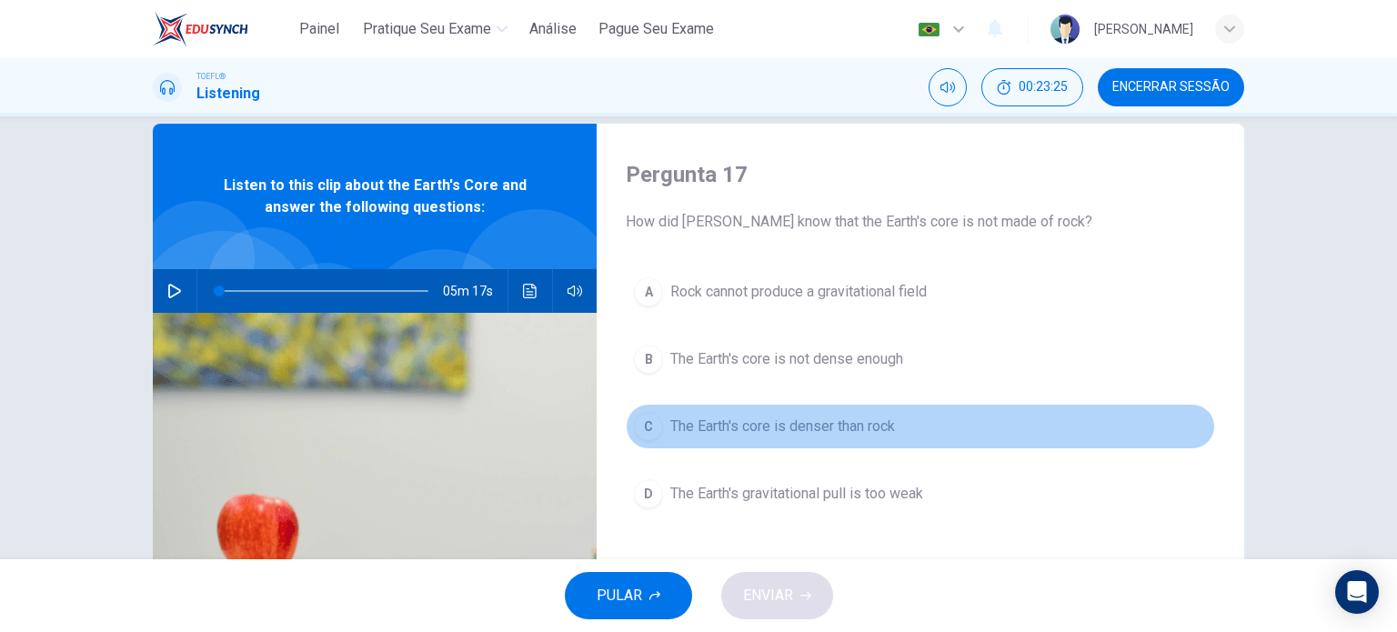
click at [882, 429] on span "The Earth's core is denser than rock" at bounding box center [782, 426] width 225 height 22
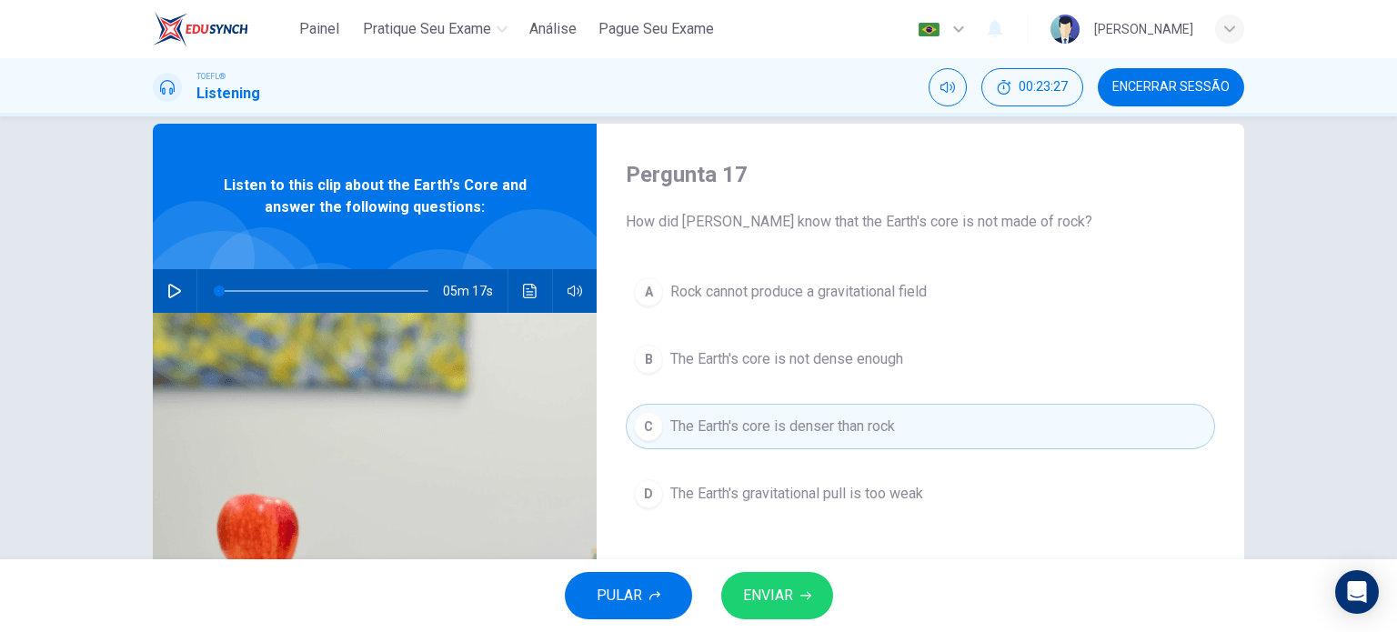
click at [796, 586] on button "ENVIAR" at bounding box center [777, 595] width 112 height 47
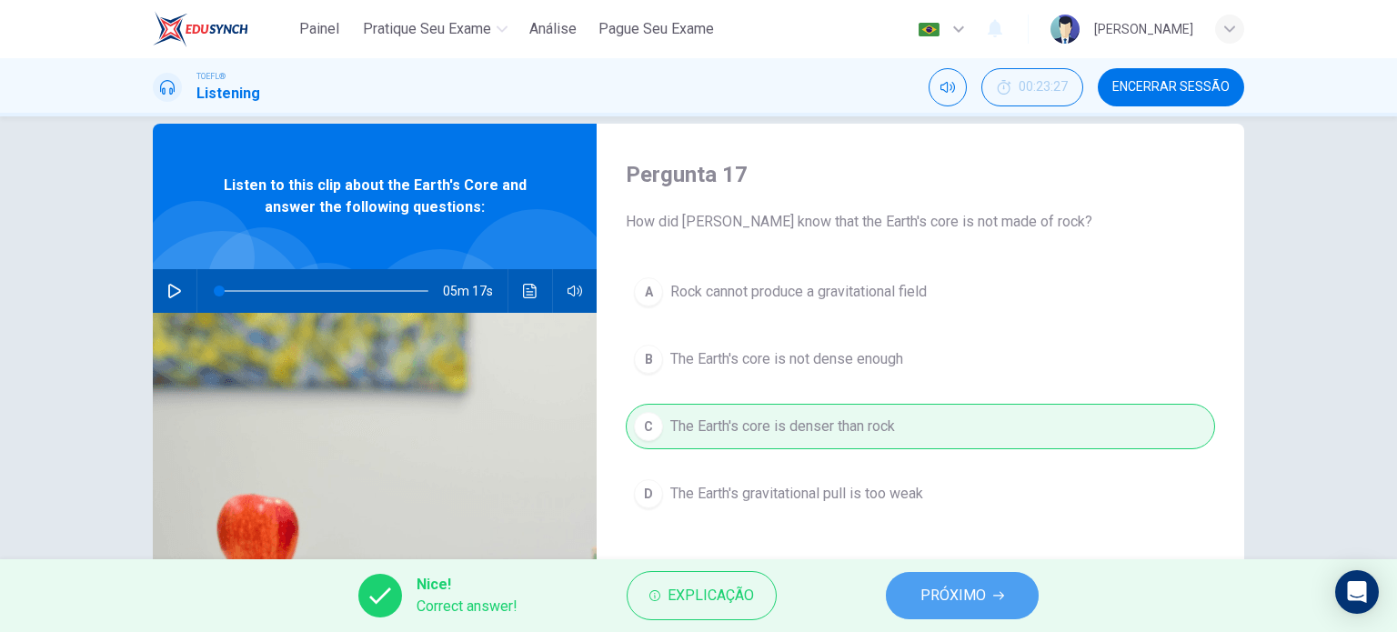
click at [906, 591] on button "PRÓXIMO" at bounding box center [962, 595] width 153 height 47
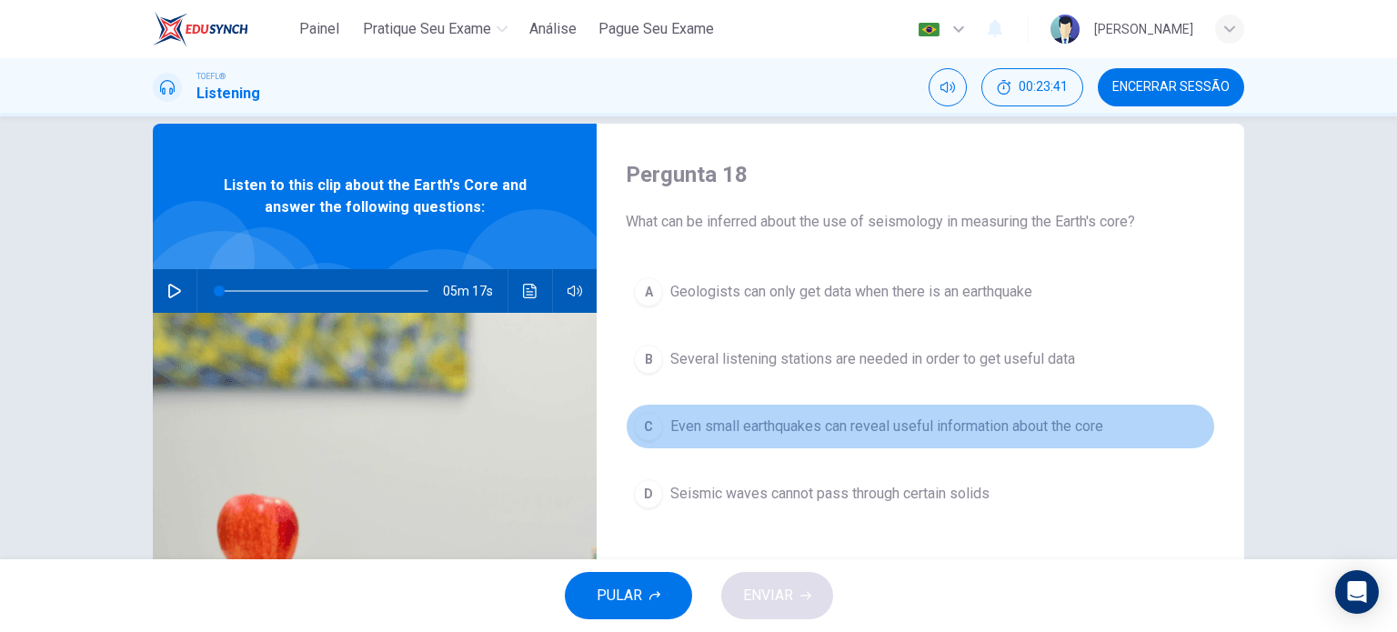
click at [1046, 427] on span "Even small earthquakes can reveal useful information about the core" at bounding box center [886, 426] width 433 height 22
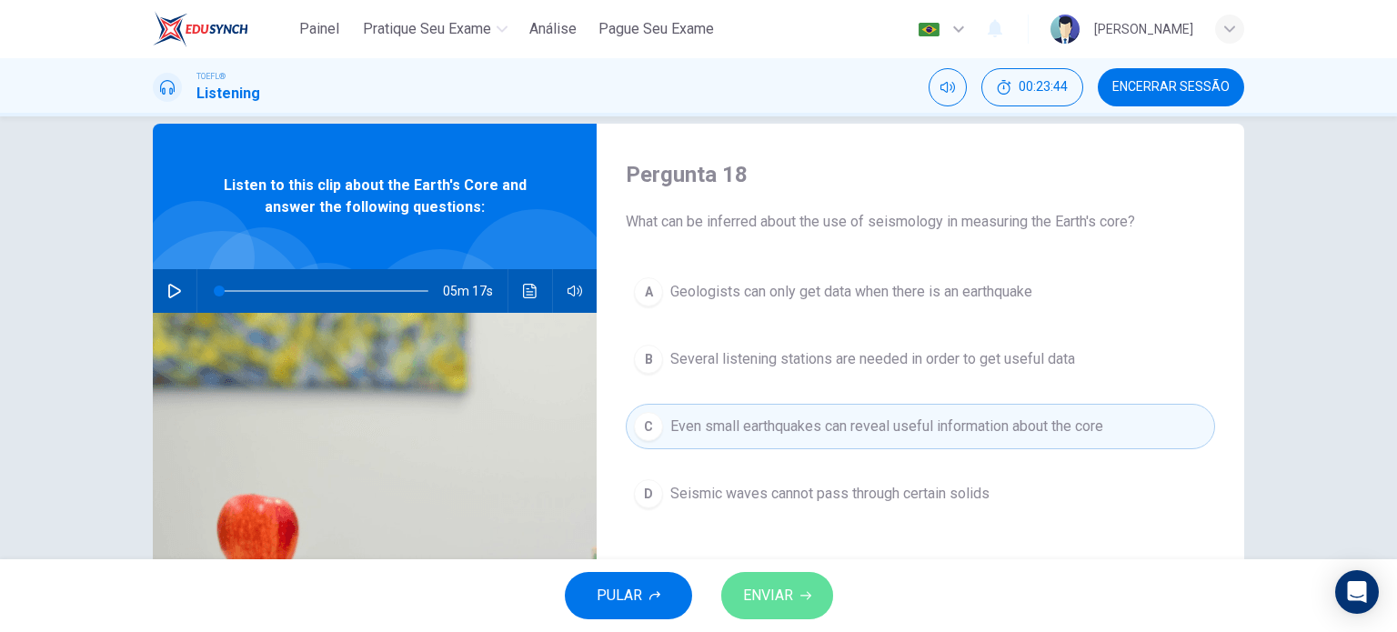
click at [786, 586] on span "ENVIAR" at bounding box center [768, 595] width 50 height 25
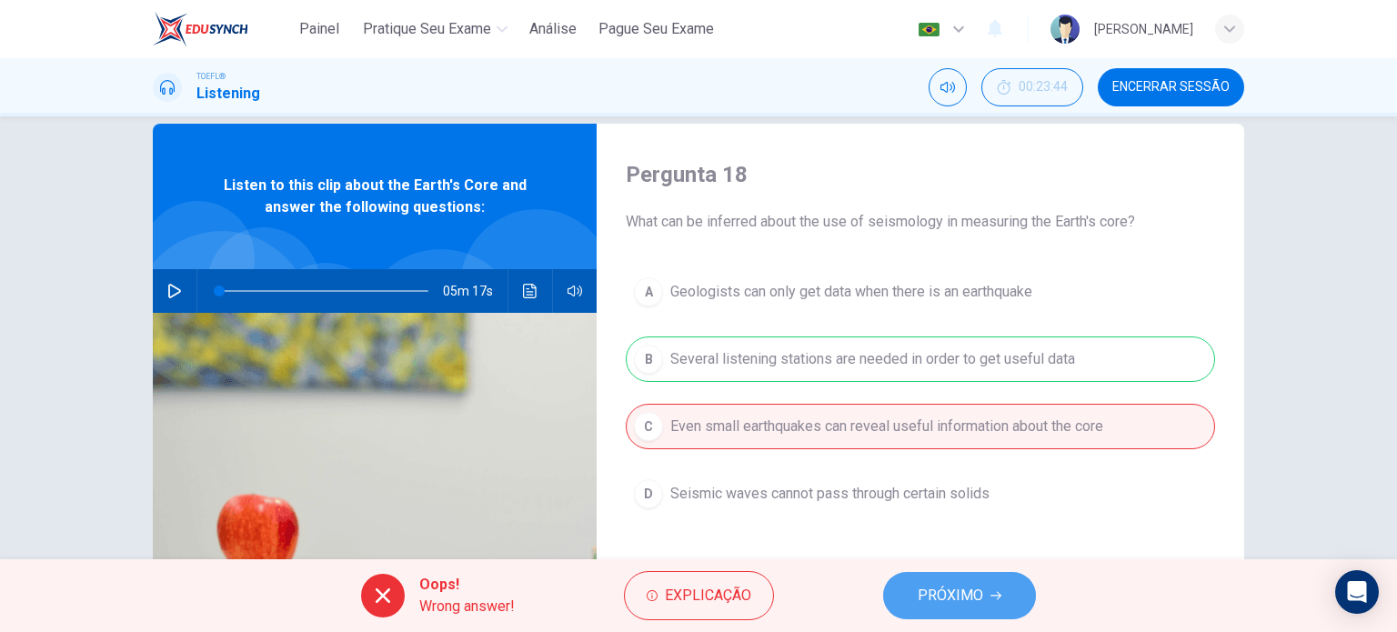
click at [960, 588] on span "PRÓXIMO" at bounding box center [949, 595] width 65 height 25
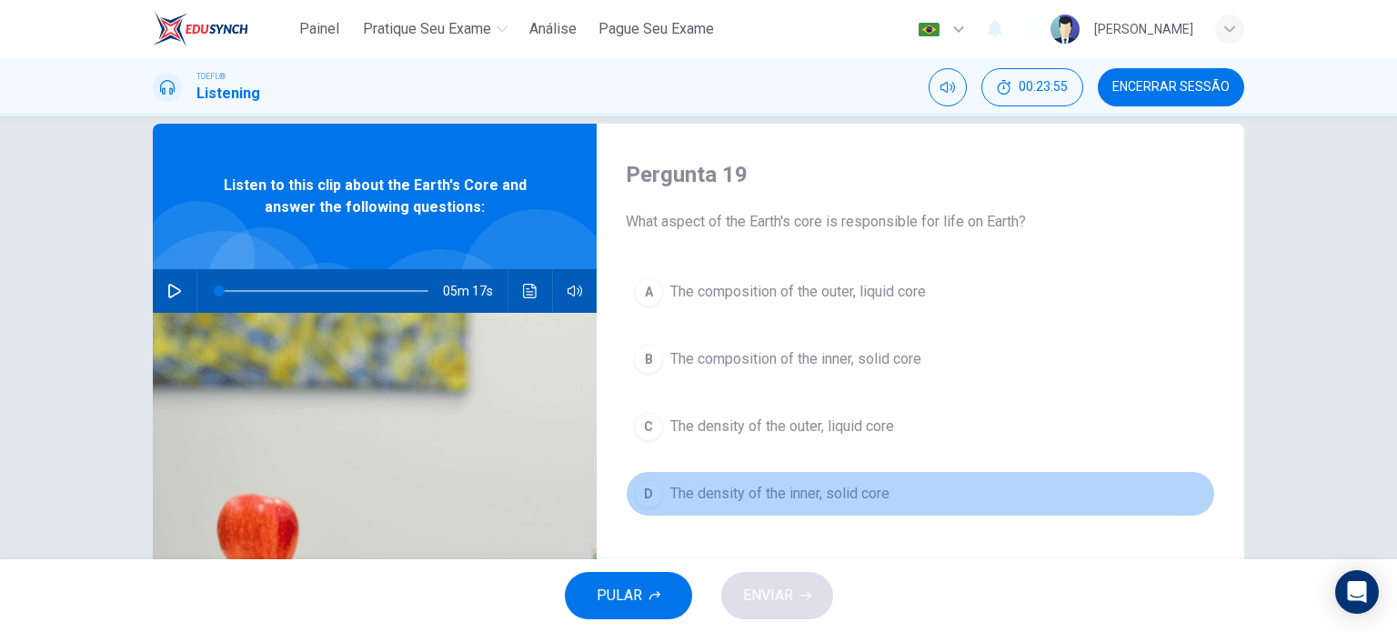
click at [833, 501] on span "The density of the inner, solid core" at bounding box center [779, 494] width 219 height 22
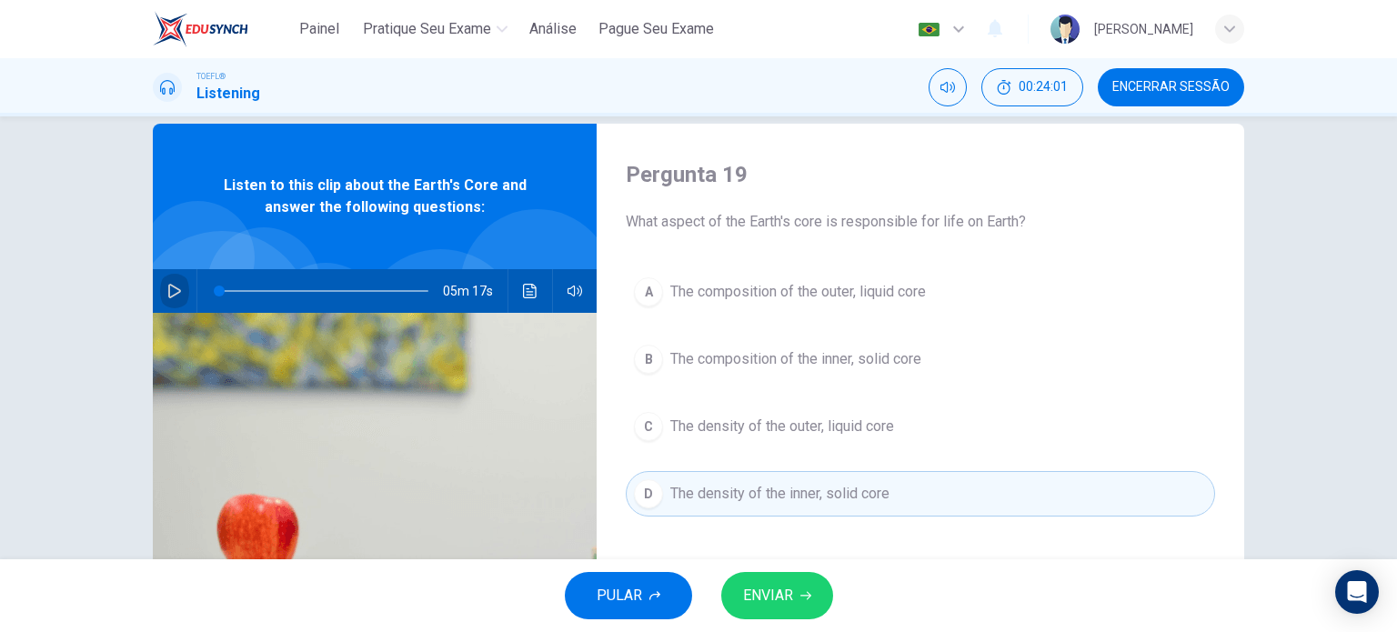
click at [182, 285] on button "button" at bounding box center [174, 291] width 29 height 44
click at [185, 288] on div "05m 17s" at bounding box center [375, 291] width 444 height 44
click at [168, 289] on icon "button" at bounding box center [174, 291] width 15 height 15
click at [529, 297] on icon "Clique para ver a transcrição do áudio" at bounding box center [530, 291] width 14 height 15
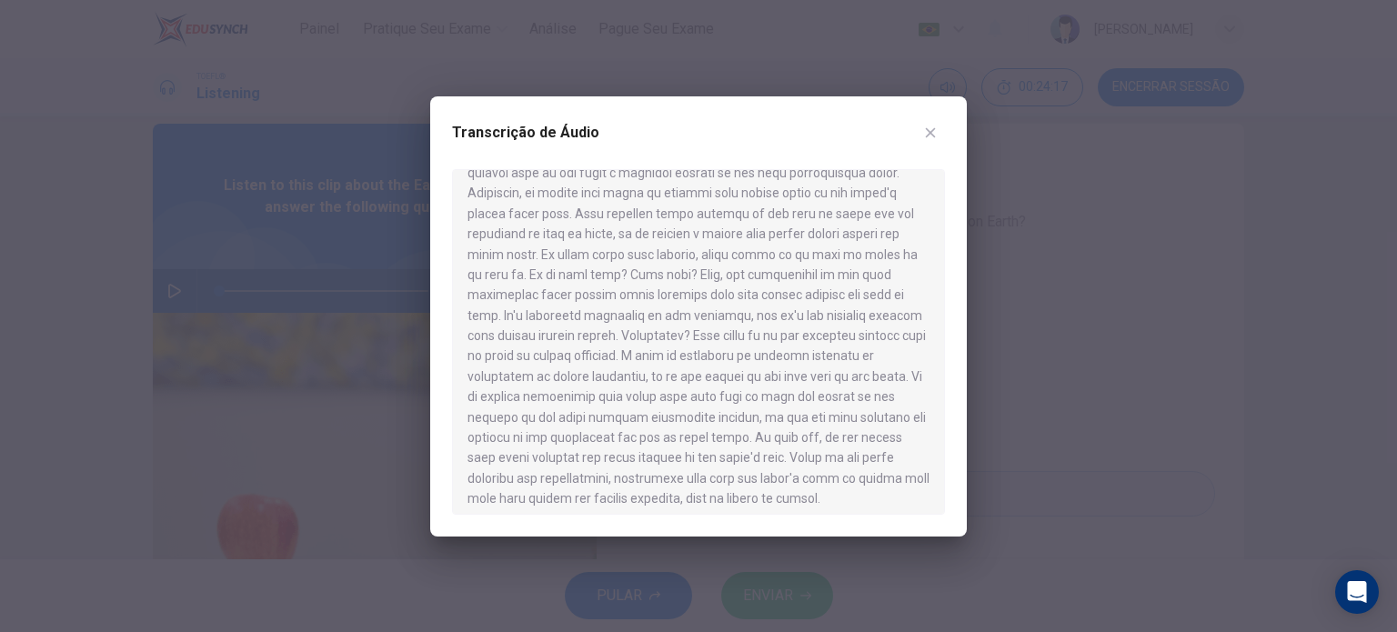
scroll to position [774, 0]
click at [962, 265] on div "Transcrição de Áudio" at bounding box center [698, 316] width 536 height 440
click at [1018, 268] on div at bounding box center [698, 316] width 1397 height 632
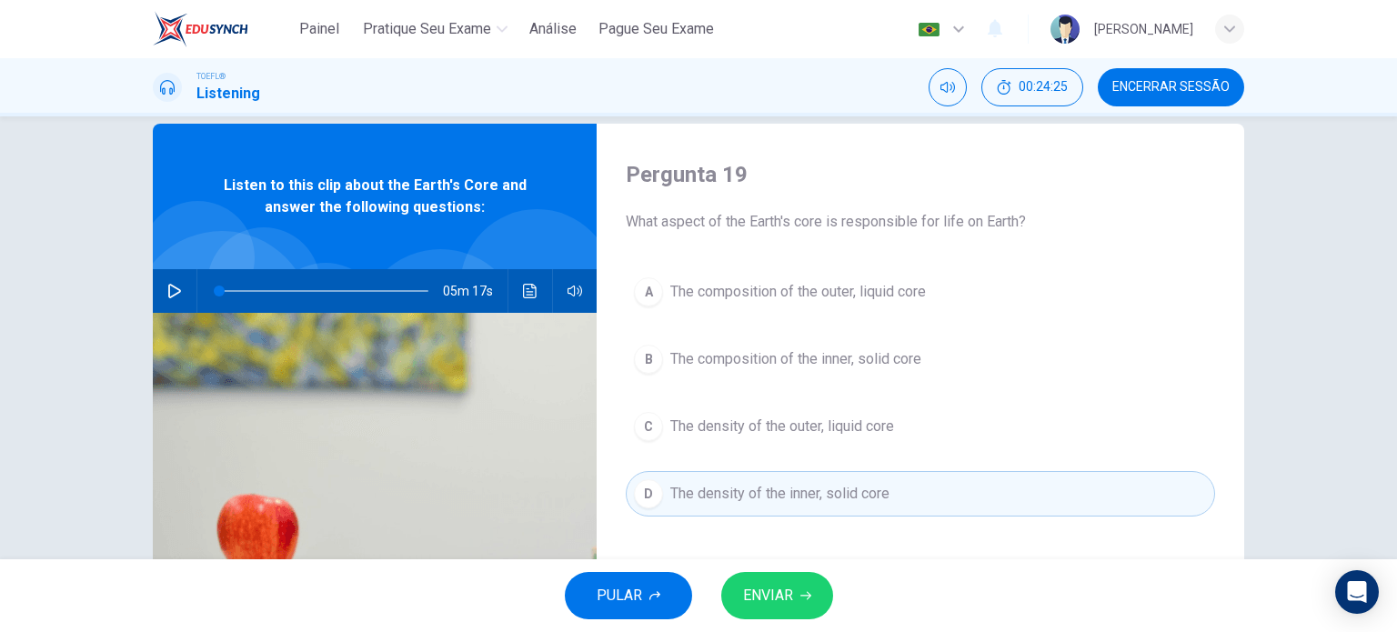
click at [758, 571] on div "PULAR ENVIAR" at bounding box center [698, 595] width 1397 height 73
click at [766, 596] on span "ENVIAR" at bounding box center [768, 595] width 50 height 25
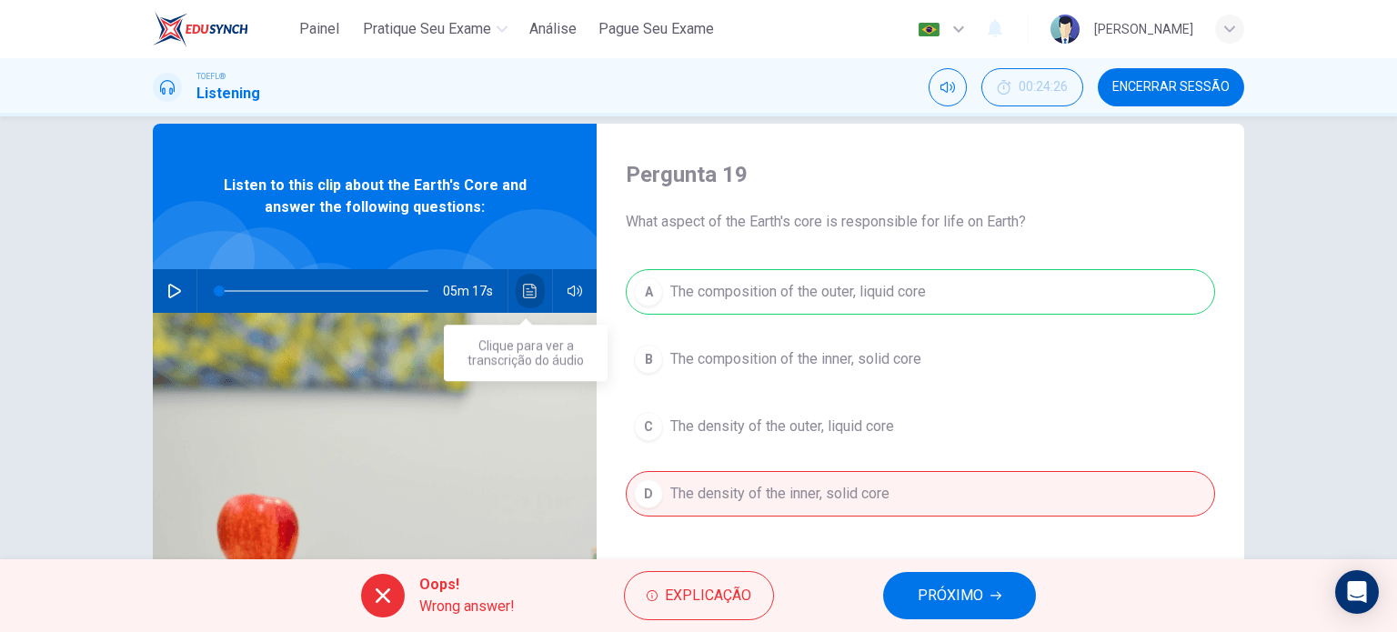
click at [526, 289] on icon "Clique para ver a transcrição do áudio" at bounding box center [530, 291] width 15 height 15
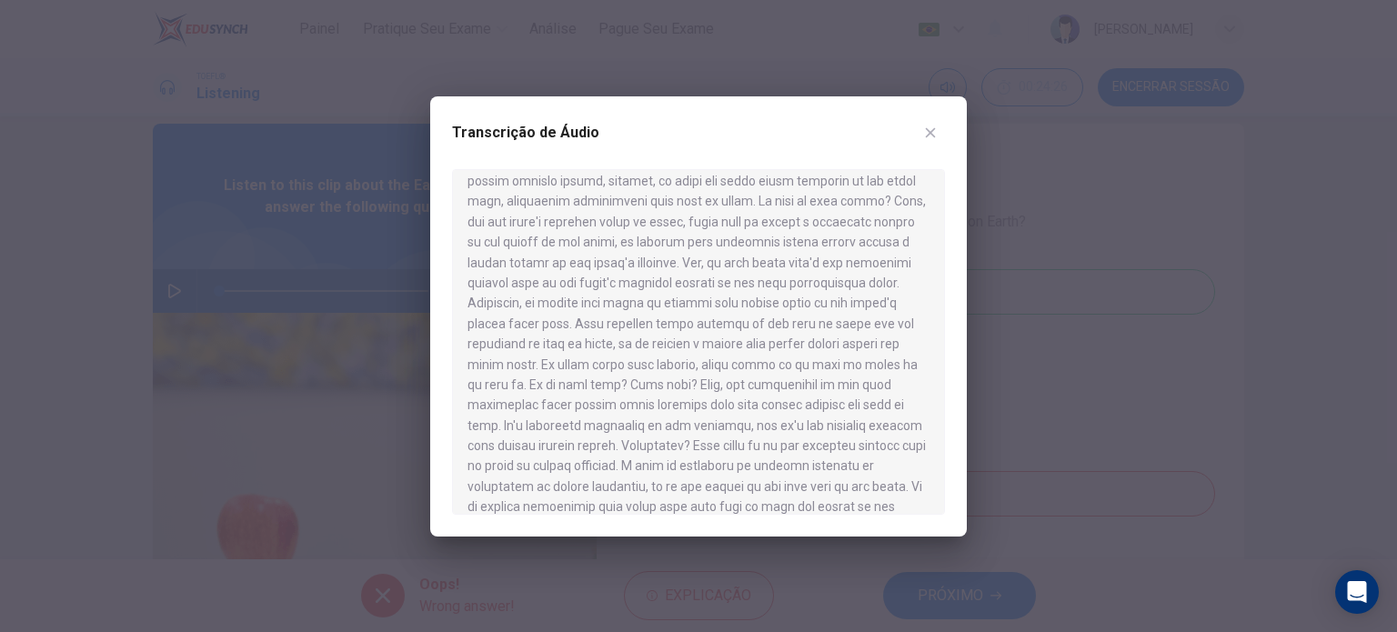
scroll to position [664, 0]
click at [990, 370] on div at bounding box center [698, 316] width 1397 height 632
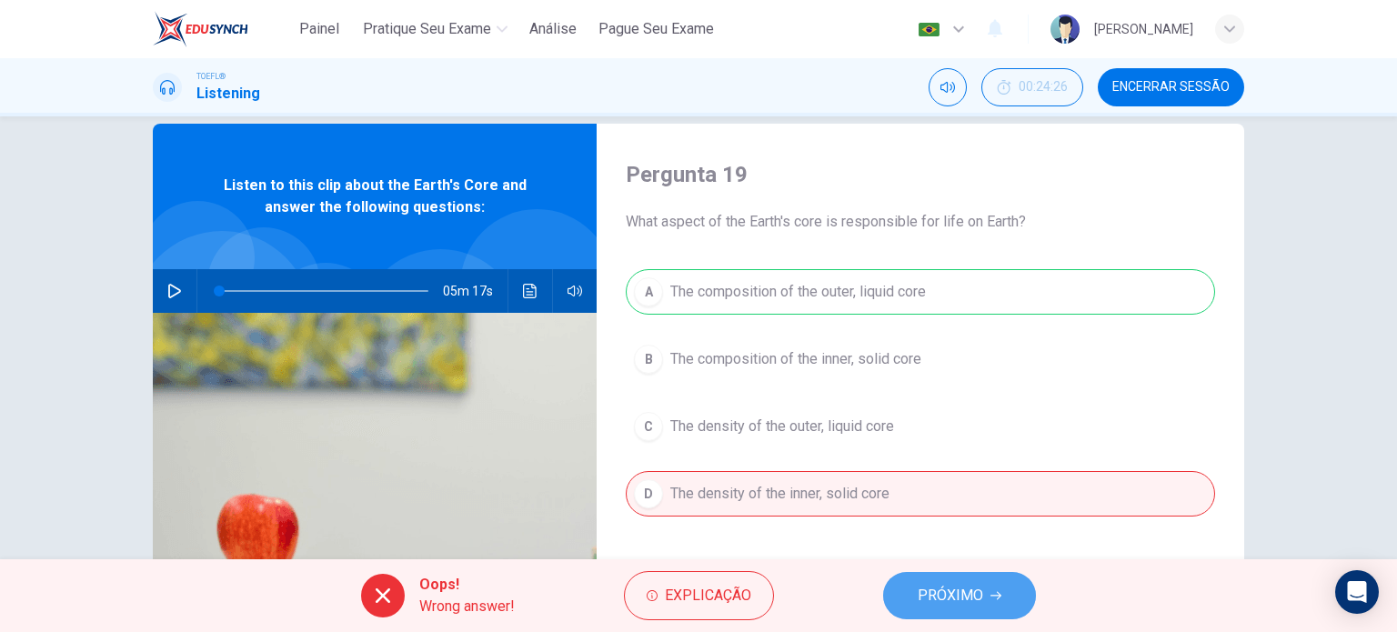
click at [935, 586] on span "PRÓXIMO" at bounding box center [949, 595] width 65 height 25
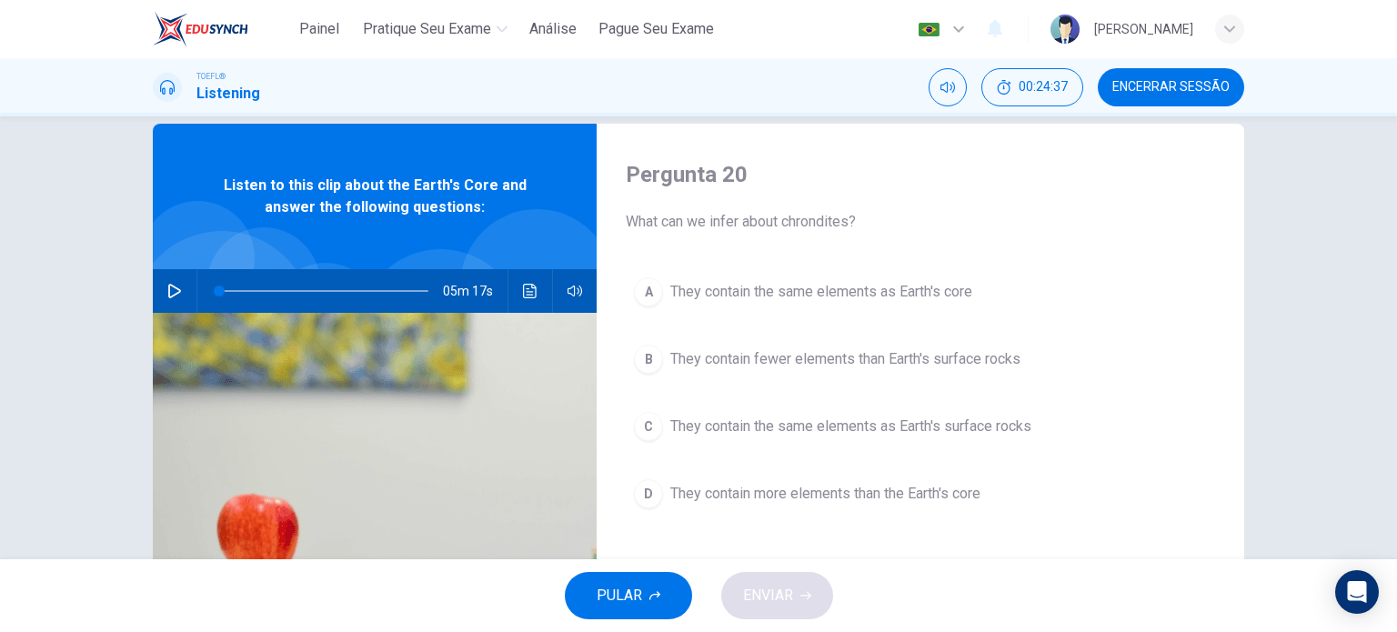
click at [782, 355] on span "They contain fewer elements than Earth's surface rocks" at bounding box center [845, 359] width 350 height 22
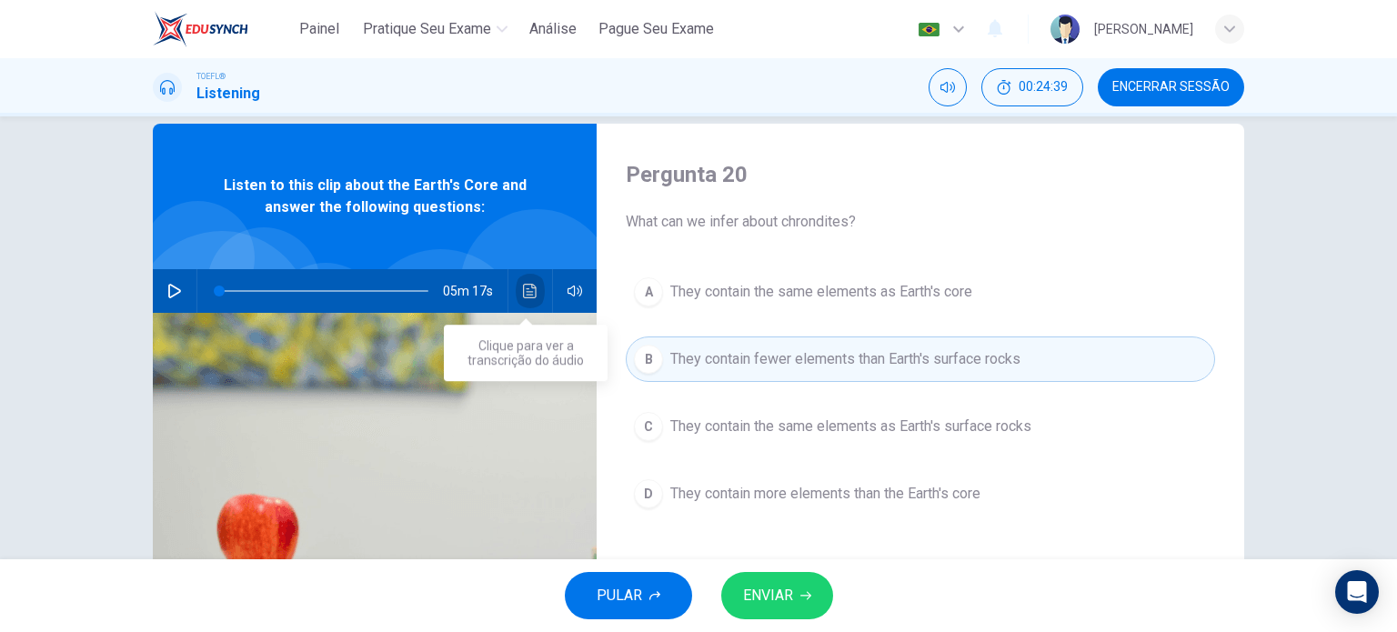
click at [525, 290] on icon "Clique para ver a transcrição do áudio" at bounding box center [530, 291] width 14 height 15
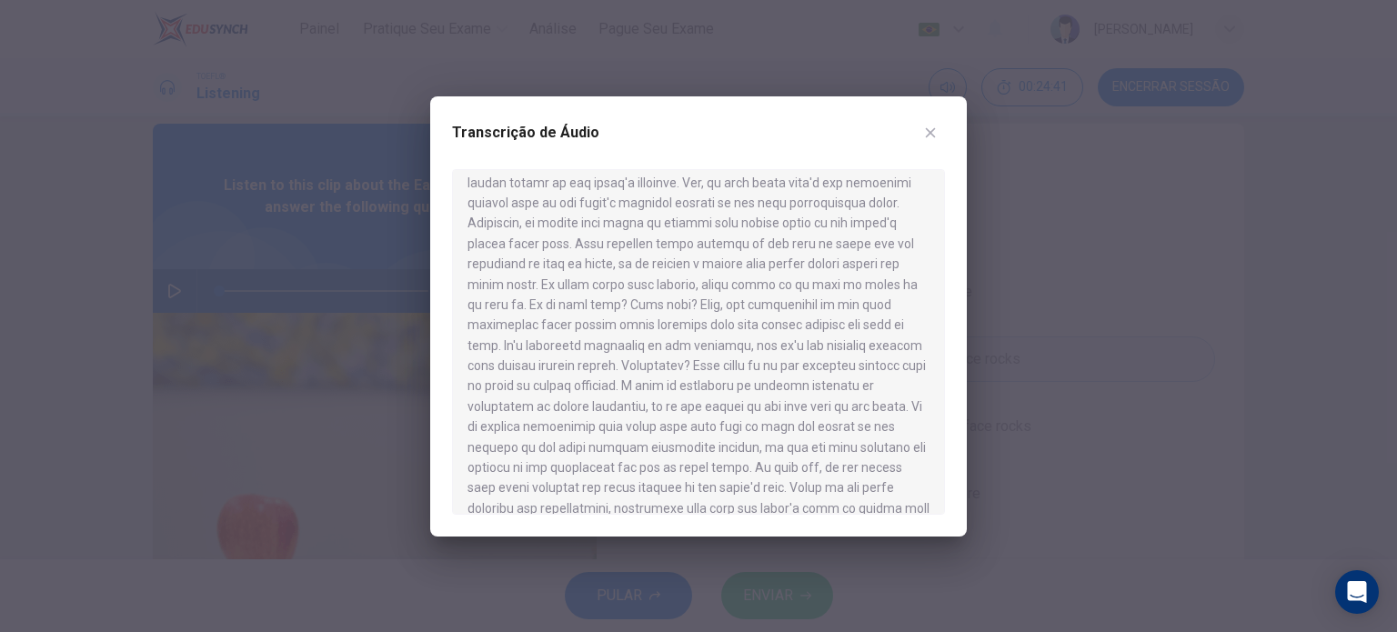
scroll to position [785, 0]
click at [1018, 455] on div at bounding box center [698, 316] width 1397 height 632
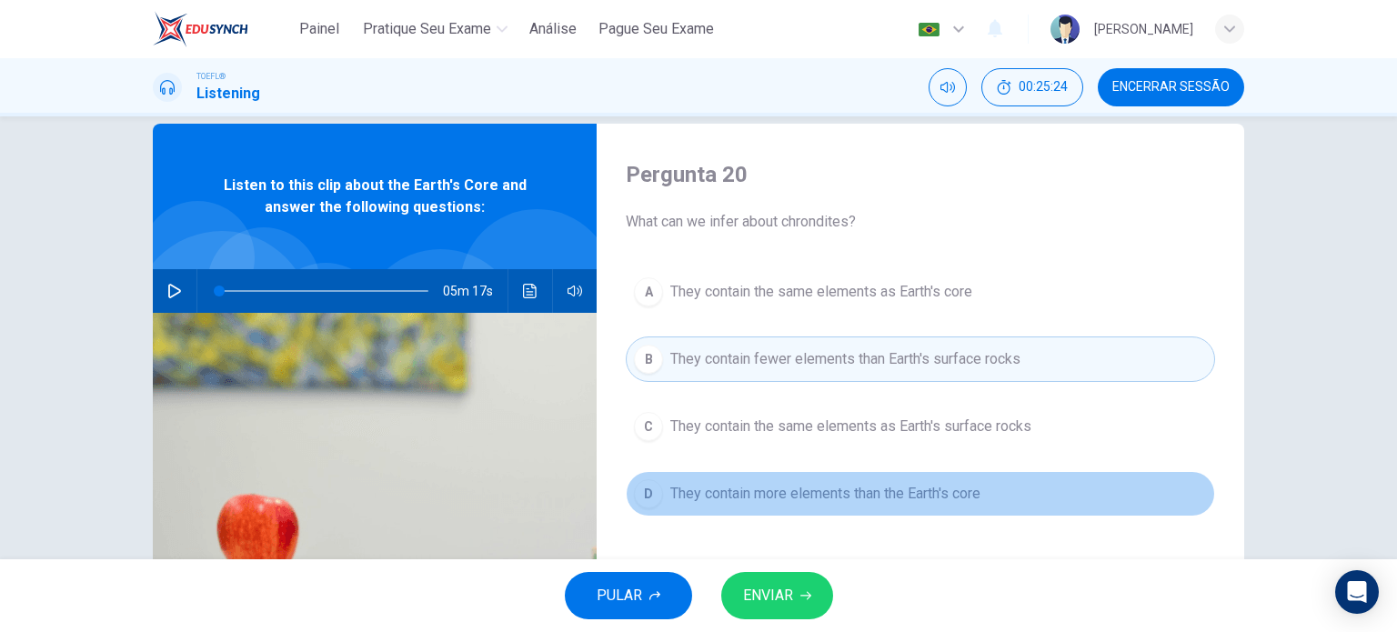
click at [912, 479] on button "D They contain more elements than the Earth's core" at bounding box center [920, 493] width 589 height 45
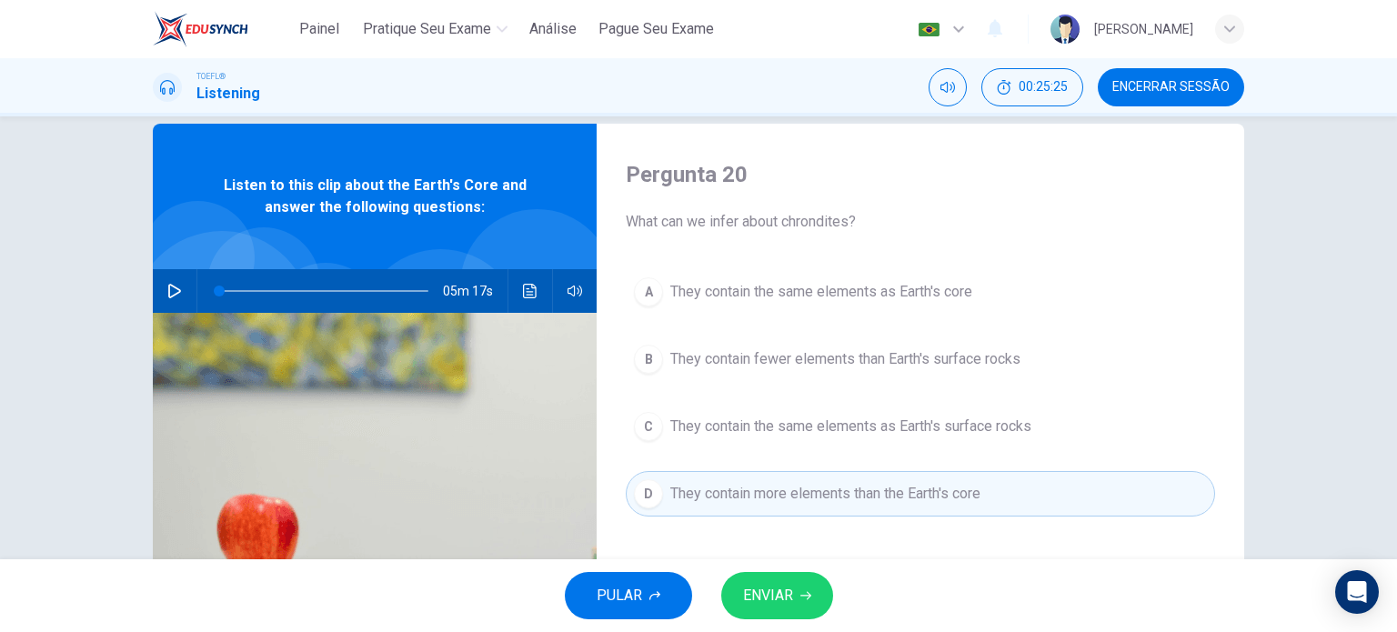
click at [794, 597] on button "ENVIAR" at bounding box center [777, 595] width 112 height 47
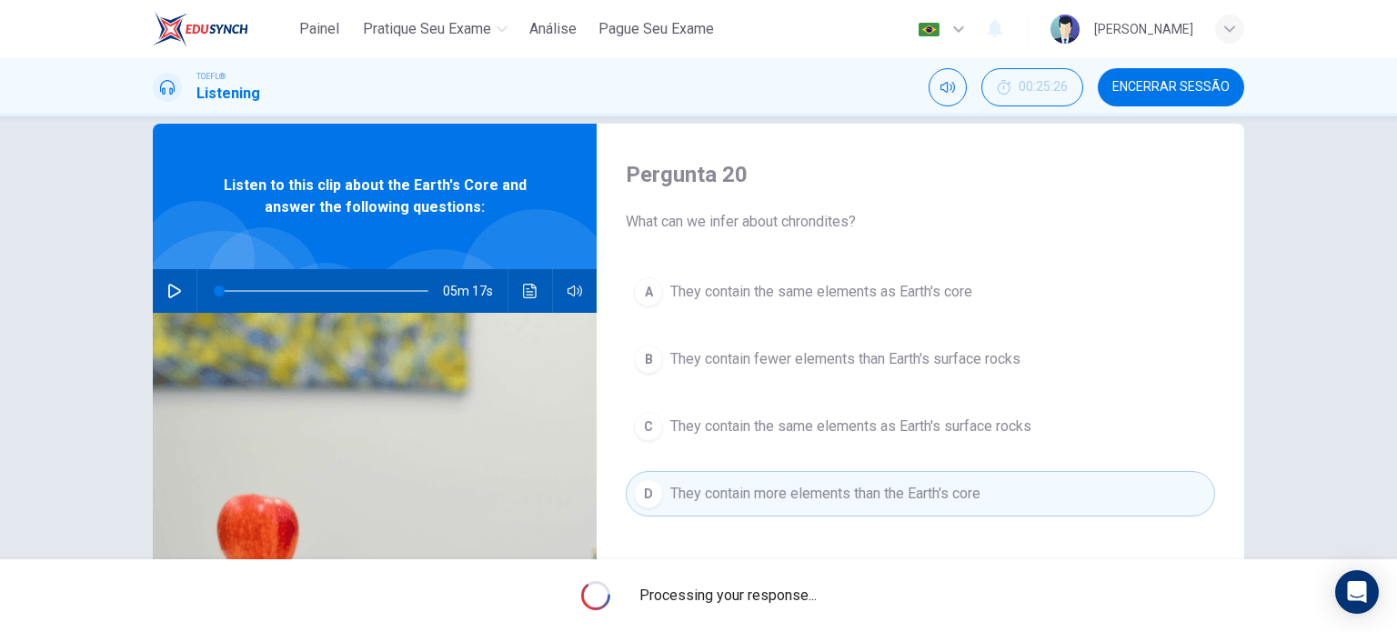
type input "0"
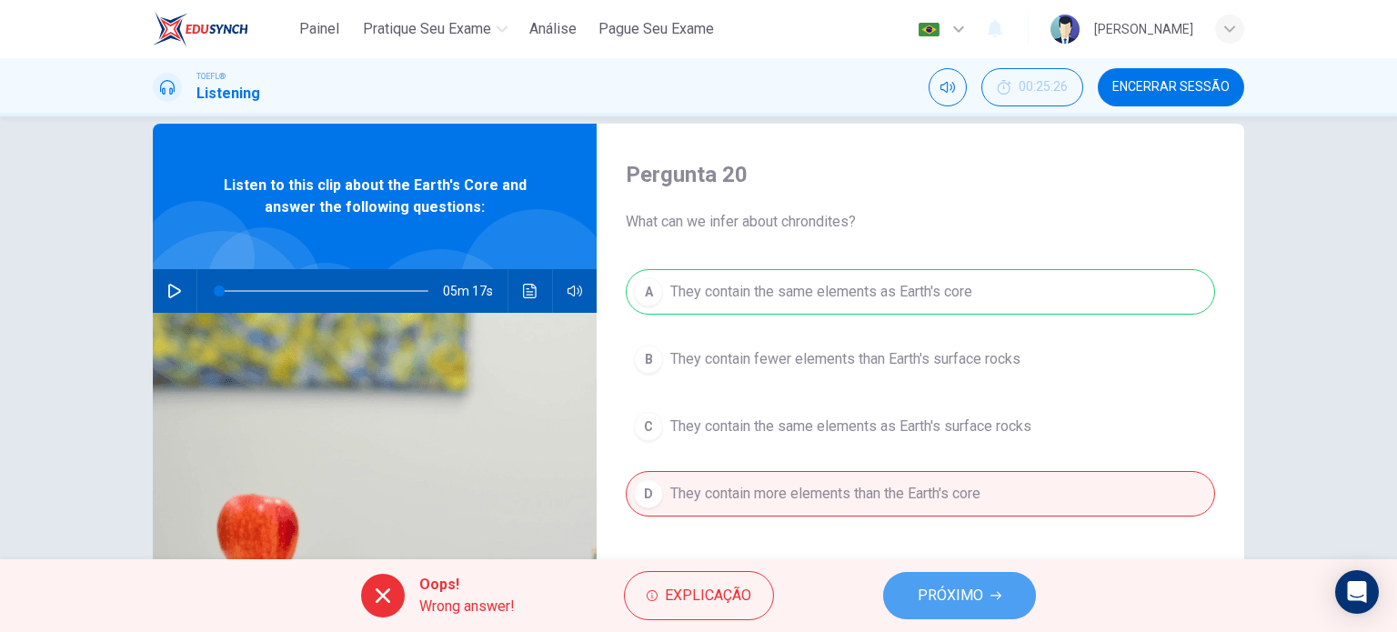
click at [916, 576] on button "PRÓXIMO" at bounding box center [959, 595] width 153 height 47
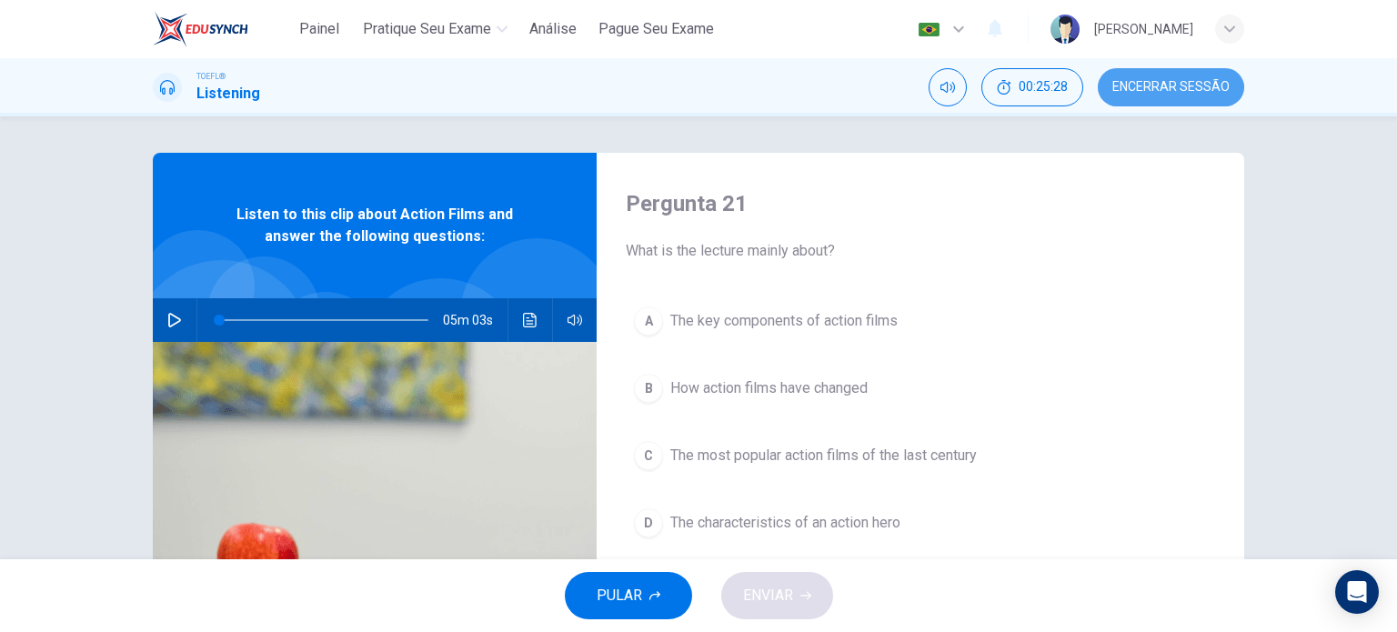
click at [1143, 90] on span "Encerrar Sessão" at bounding box center [1170, 87] width 117 height 15
click at [168, 325] on icon "button" at bounding box center [174, 320] width 15 height 15
type input "0"
drag, startPoint x: 219, startPoint y: 318, endPoint x: 162, endPoint y: 324, distance: 57.5
click at [162, 324] on div "05m 03s" at bounding box center [375, 320] width 444 height 44
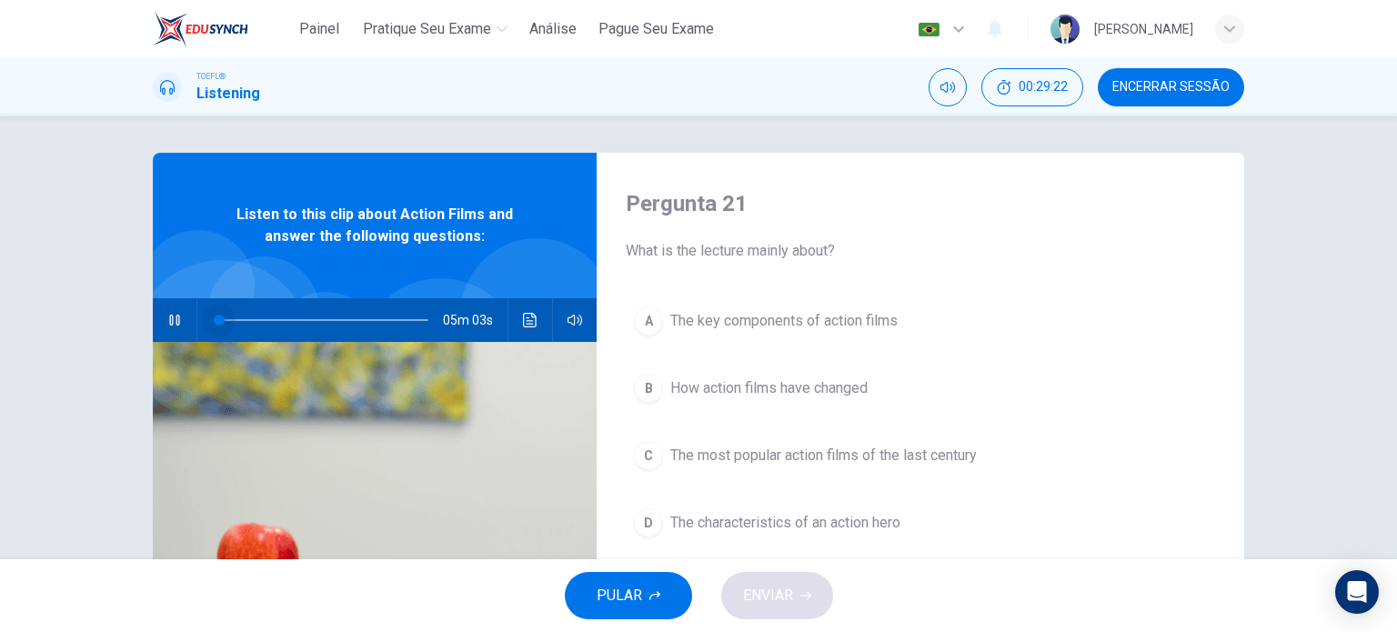
click at [219, 318] on span at bounding box center [323, 319] width 209 height 25
click at [521, 308] on button "Clique para ver a transcrição do áudio" at bounding box center [530, 320] width 29 height 44
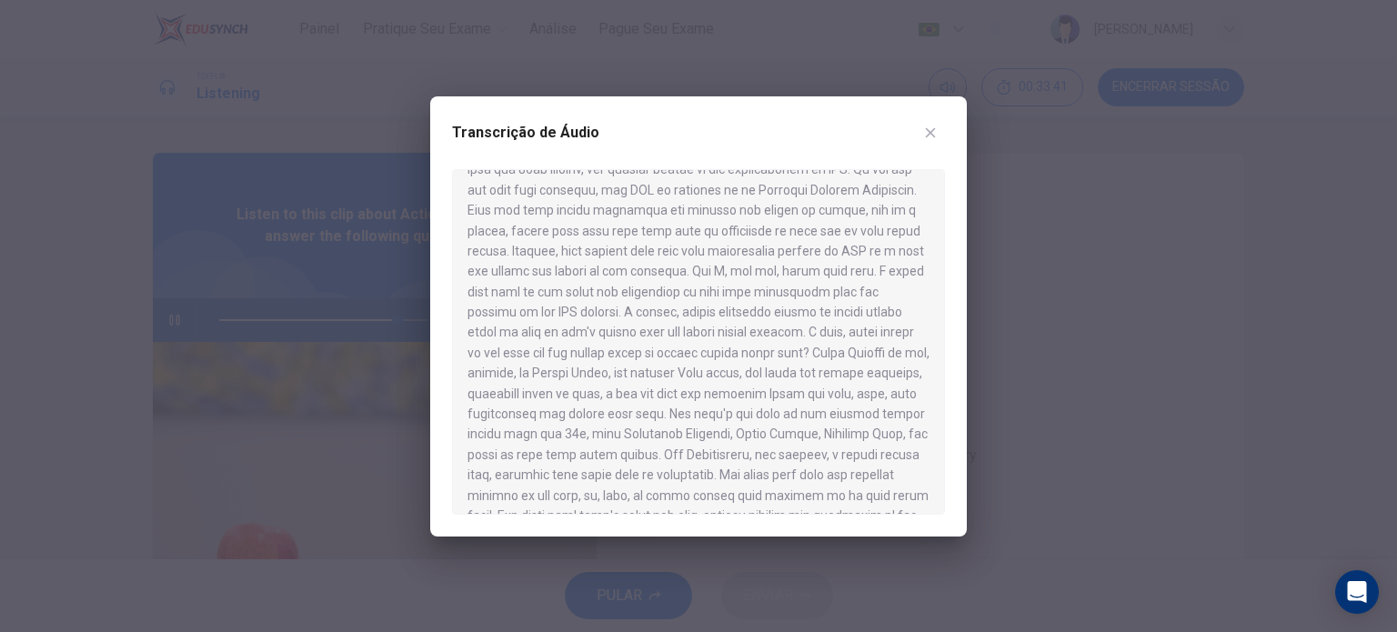
scroll to position [846, 0]
click at [1196, 278] on div at bounding box center [698, 316] width 1397 height 632
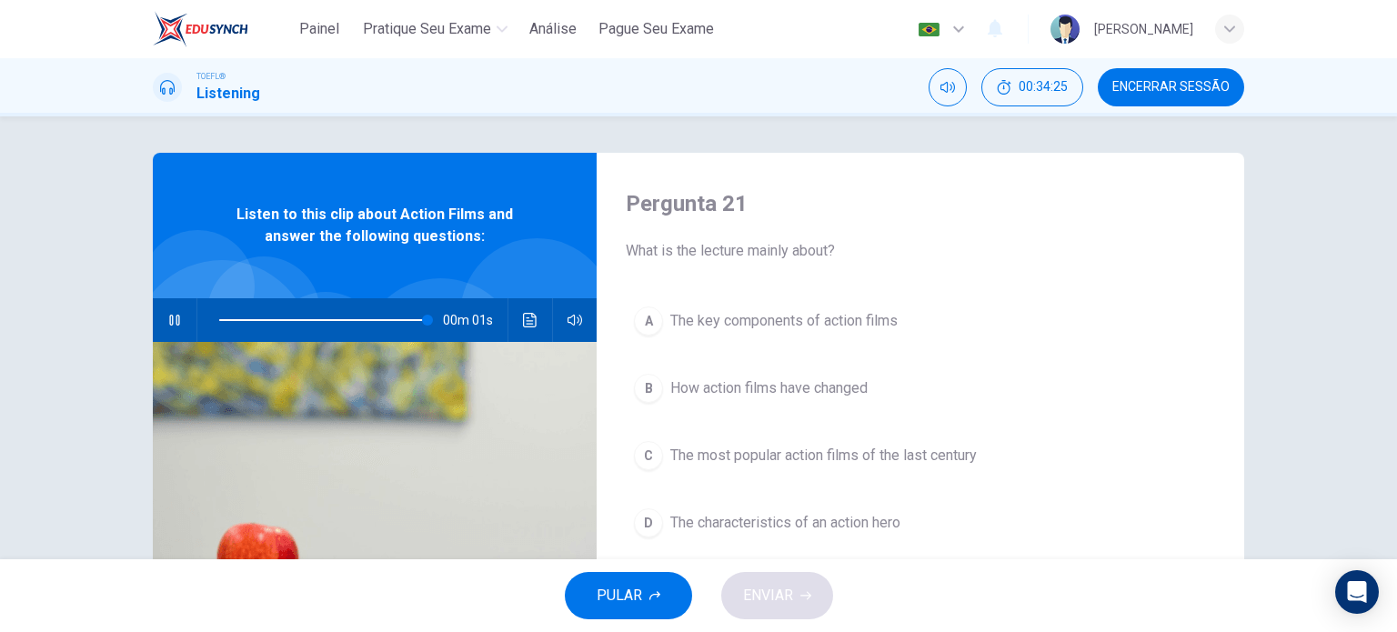
type input "0"
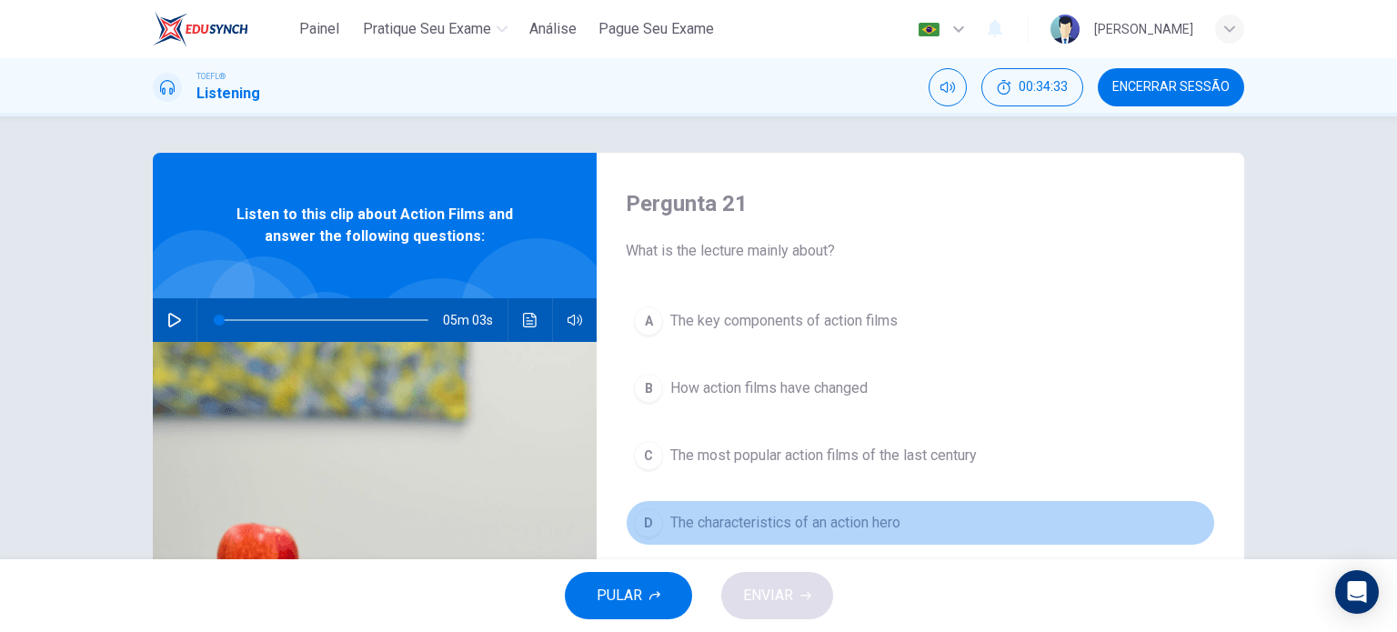
click at [815, 527] on span "The characteristics of an action hero" at bounding box center [785, 523] width 230 height 22
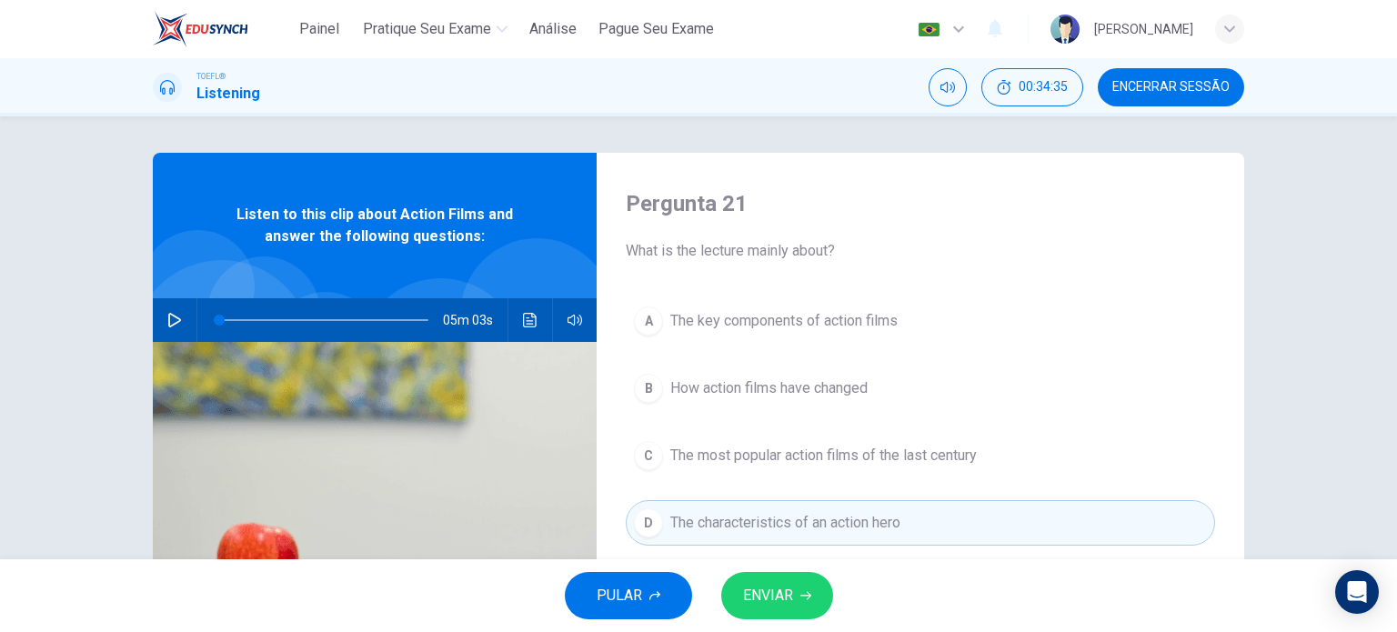
click at [806, 407] on button "B How action films have changed" at bounding box center [920, 387] width 589 height 45
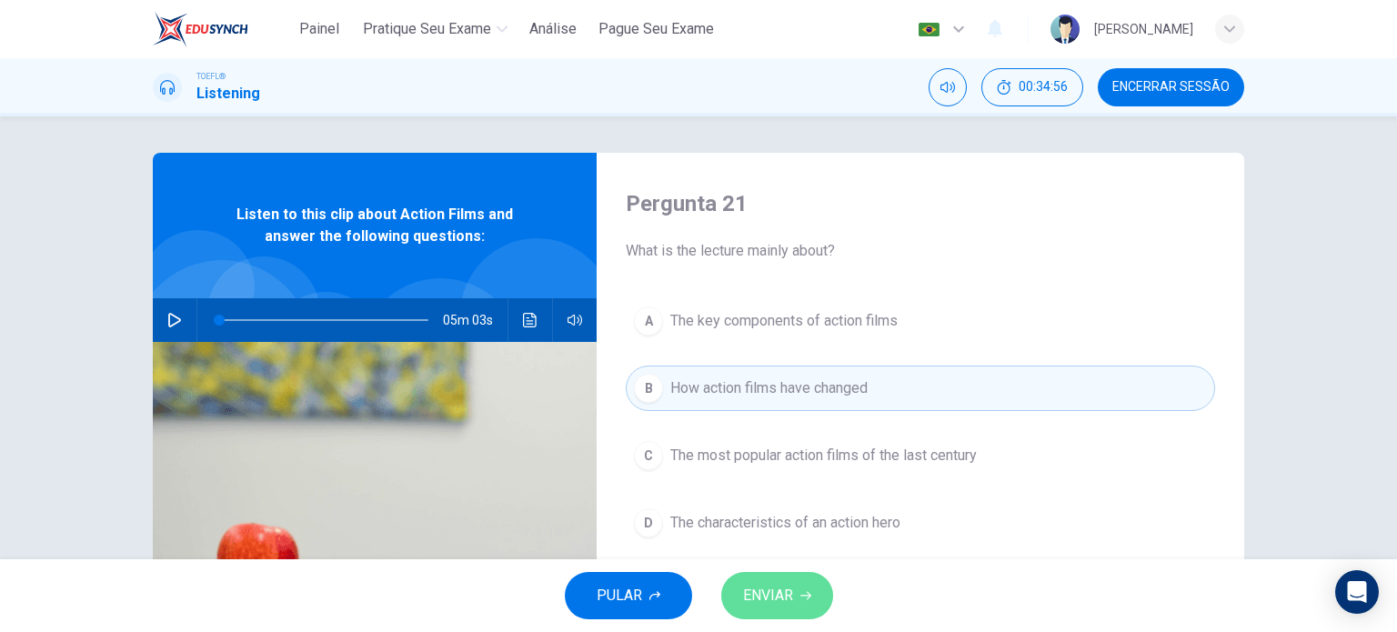
click at [790, 600] on span "ENVIAR" at bounding box center [768, 595] width 50 height 25
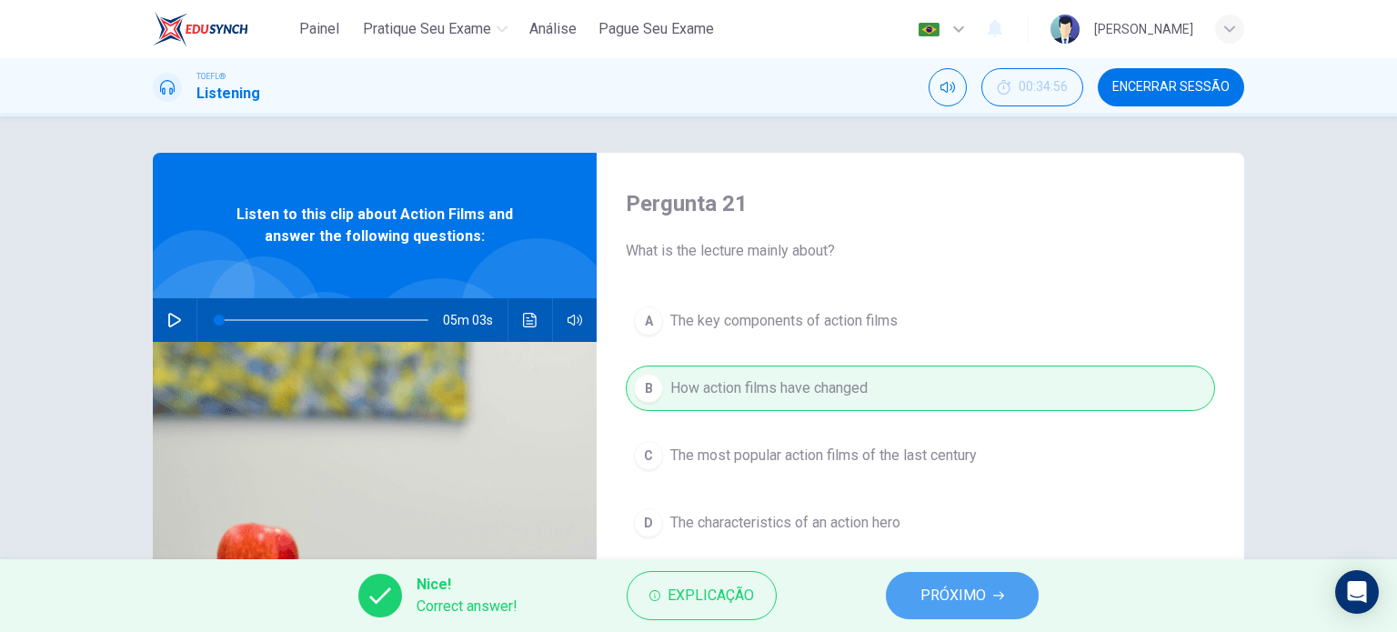
click at [978, 595] on span "PRÓXIMO" at bounding box center [952, 595] width 65 height 25
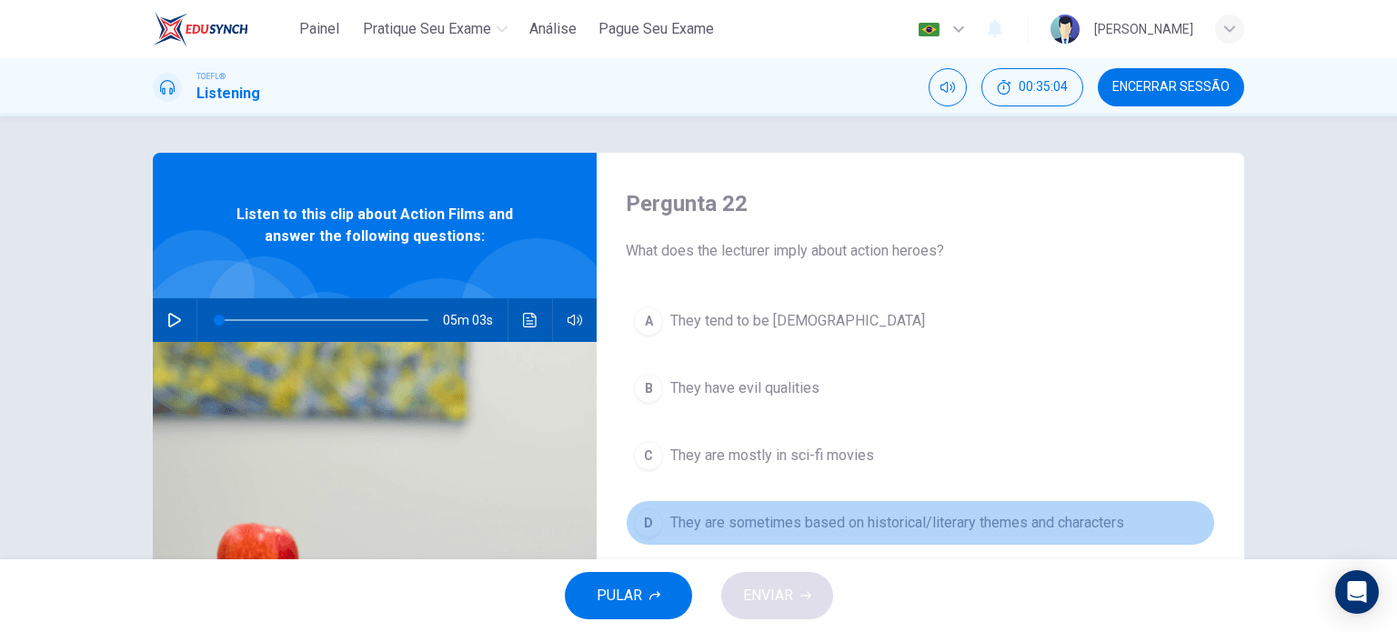
click at [966, 536] on button "D They are sometimes based on historical/literary themes and characters" at bounding box center [920, 522] width 589 height 45
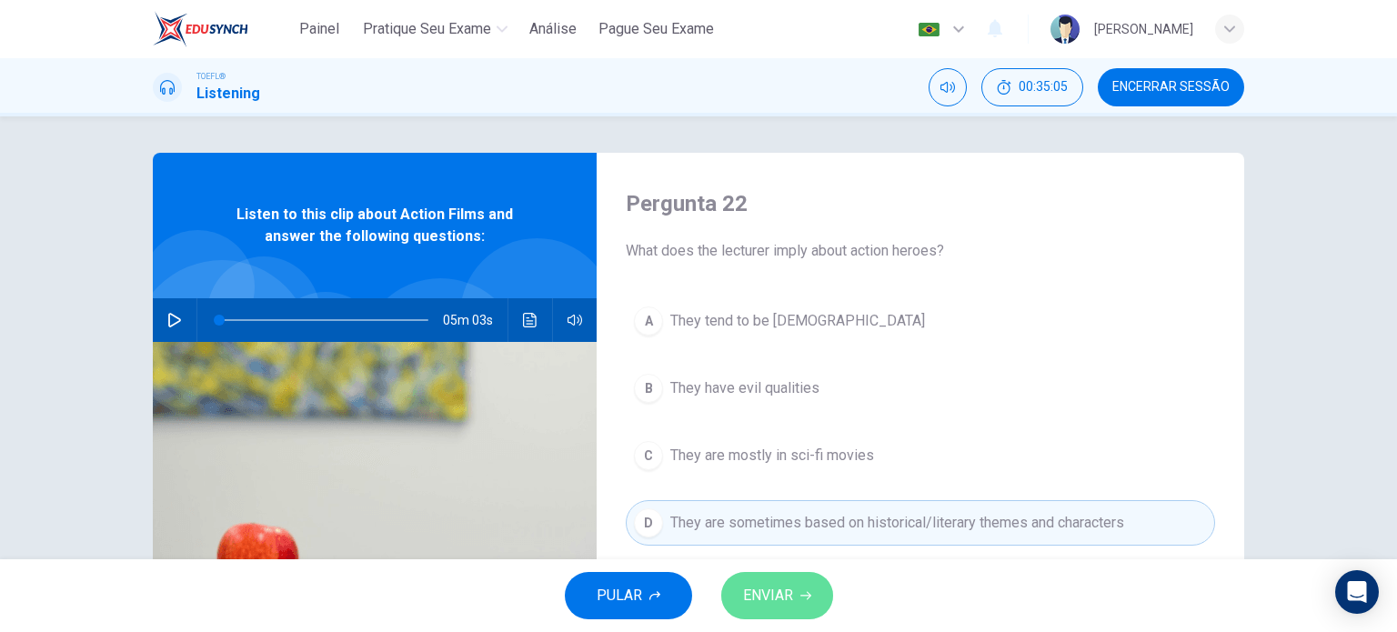
click at [785, 612] on button "ENVIAR" at bounding box center [777, 595] width 112 height 47
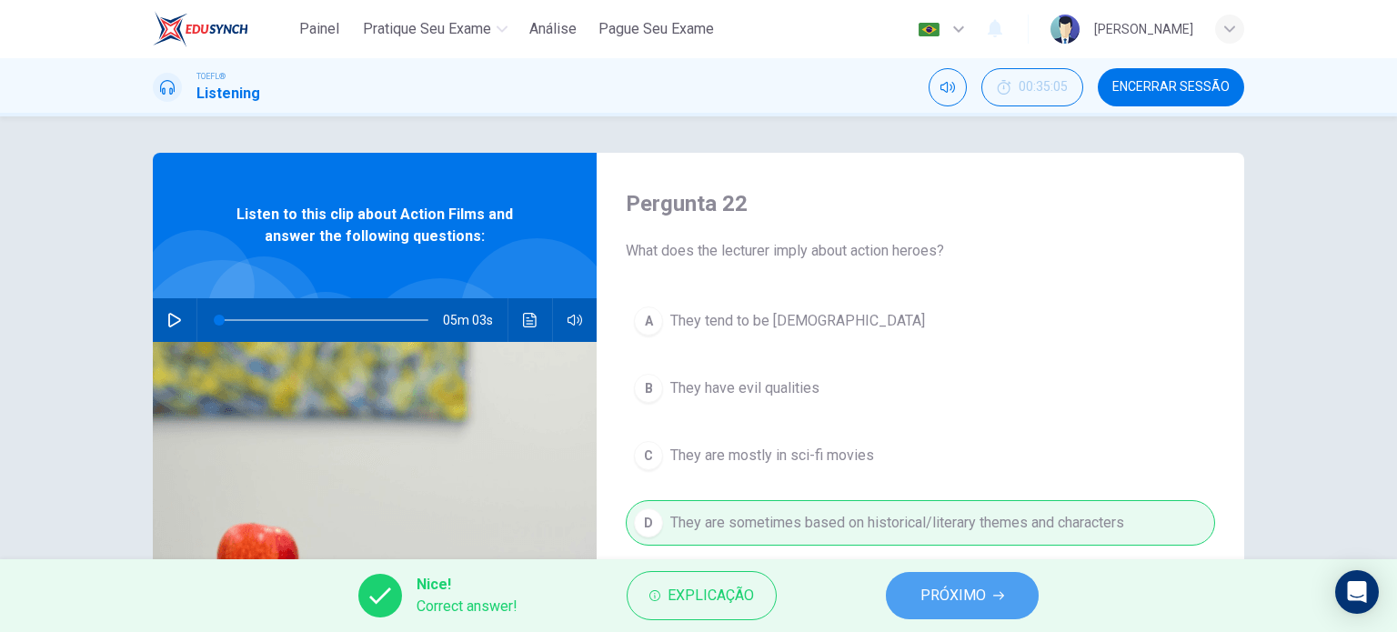
click at [940, 589] on span "PRÓXIMO" at bounding box center [952, 595] width 65 height 25
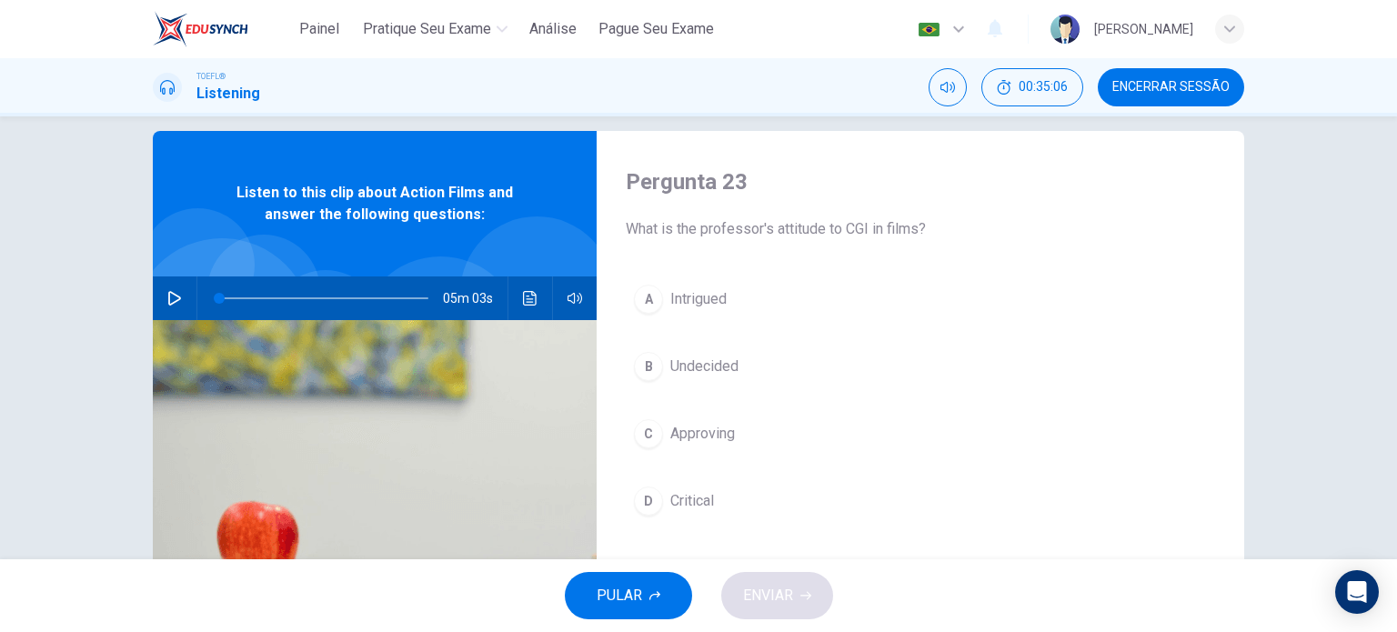
scroll to position [24, 0]
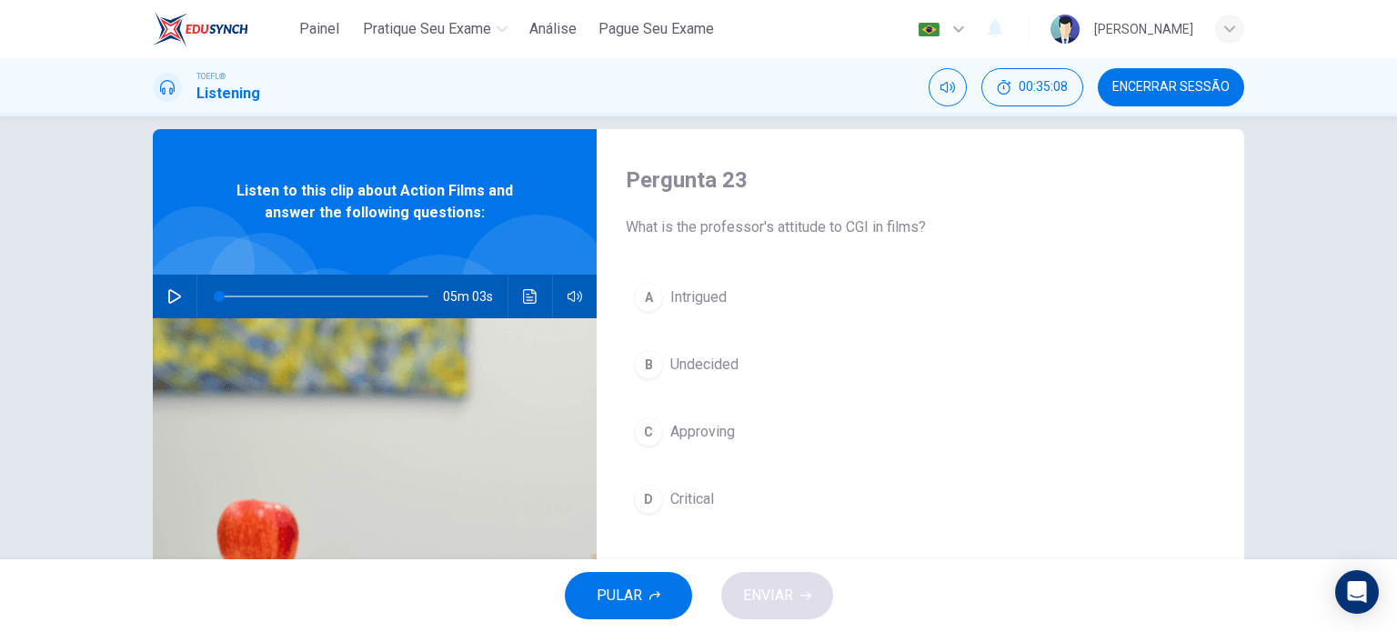
click at [706, 497] on span "Critical" at bounding box center [692, 499] width 44 height 22
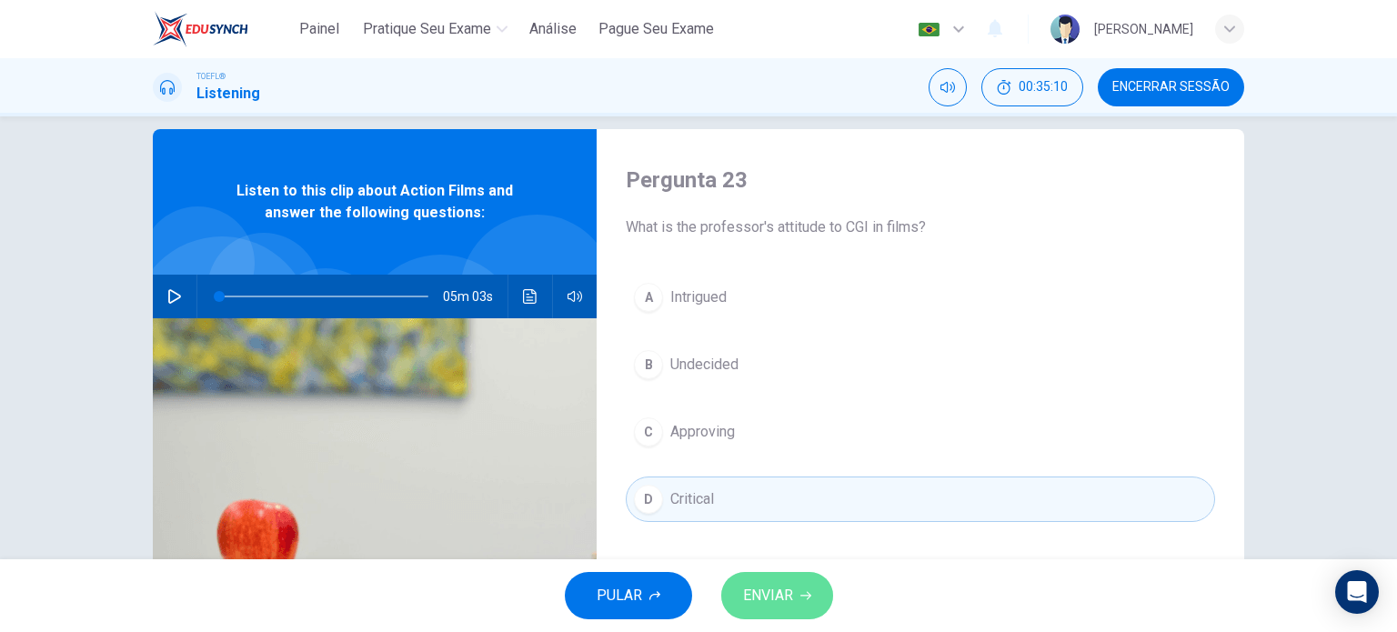
click at [796, 582] on button "ENVIAR" at bounding box center [777, 595] width 112 height 47
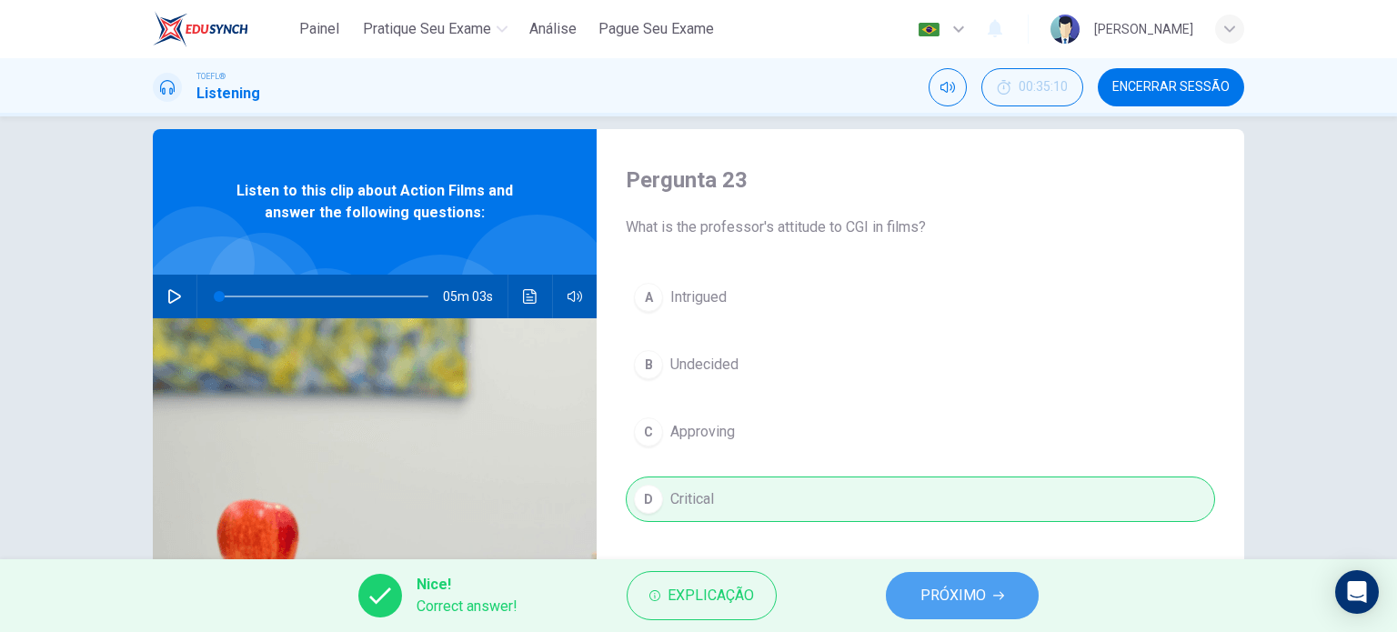
click at [937, 578] on button "PRÓXIMO" at bounding box center [962, 595] width 153 height 47
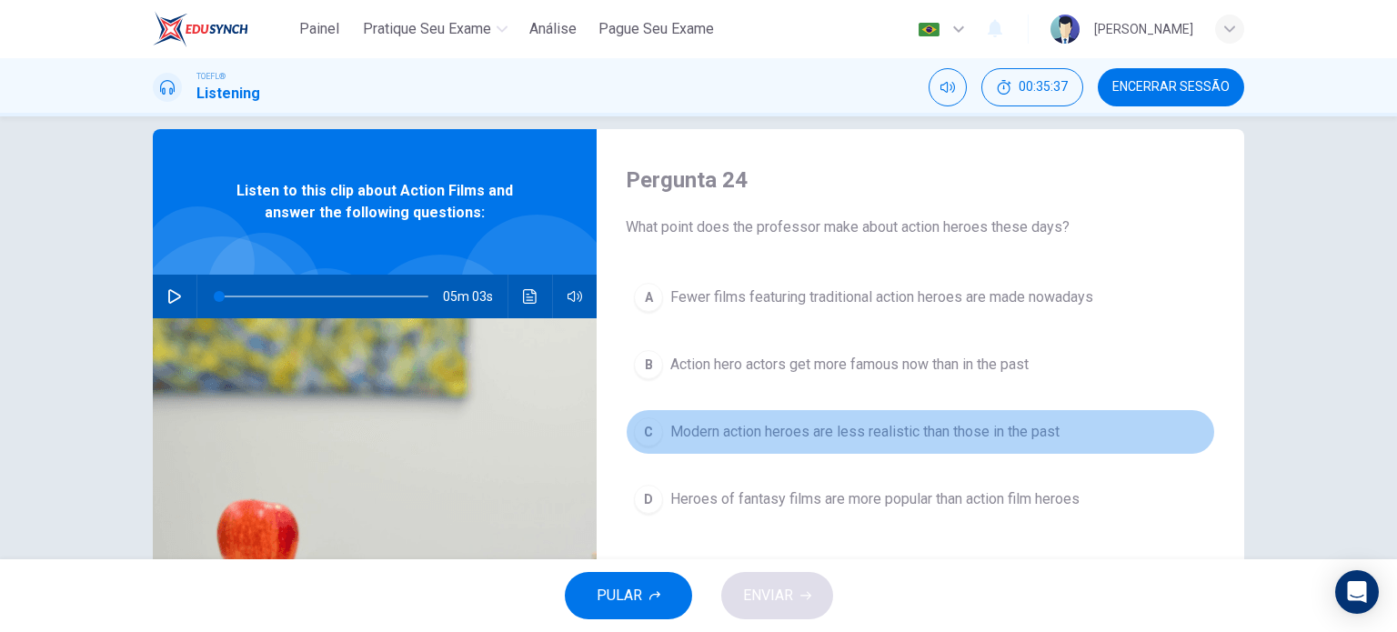
click at [843, 438] on span "Modern action heroes are less realistic than those in the past" at bounding box center [864, 432] width 389 height 22
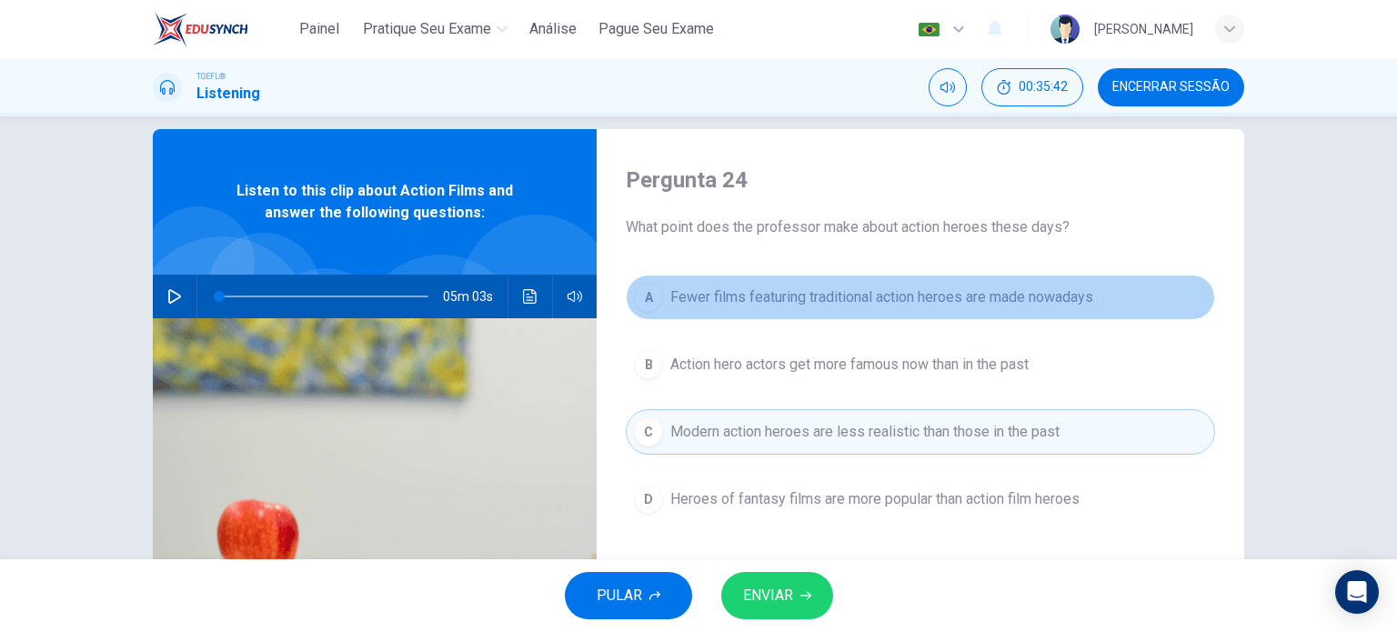
click at [796, 300] on span "Fewer films featuring traditional action heroes are made nowadays" at bounding box center [881, 297] width 423 height 22
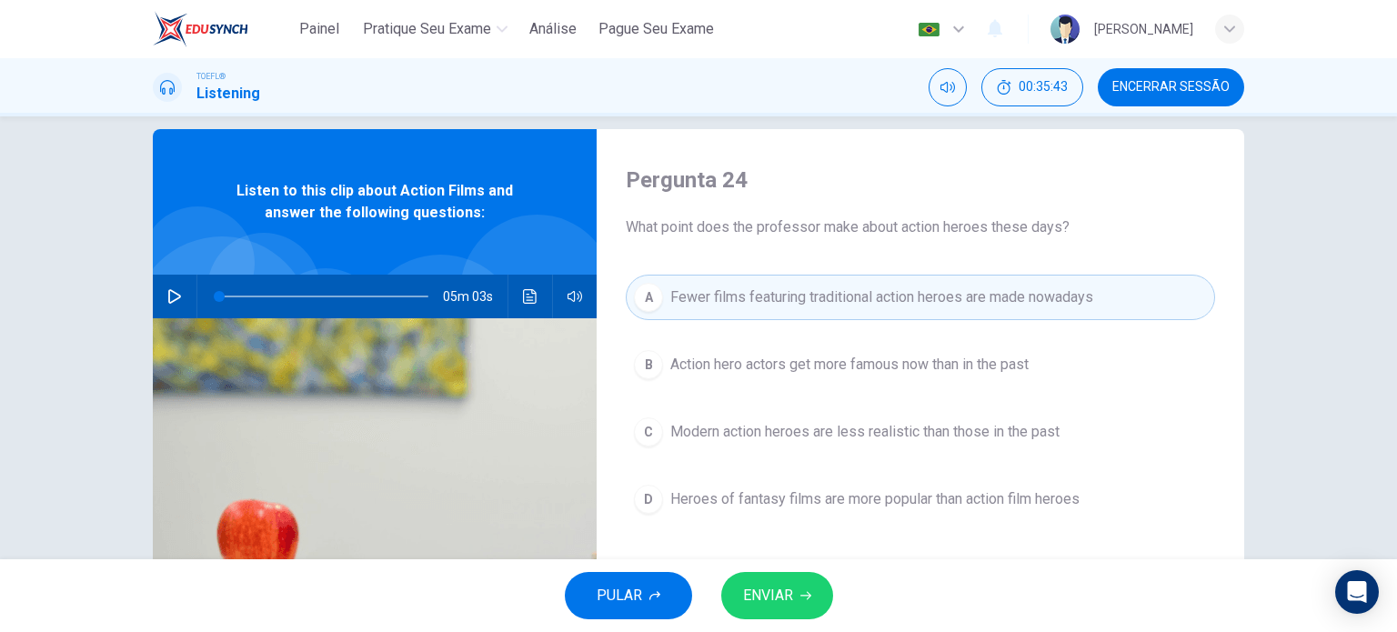
click at [780, 587] on span "ENVIAR" at bounding box center [768, 595] width 50 height 25
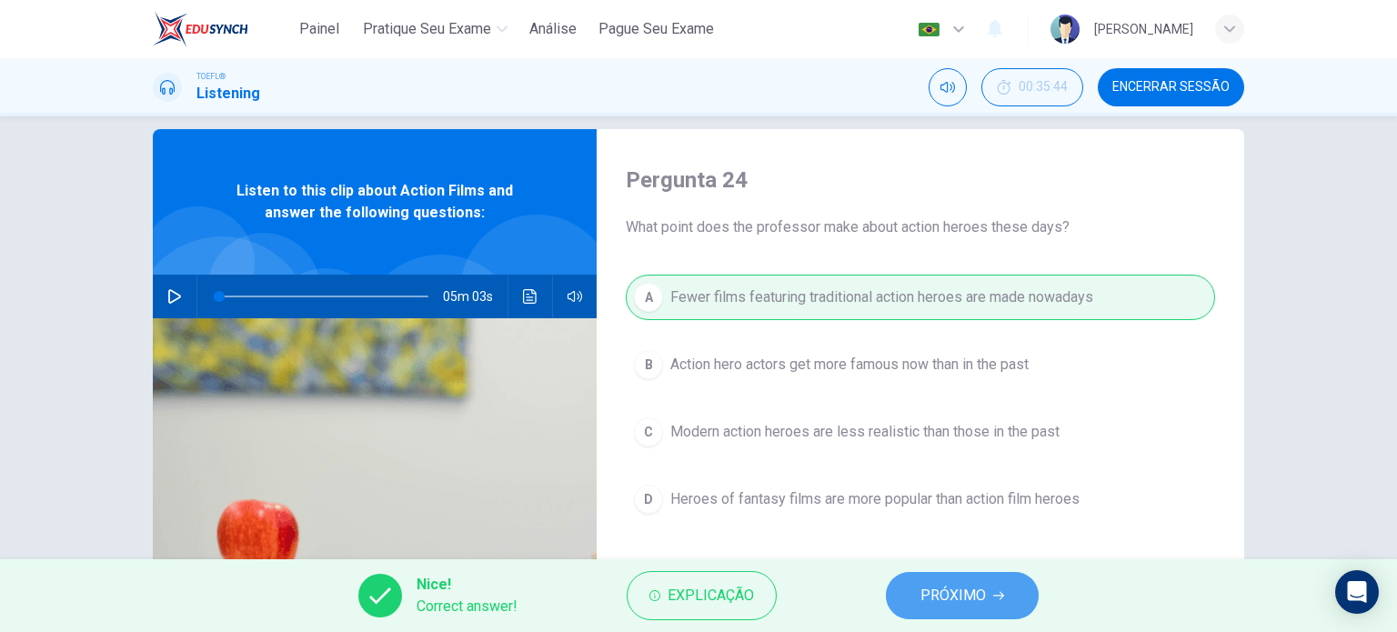
click at [937, 586] on span "PRÓXIMO" at bounding box center [952, 595] width 65 height 25
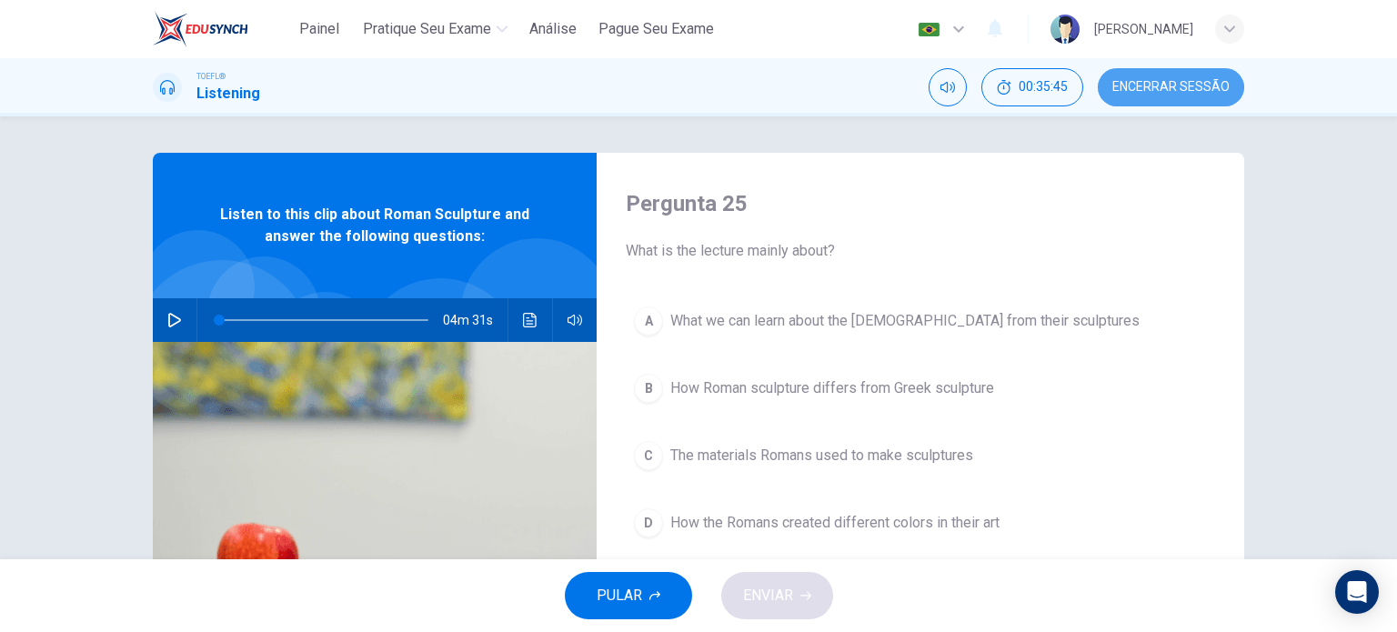
click at [1165, 90] on span "Encerrar Sessão" at bounding box center [1170, 87] width 117 height 15
click at [166, 327] on button "button" at bounding box center [174, 320] width 29 height 44
type input "1"
type input "0"
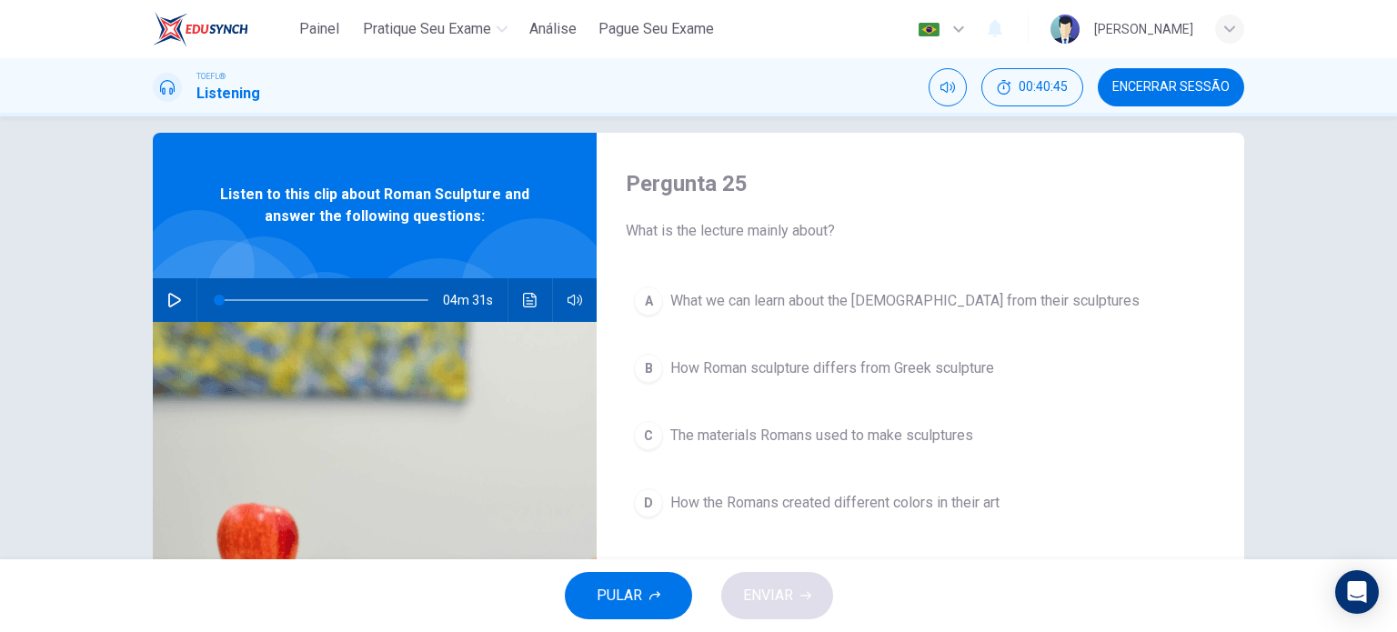
scroll to position [25, 0]
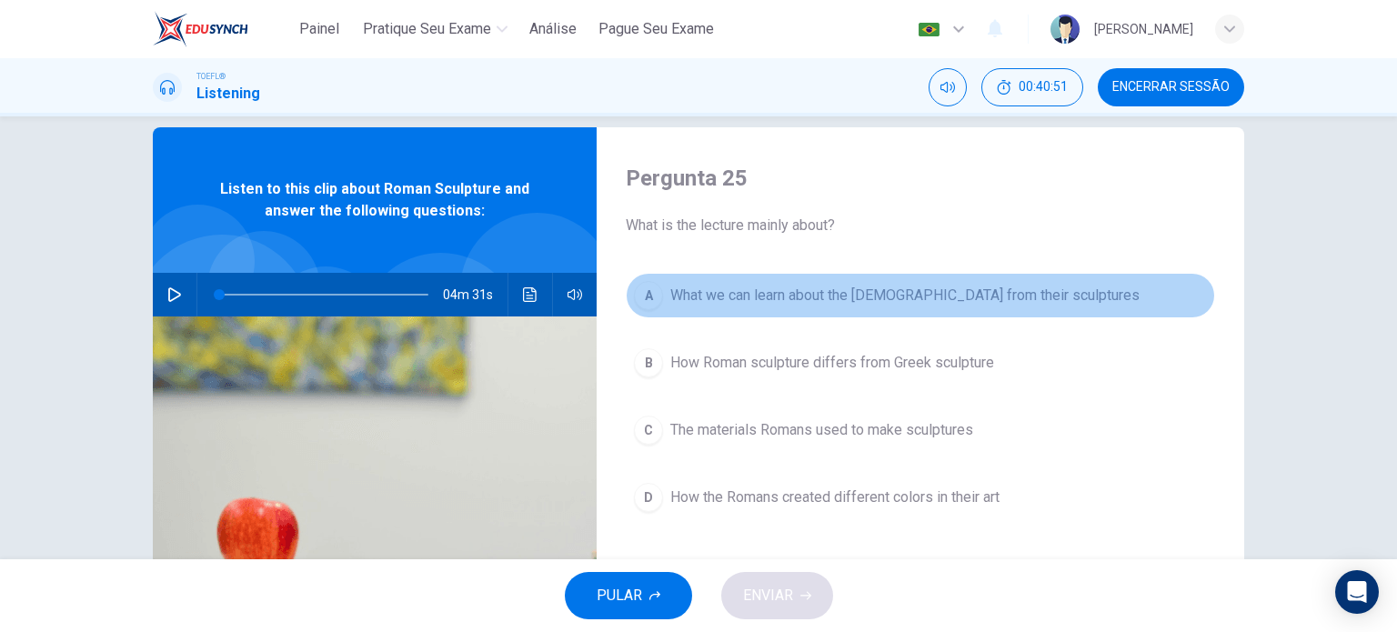
click at [1033, 285] on span "What we can learn about the [DEMOGRAPHIC_DATA] from their sculptures" at bounding box center [904, 296] width 469 height 22
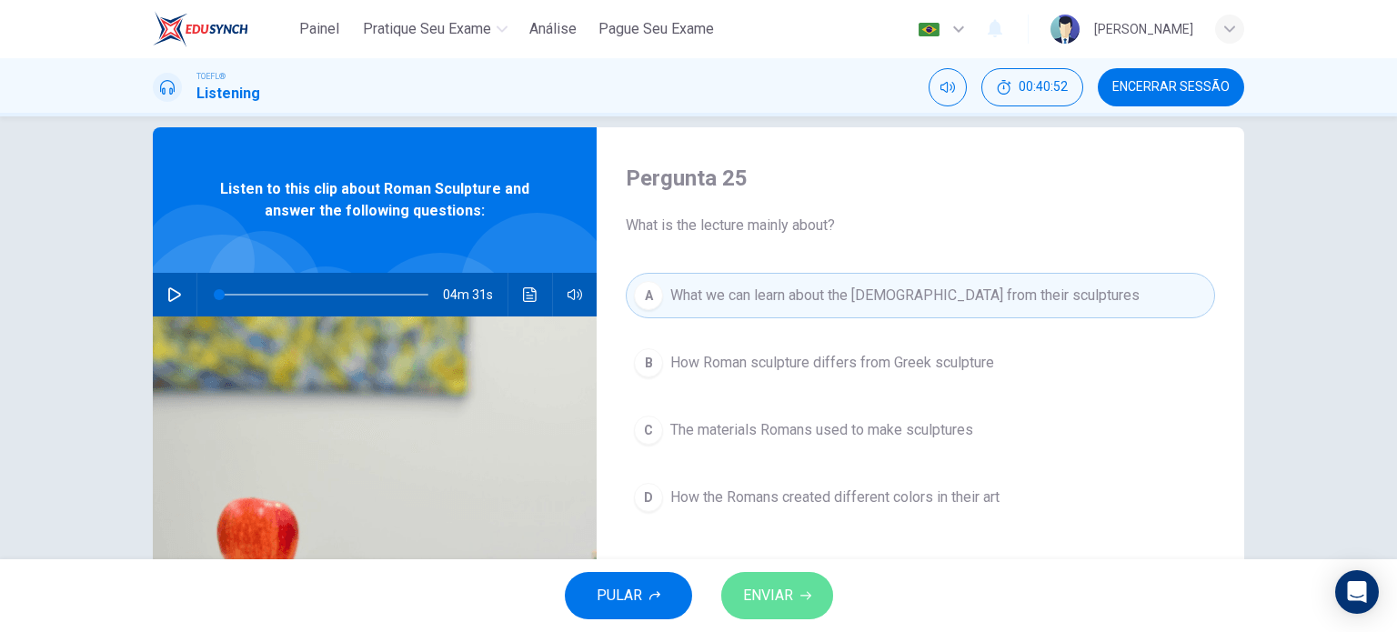
click at [775, 599] on span "ENVIAR" at bounding box center [768, 595] width 50 height 25
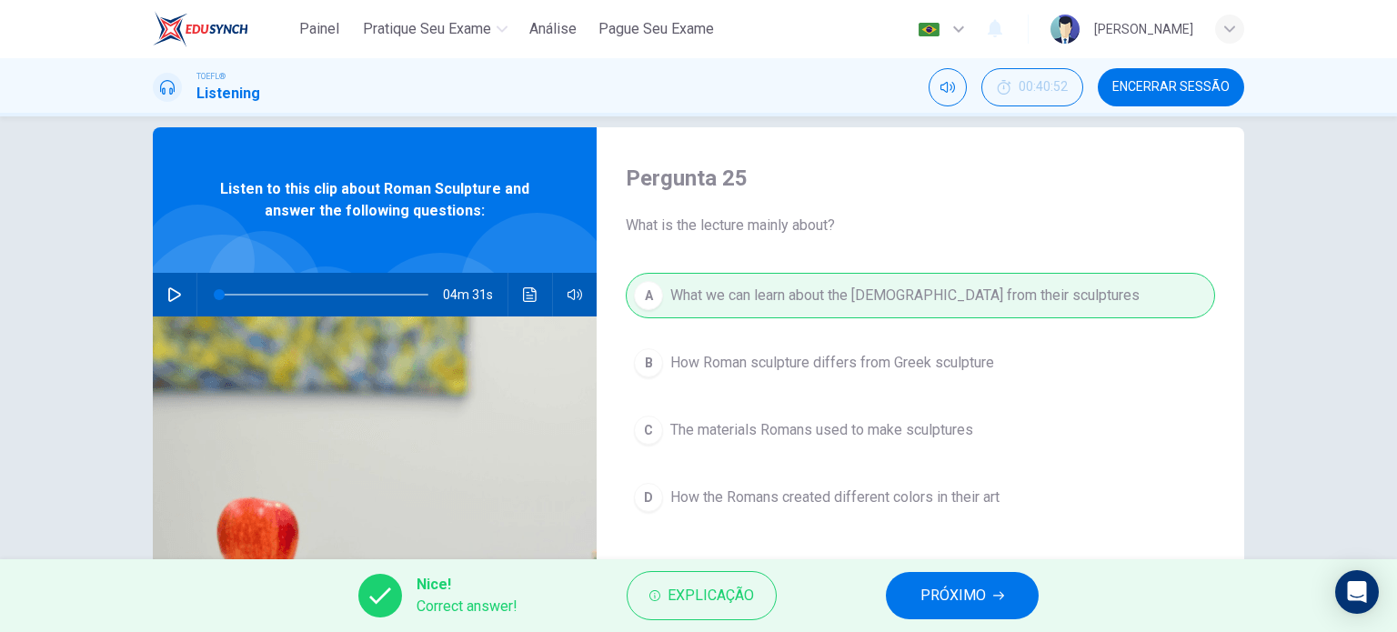
click at [953, 609] on button "PRÓXIMO" at bounding box center [962, 595] width 153 height 47
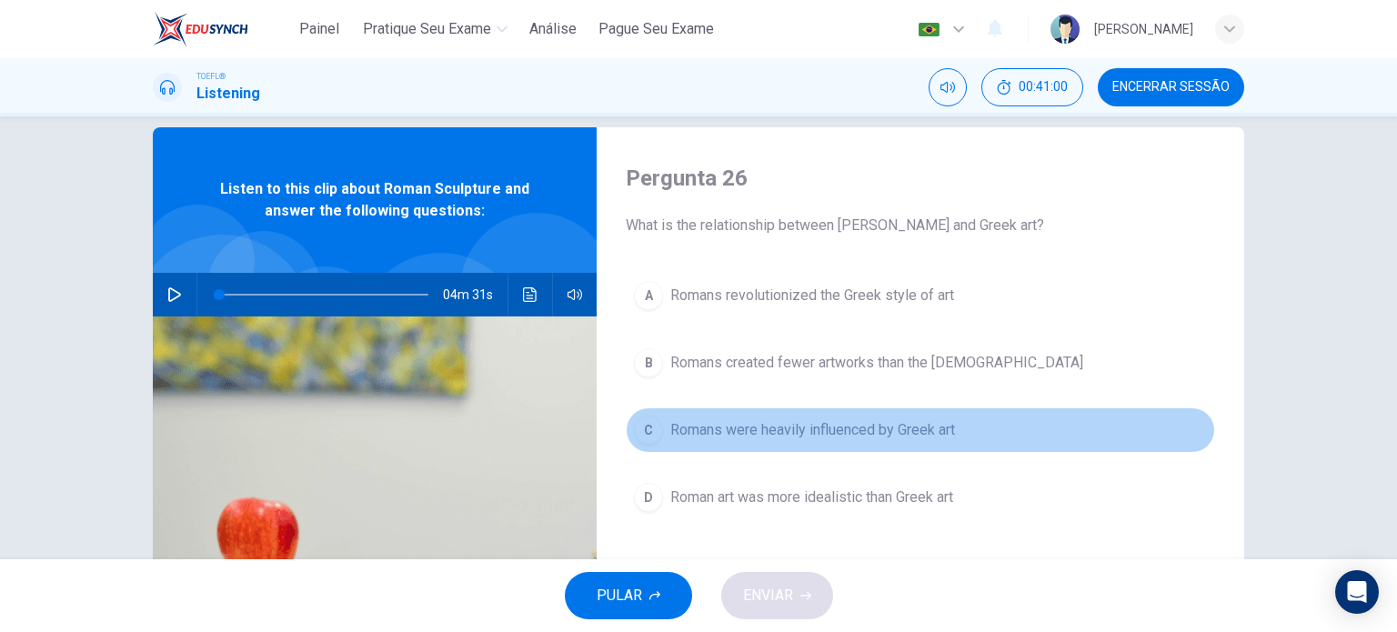
click at [871, 432] on span "Romans were heavily influenced by Greek art" at bounding box center [812, 430] width 285 height 22
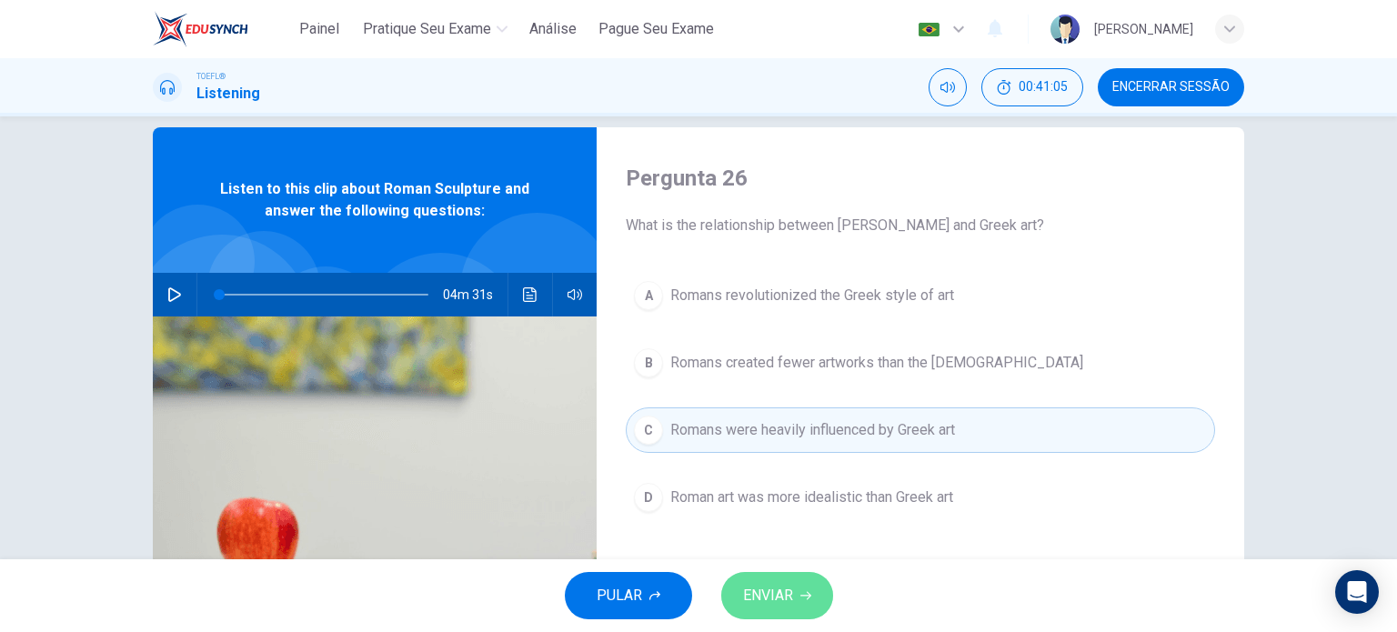
click at [796, 603] on button "ENVIAR" at bounding box center [777, 595] width 112 height 47
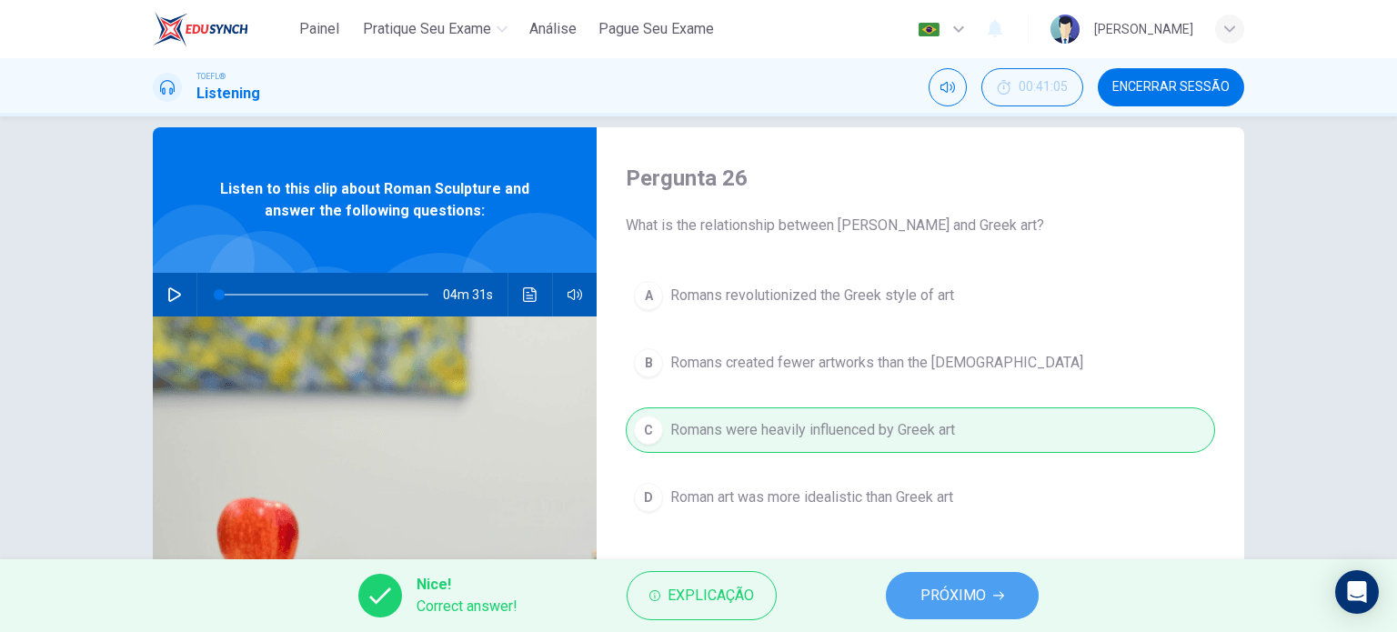
click at [949, 585] on span "PRÓXIMO" at bounding box center [952, 595] width 65 height 25
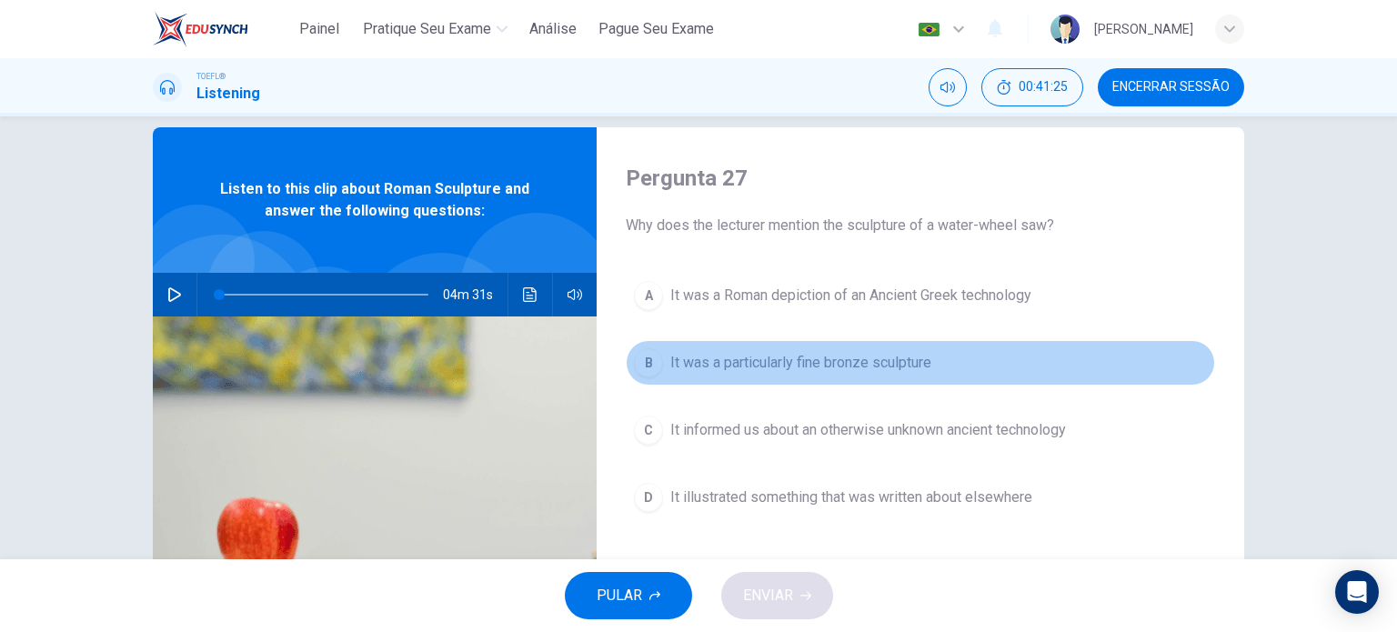
click at [883, 369] on span "It was a particularly fine bronze sculpture" at bounding box center [800, 363] width 261 height 22
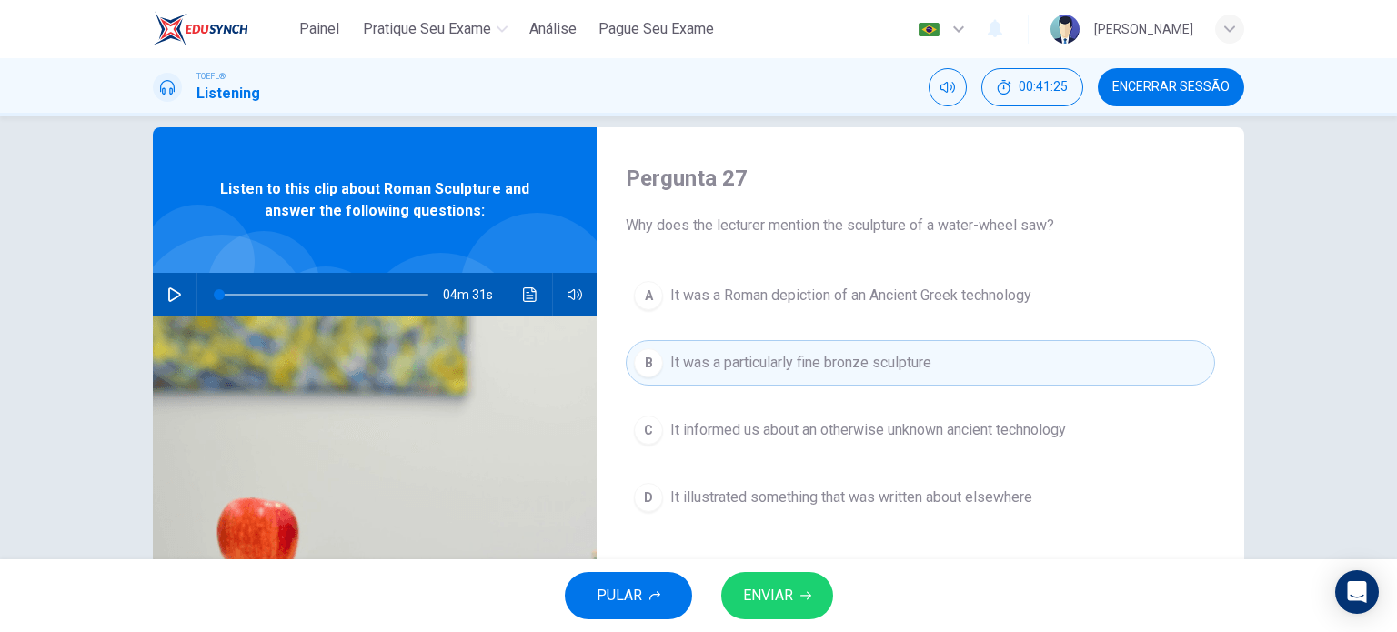
click at [744, 593] on span "ENVIAR" at bounding box center [768, 595] width 50 height 25
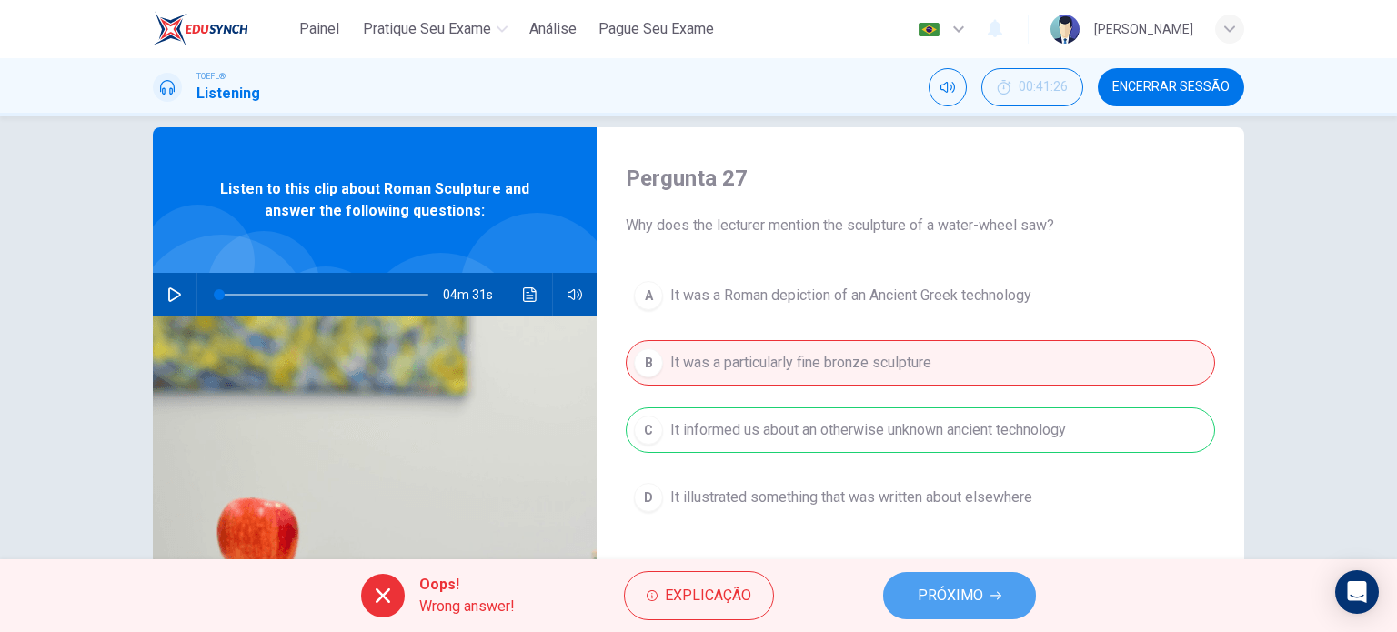
click at [931, 590] on span "PRÓXIMO" at bounding box center [949, 595] width 65 height 25
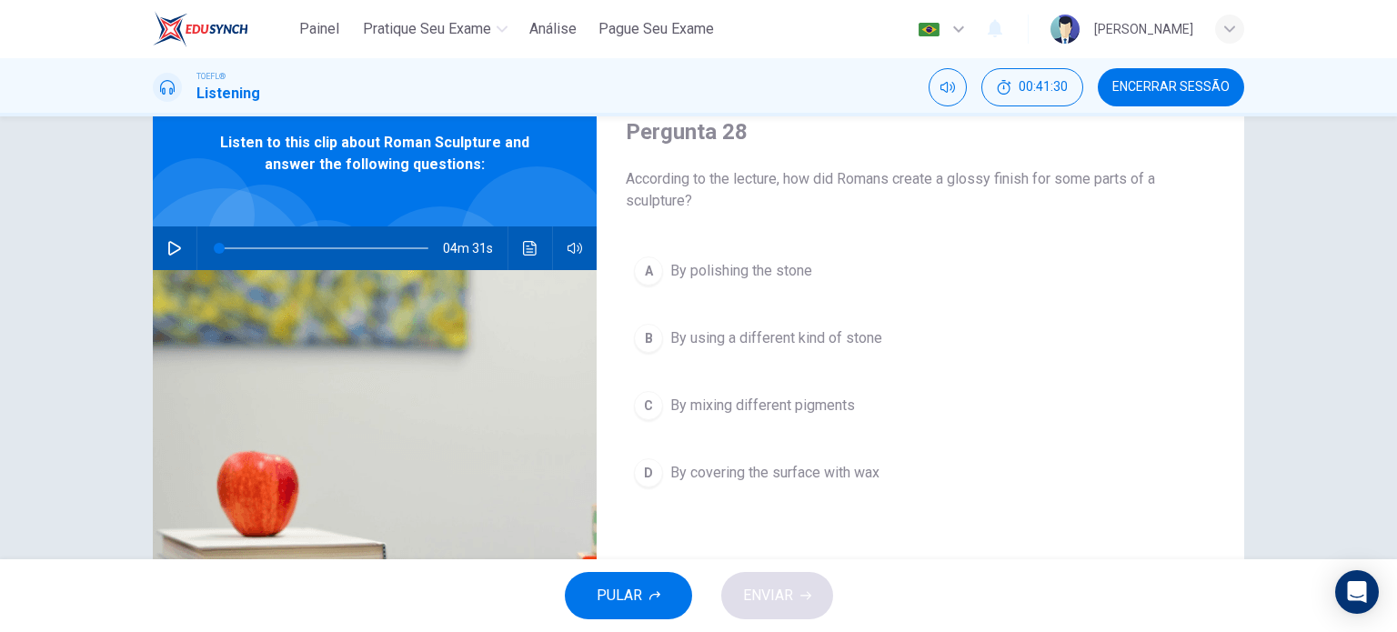
scroll to position [73, 0]
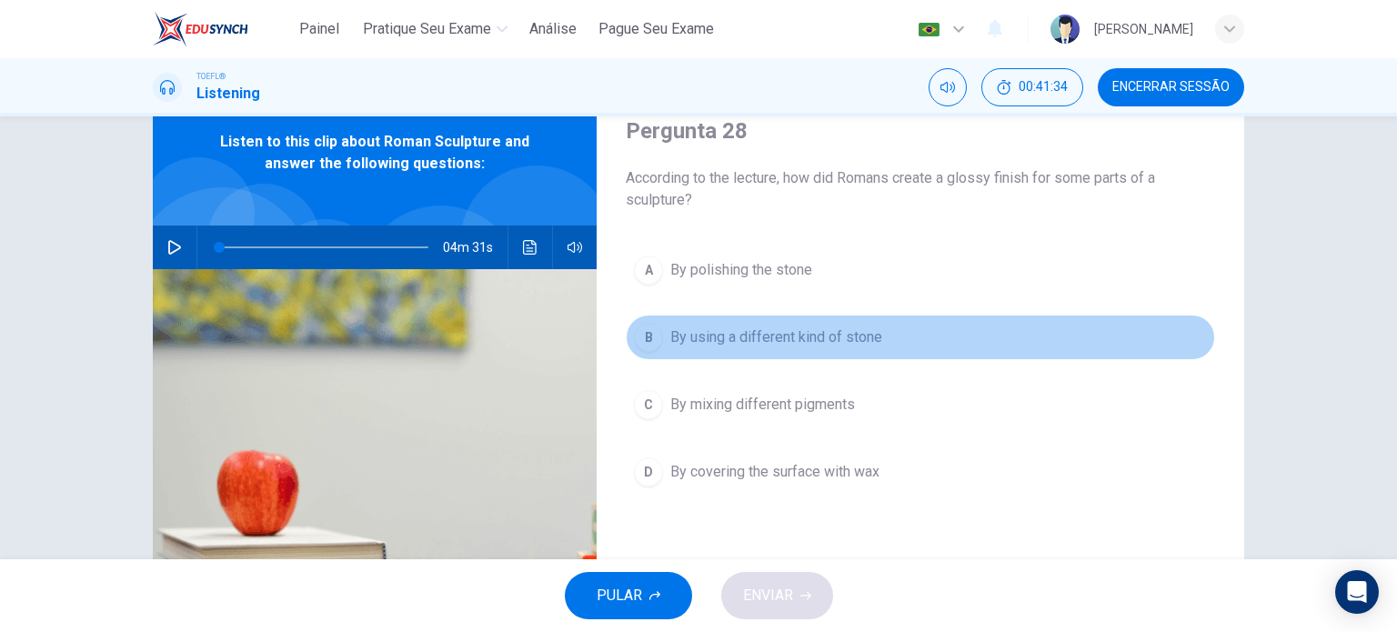
click at [841, 340] on span "By using a different kind of stone" at bounding box center [776, 337] width 212 height 22
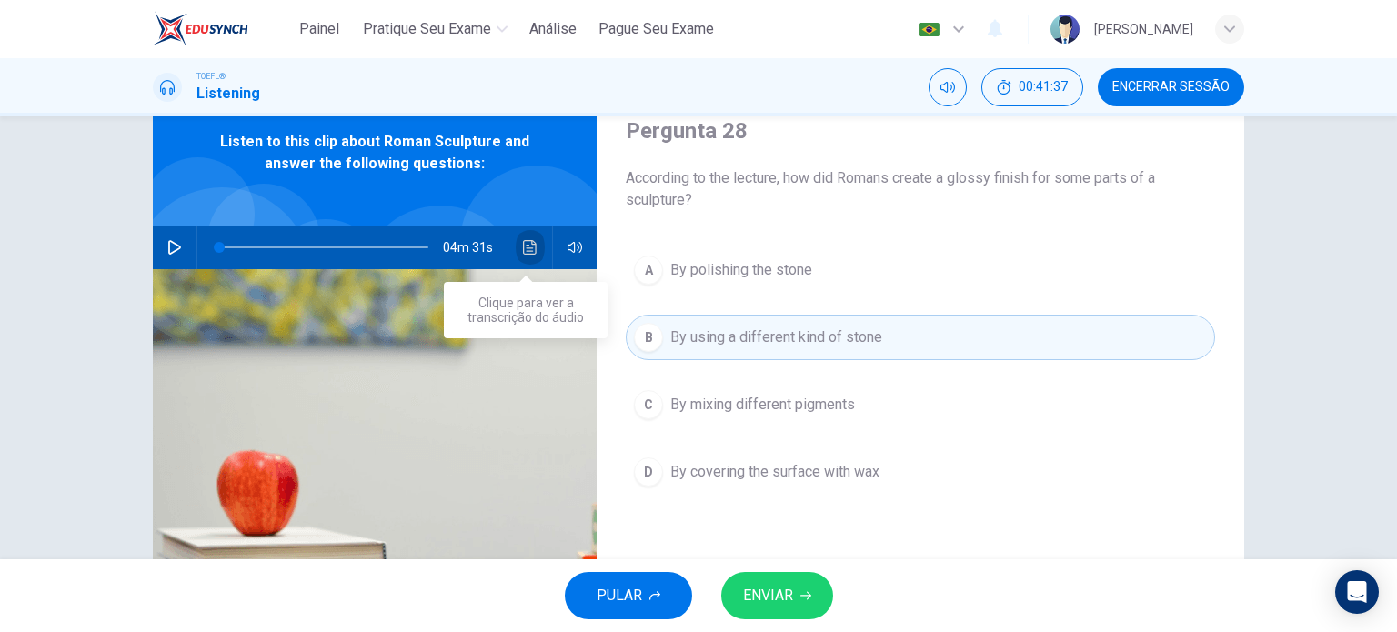
click at [524, 240] on icon "Clique para ver a transcrição do áudio" at bounding box center [530, 247] width 15 height 15
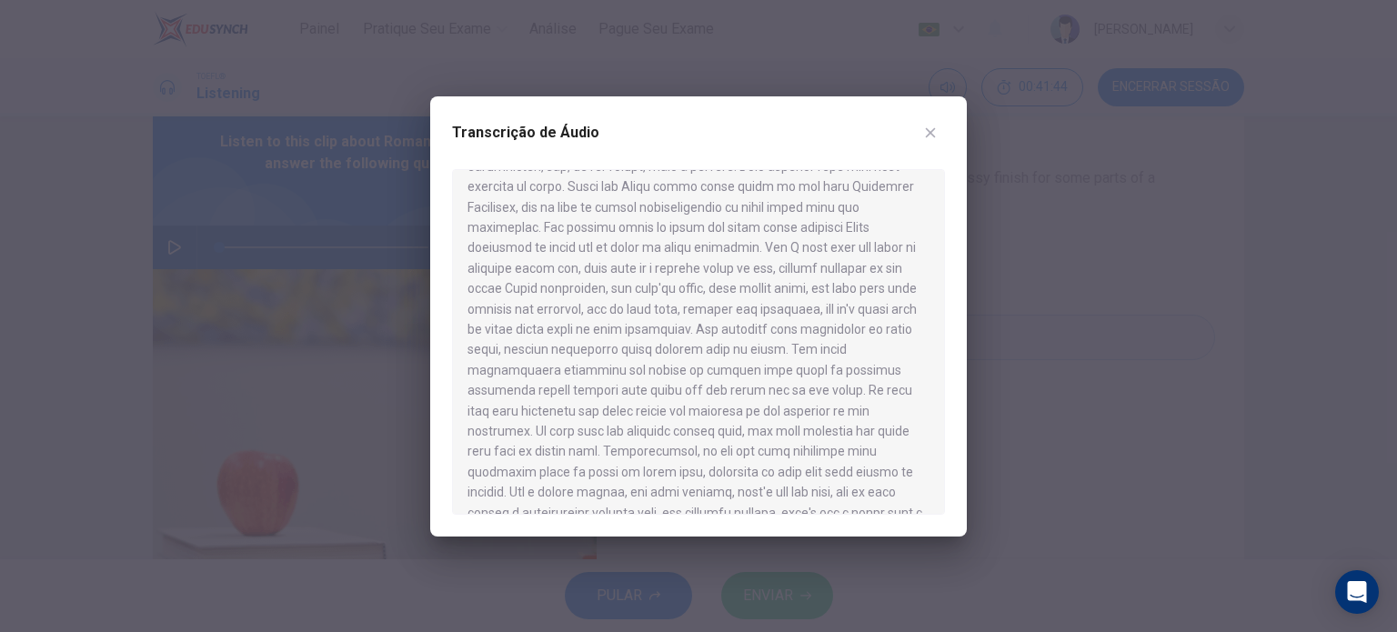
scroll to position [417, 0]
click at [1041, 435] on div at bounding box center [698, 316] width 1397 height 632
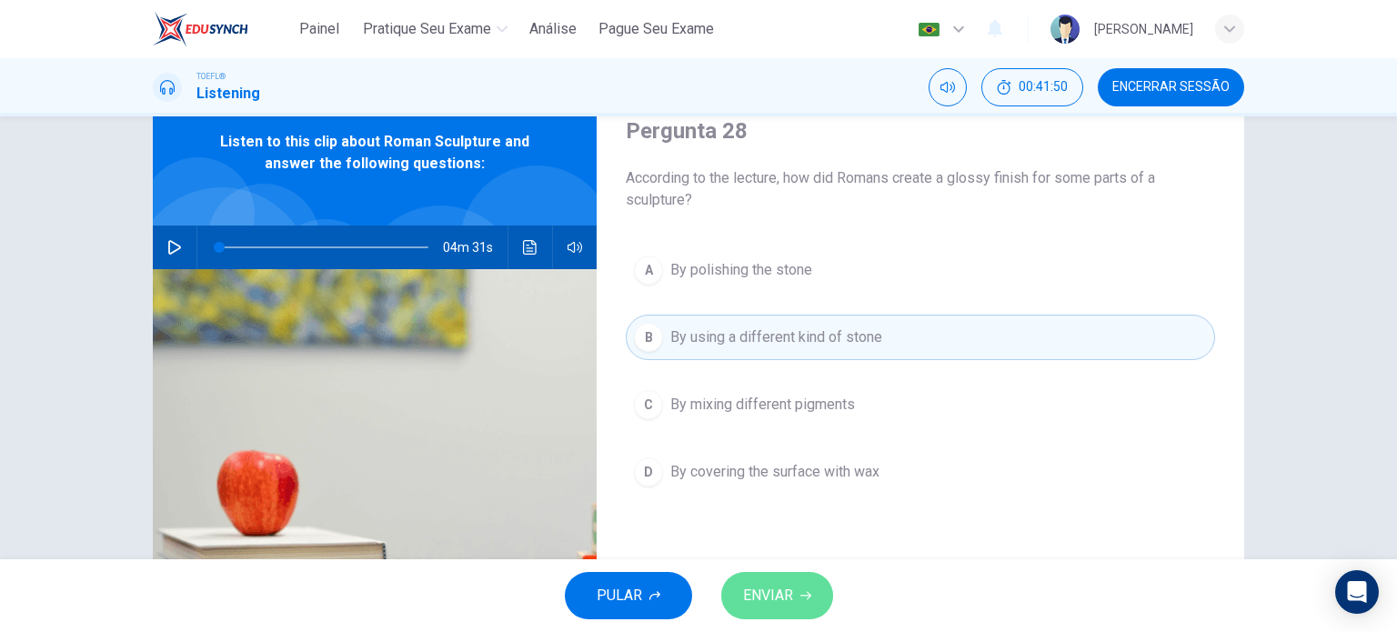
click at [750, 596] on span "ENVIAR" at bounding box center [768, 595] width 50 height 25
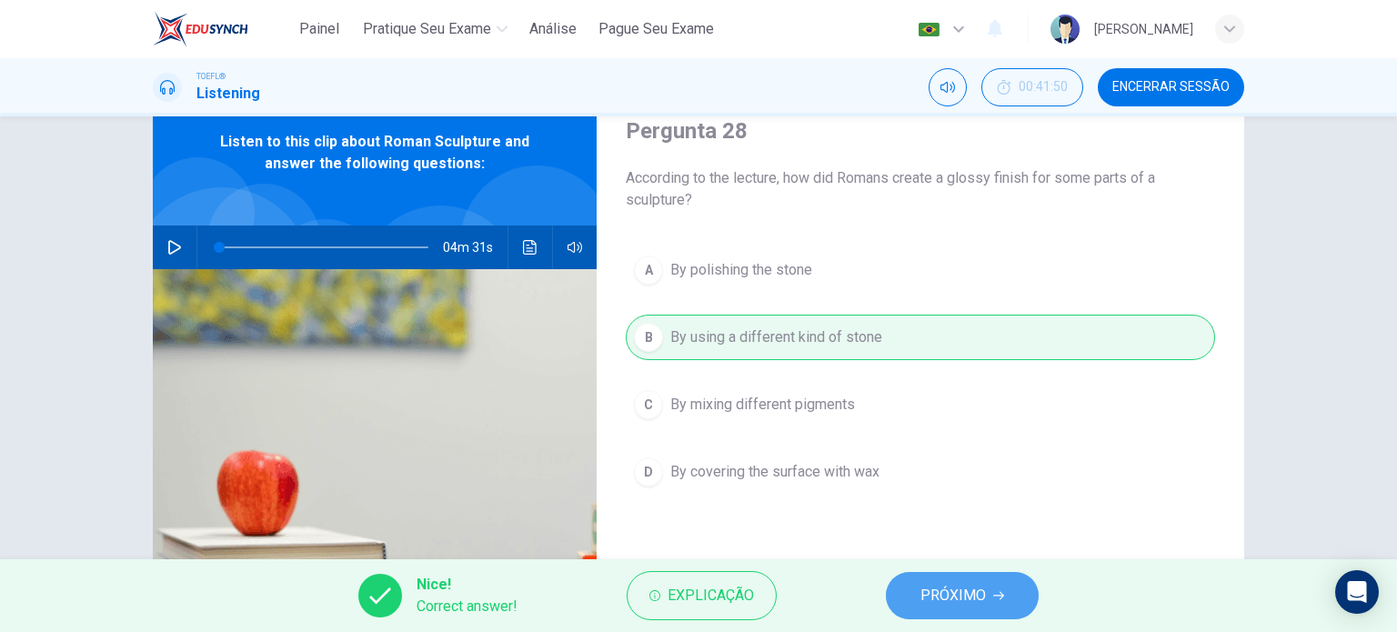
click at [941, 603] on span "PRÓXIMO" at bounding box center [952, 595] width 65 height 25
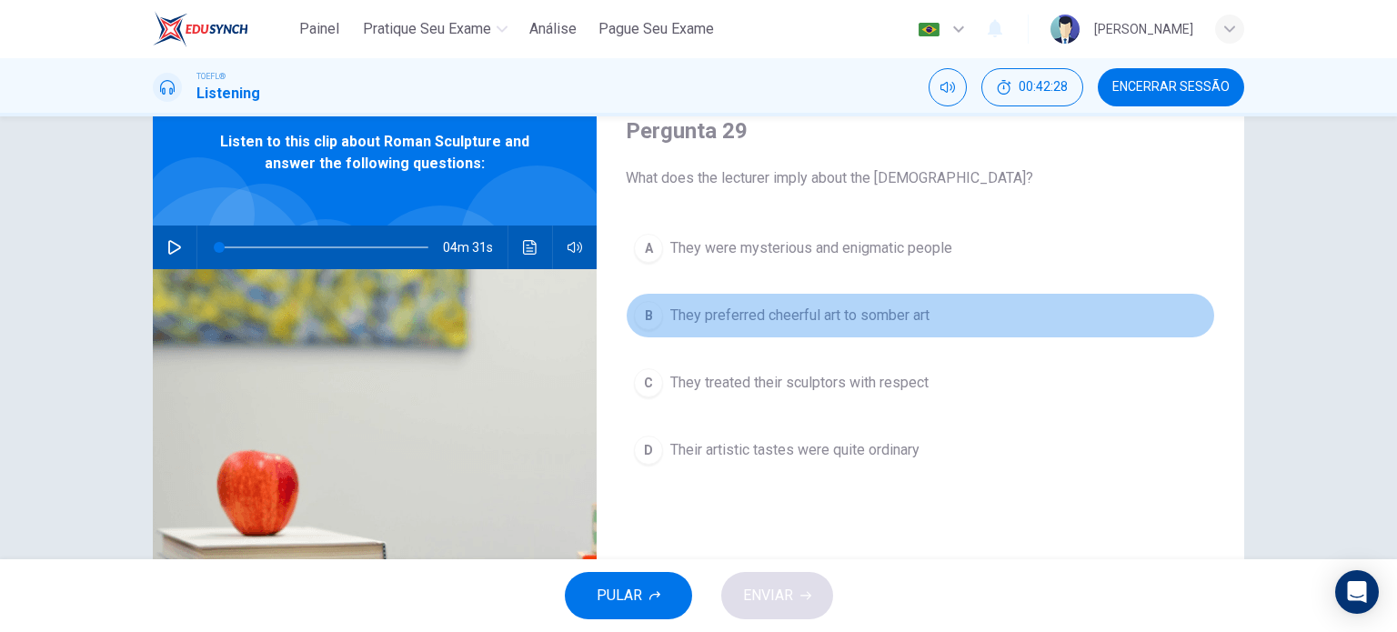
click at [890, 315] on span "They preferred cheerful art to somber art" at bounding box center [799, 316] width 259 height 22
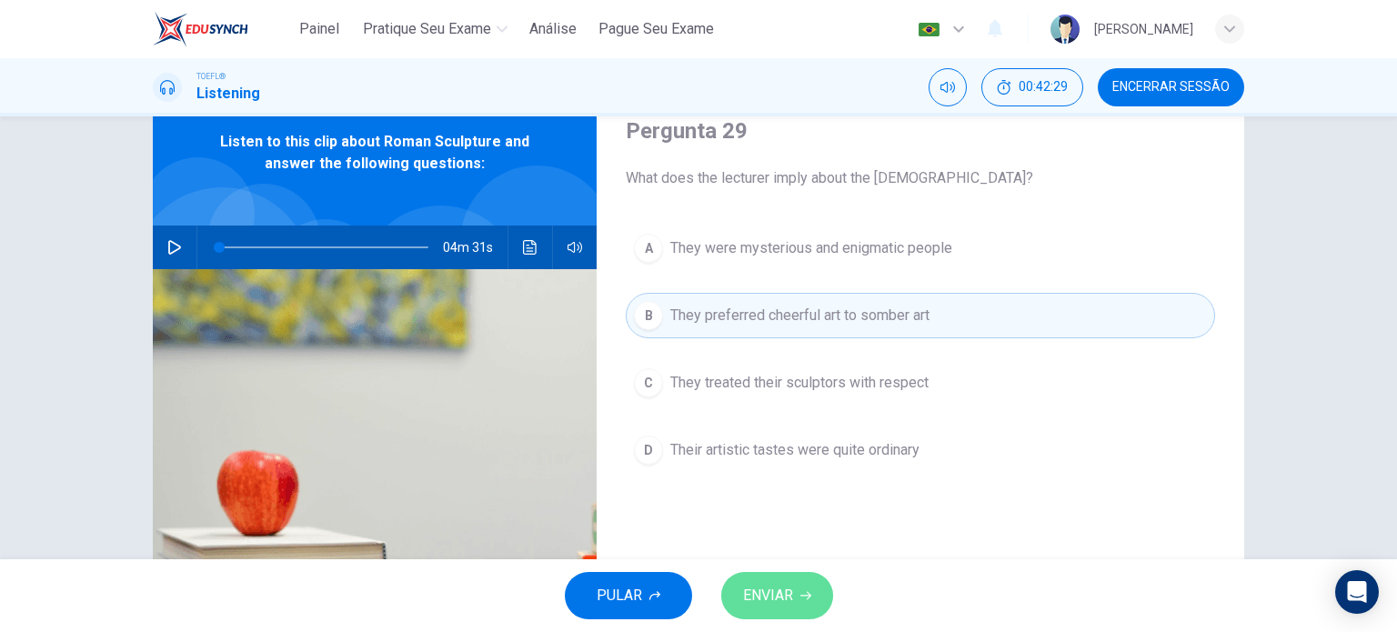
click at [768, 604] on span "ENVIAR" at bounding box center [768, 595] width 50 height 25
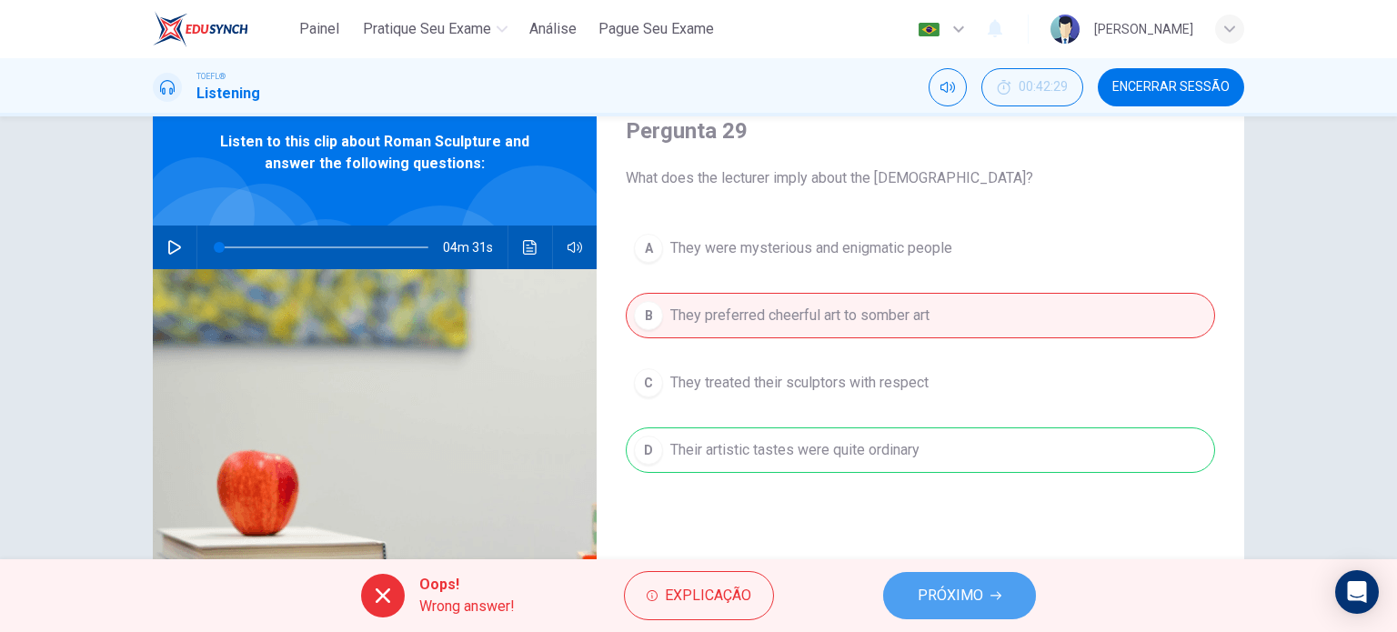
click at [920, 586] on span "PRÓXIMO" at bounding box center [949, 595] width 65 height 25
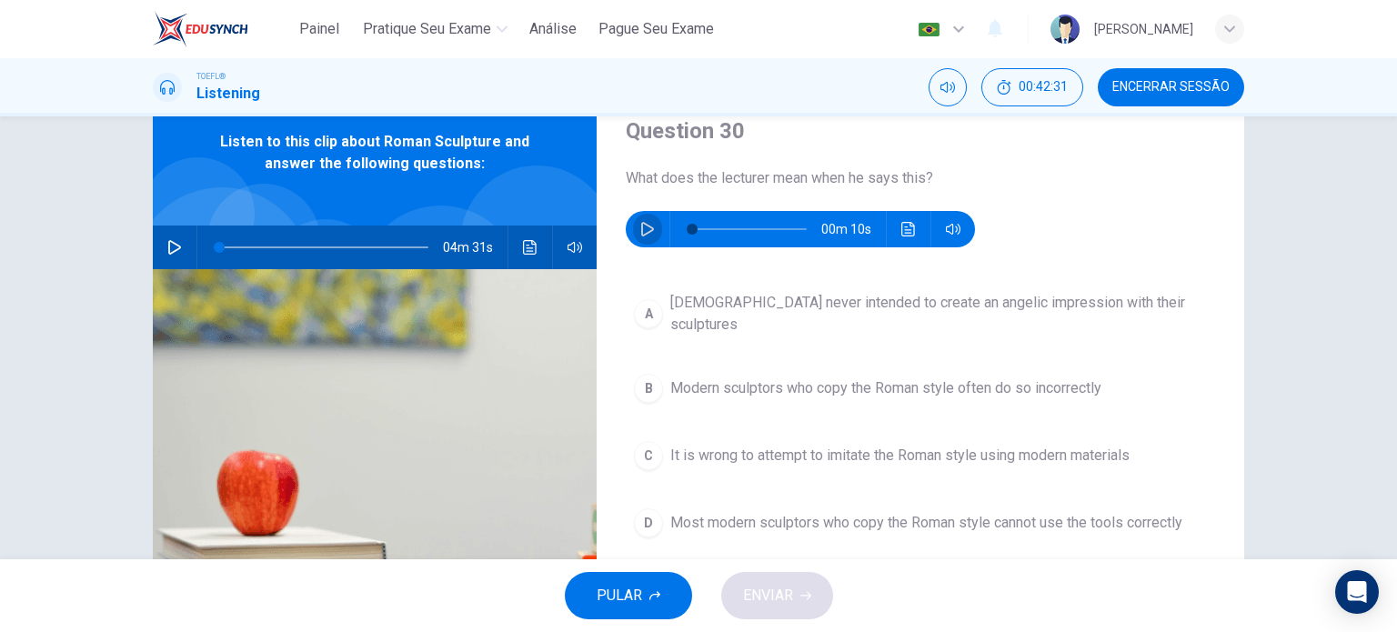
click at [633, 235] on button "button" at bounding box center [647, 229] width 29 height 36
type input "0"
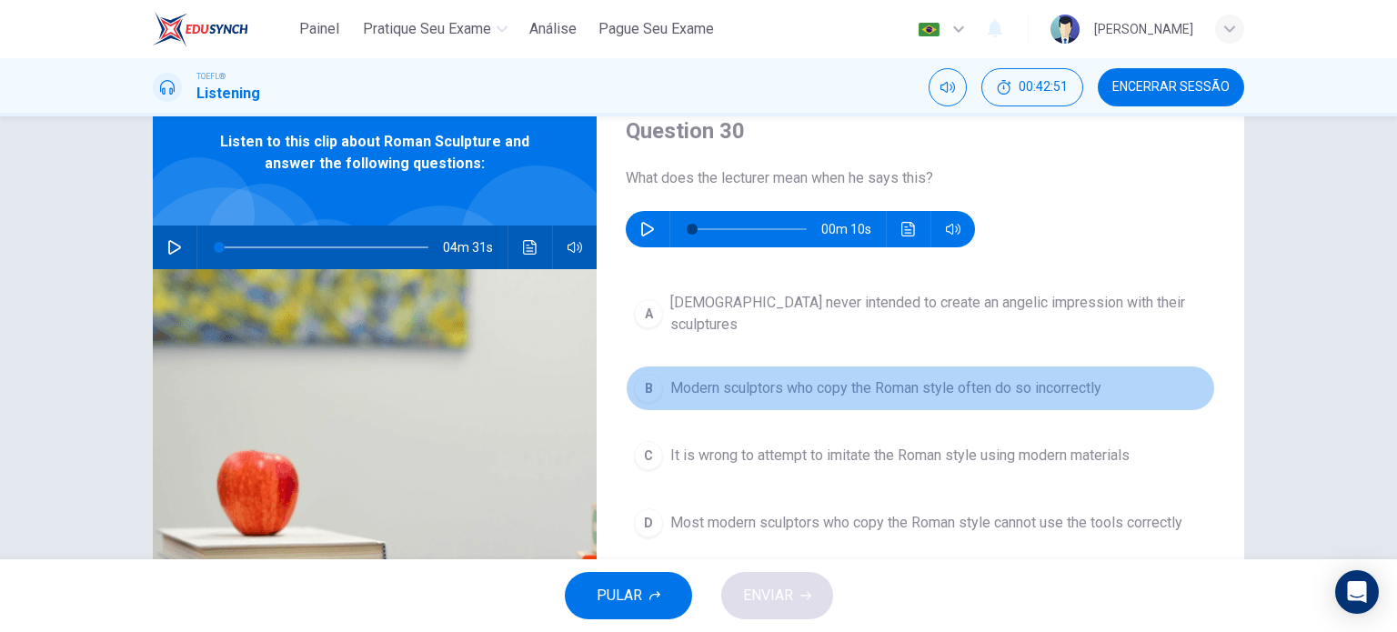
click at [1026, 377] on span "Modern sculptors who copy the Roman style often do so incorrectly" at bounding box center [885, 388] width 431 height 22
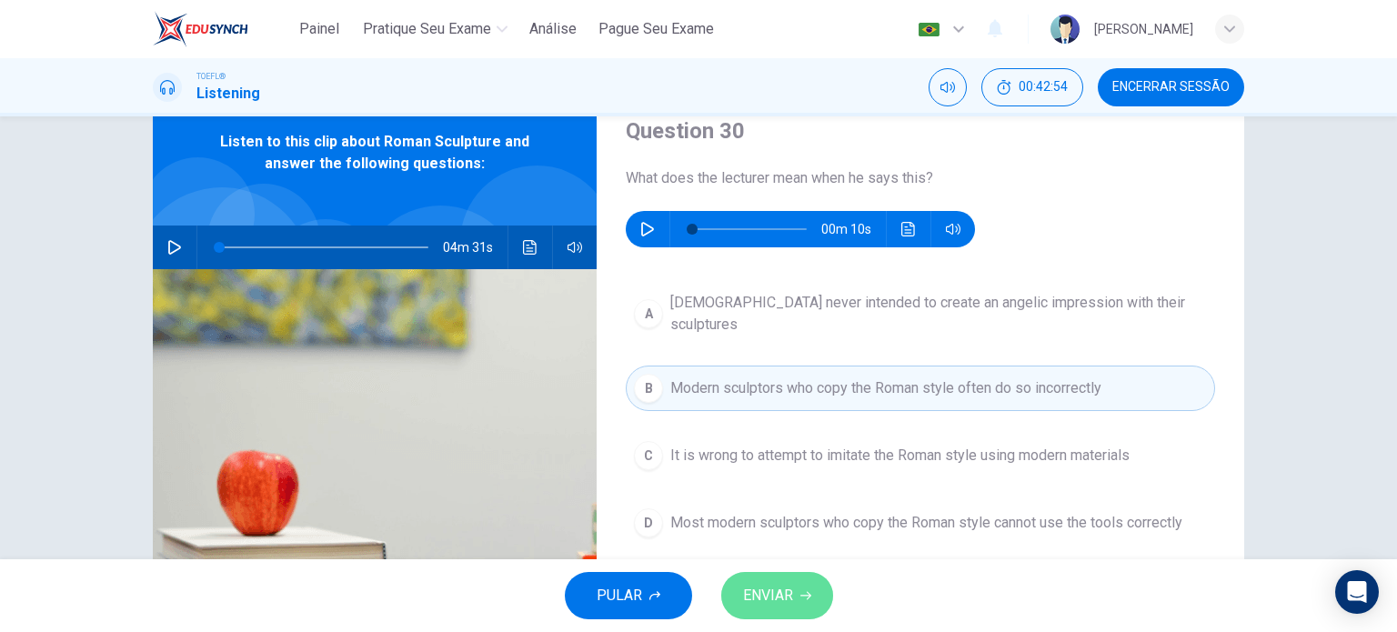
click at [810, 579] on button "ENVIAR" at bounding box center [777, 595] width 112 height 47
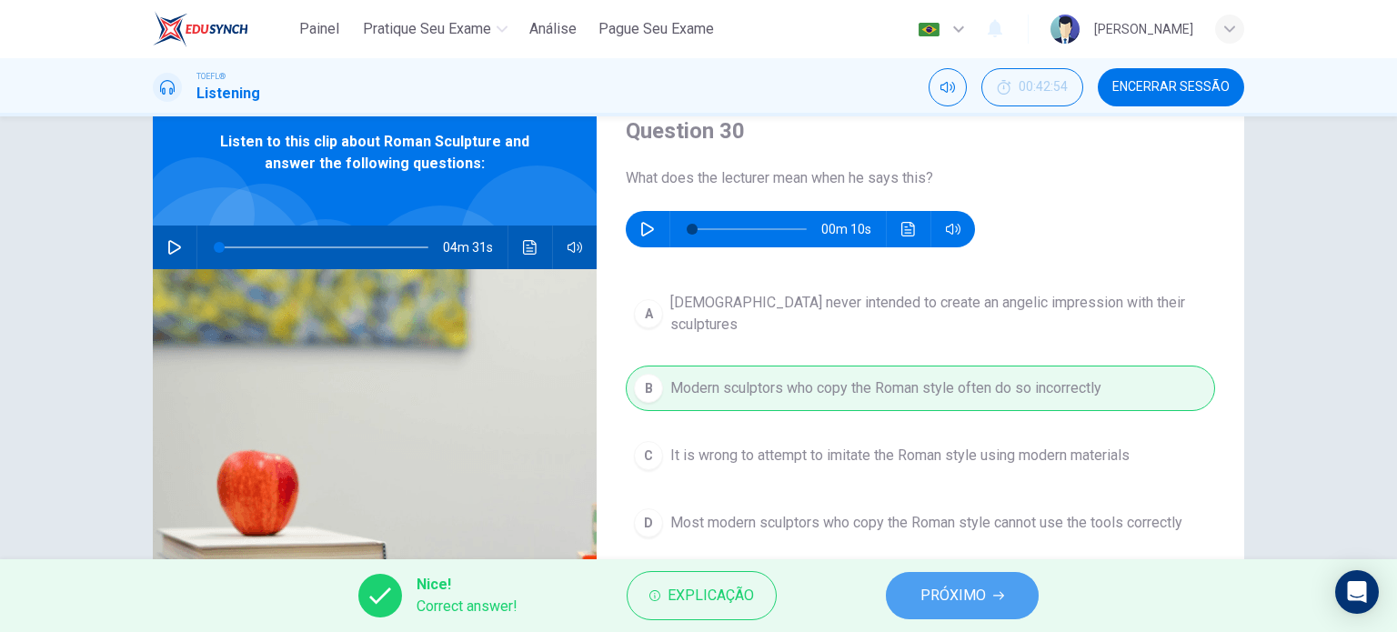
click at [931, 585] on span "PRÓXIMO" at bounding box center [952, 595] width 65 height 25
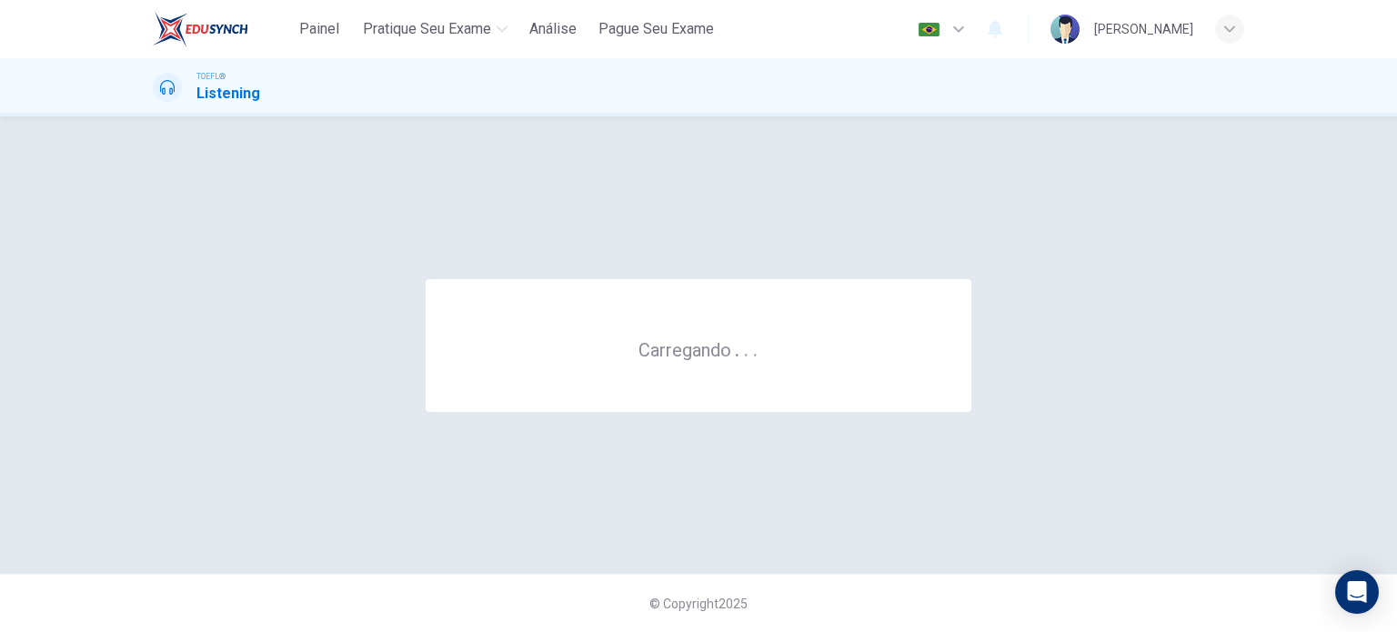
scroll to position [0, 0]
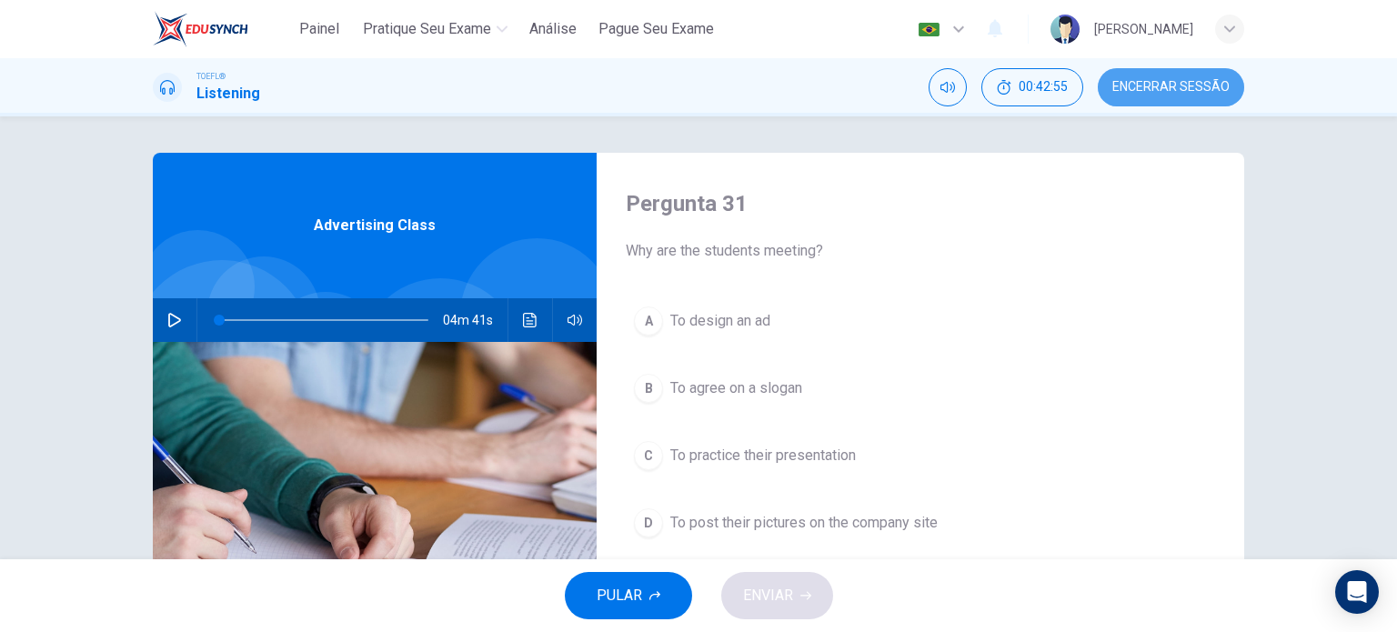
click at [1173, 85] on span "Encerrar Sessão" at bounding box center [1170, 87] width 117 height 15
